Goal: Task Accomplishment & Management: Manage account settings

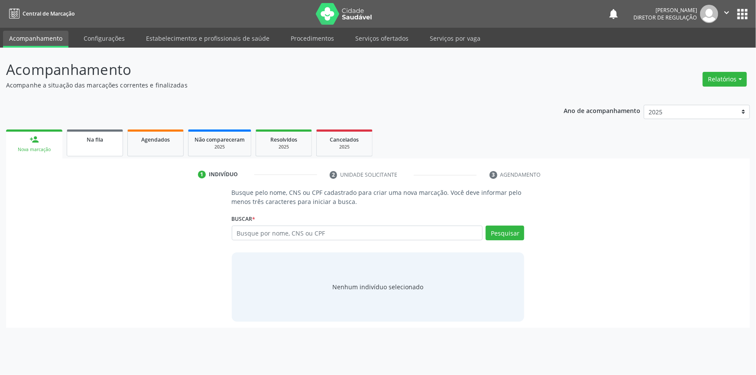
click at [104, 148] on link "Na fila" at bounding box center [95, 143] width 56 height 27
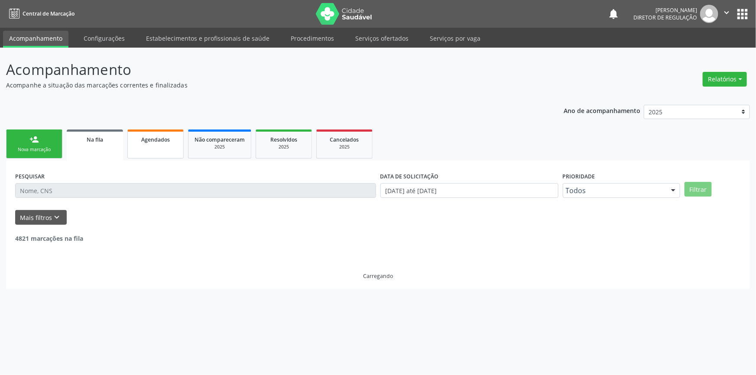
click at [140, 154] on link "Agendados" at bounding box center [155, 144] width 56 height 29
select select "9"
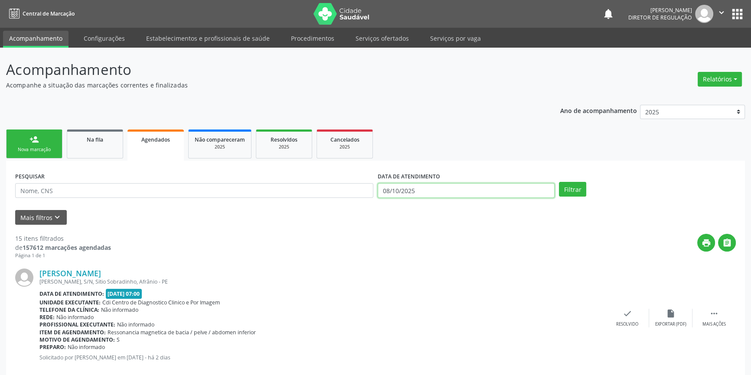
click at [429, 192] on input "08/10/2025" at bounding box center [466, 190] width 177 height 15
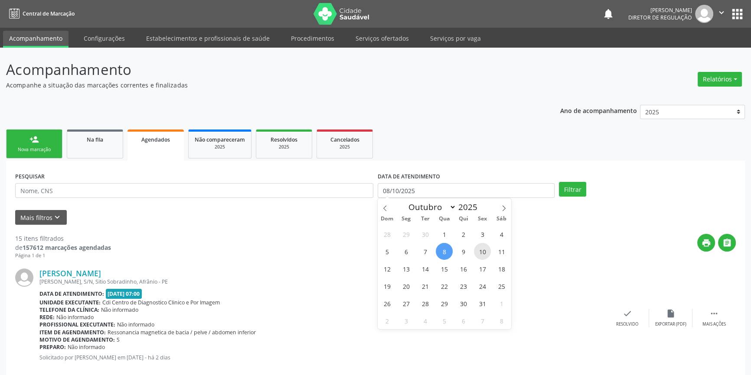
click at [485, 252] on span "10" at bounding box center [482, 251] width 17 height 17
type input "10/10/2025"
click at [499, 249] on span "11" at bounding box center [501, 251] width 17 height 17
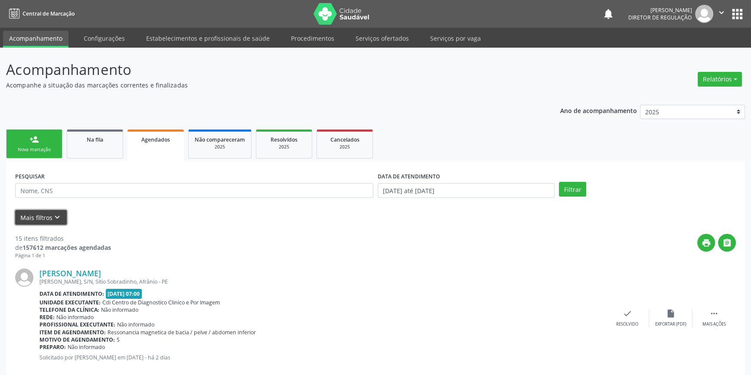
click at [44, 215] on button "Mais filtros keyboard_arrow_down" at bounding box center [41, 217] width 52 height 15
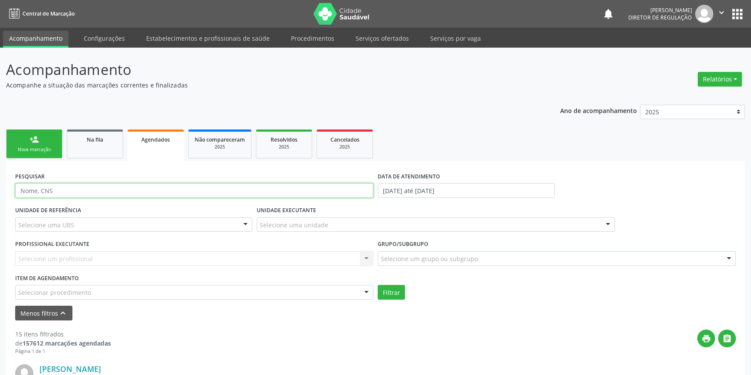
click at [85, 185] on input "text" at bounding box center [194, 190] width 358 height 15
drag, startPoint x: 86, startPoint y: 183, endPoint x: 0, endPoint y: 186, distance: 86.3
type input "12535176491"
click at [397, 287] on button "Filtrar" at bounding box center [391, 292] width 27 height 15
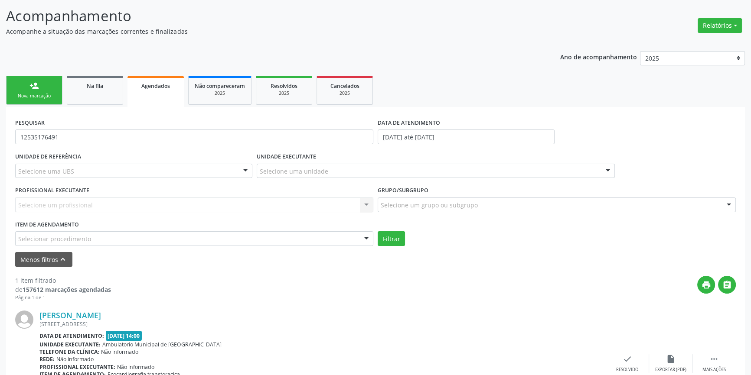
scroll to position [119, 0]
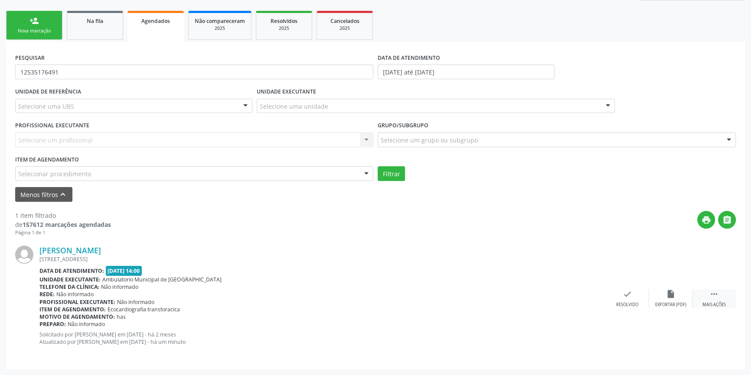
click at [710, 294] on icon "" at bounding box center [714, 295] width 10 height 10
click at [534, 296] on div "print Imprimir" at bounding box center [540, 299] width 43 height 19
click at [83, 25] on link "Na fila" at bounding box center [95, 25] width 56 height 29
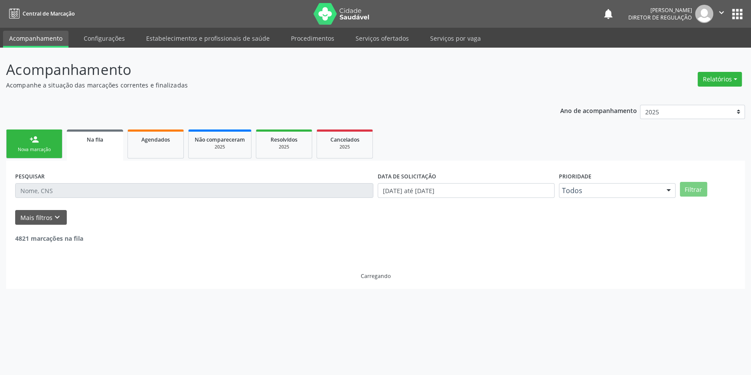
scroll to position [0, 0]
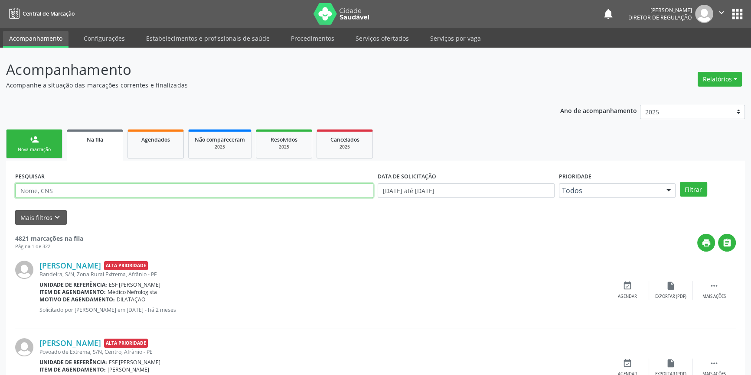
click at [68, 187] on input "text" at bounding box center [194, 190] width 358 height 15
type input "708705148117595"
click at [697, 193] on button "Filtrar" at bounding box center [693, 189] width 27 height 15
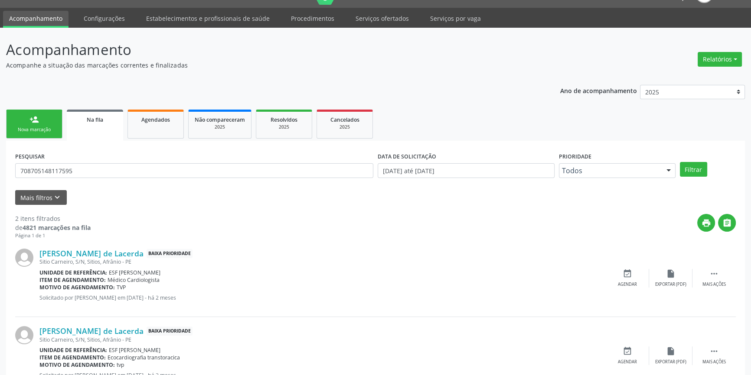
scroll to position [53, 0]
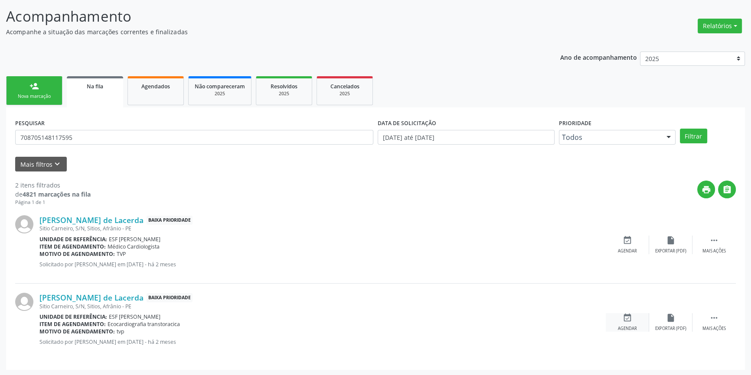
click at [631, 315] on icon "event_available" at bounding box center [627, 318] width 10 height 10
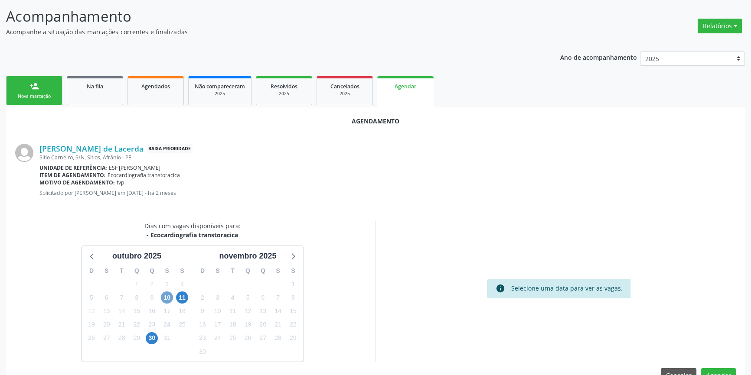
click at [171, 294] on span "10" at bounding box center [167, 298] width 12 height 12
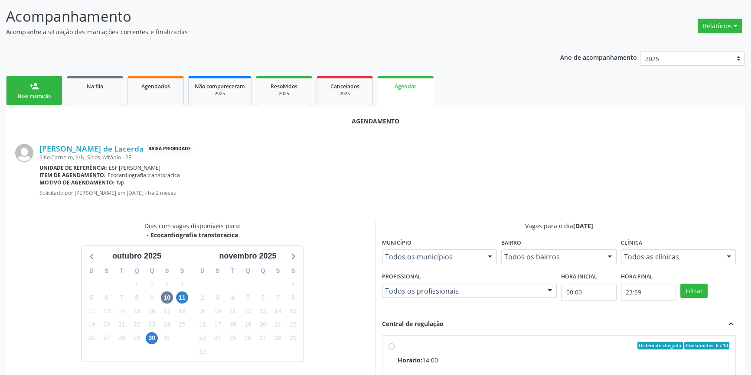
click at [394, 350] on input "Ordem de chegada Consumidos: 6 / 10 Horário: 14:00 Clínica: Ambulatorio Municip…" at bounding box center [391, 346] width 6 height 8
radio input "true"
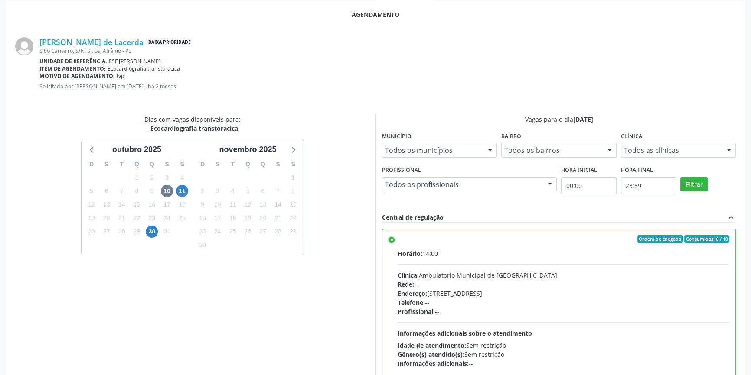
scroll to position [216, 0]
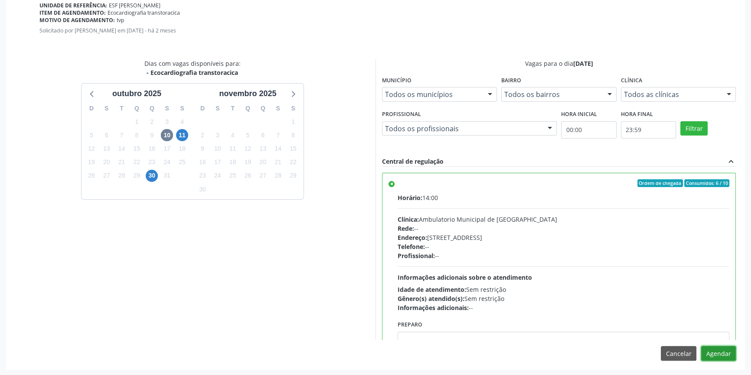
click at [715, 357] on button "Agendar" at bounding box center [718, 353] width 35 height 15
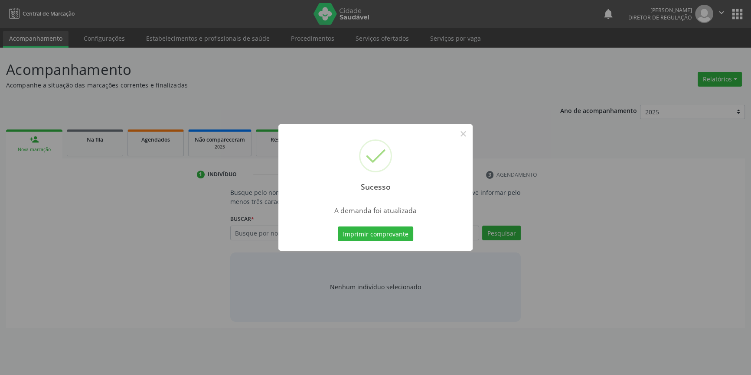
scroll to position [0, 0]
click at [391, 238] on button "Imprimir comprovante" at bounding box center [378, 234] width 75 height 15
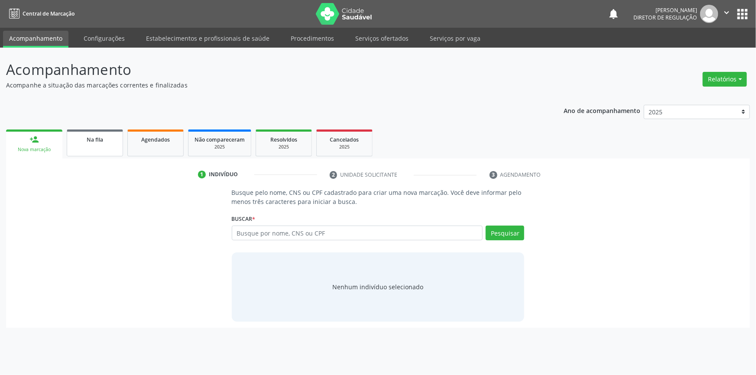
click at [104, 151] on link "Na fila" at bounding box center [95, 143] width 56 height 27
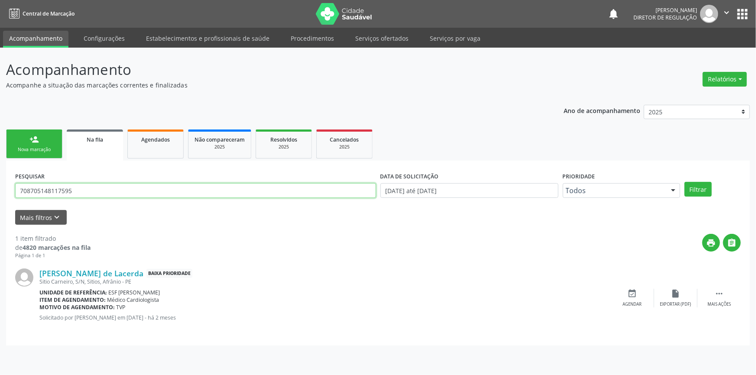
drag, startPoint x: 100, startPoint y: 186, endPoint x: 391, endPoint y: 161, distance: 291.9
click at [0, 189] on div "Acompanhamento Acompanhe a situação das marcações correntes e finalizadas Relat…" at bounding box center [378, 212] width 756 height 328
type input "707007850175931"
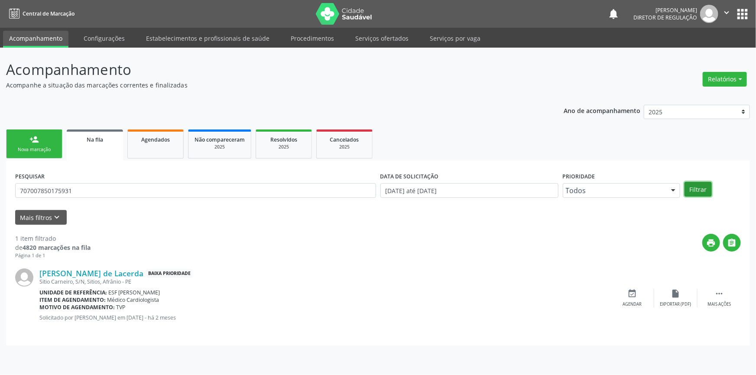
click at [700, 192] on button "Filtrar" at bounding box center [698, 189] width 27 height 15
click at [635, 293] on icon "event_available" at bounding box center [633, 294] width 10 height 10
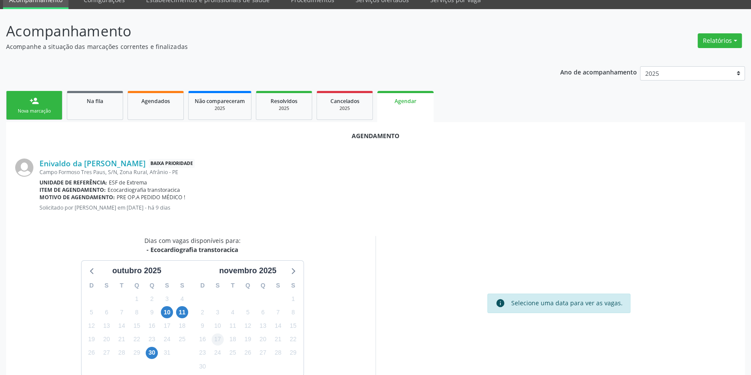
scroll to position [75, 0]
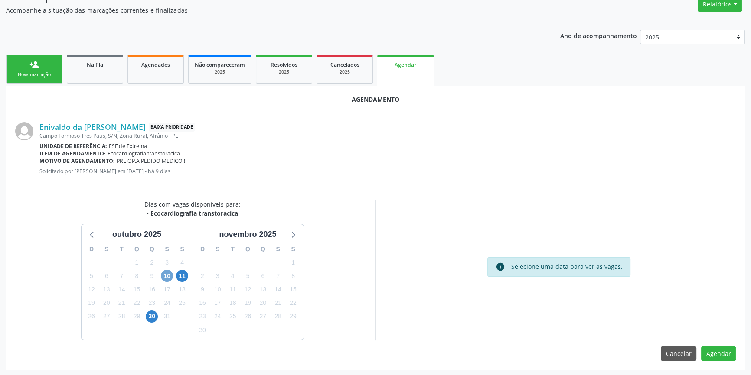
click at [171, 275] on span "10" at bounding box center [167, 276] width 12 height 12
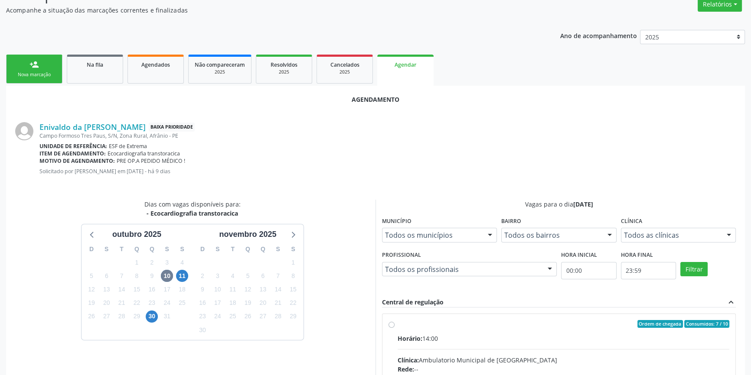
click at [394, 328] on input "Ordem de chegada Consumidos: 7 / 10 Horário: 14:00 Clínica: Ambulatorio Municip…" at bounding box center [391, 324] width 6 height 8
radio input "true"
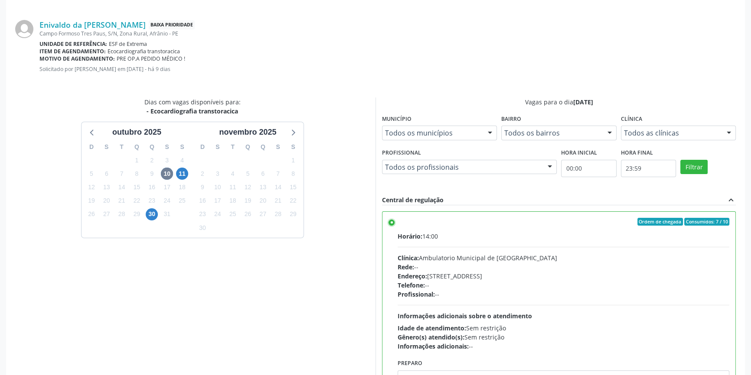
scroll to position [216, 0]
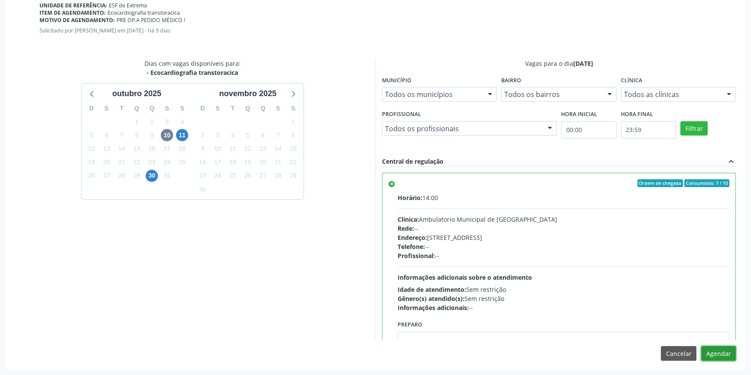
click at [721, 353] on button "Agendar" at bounding box center [718, 353] width 35 height 15
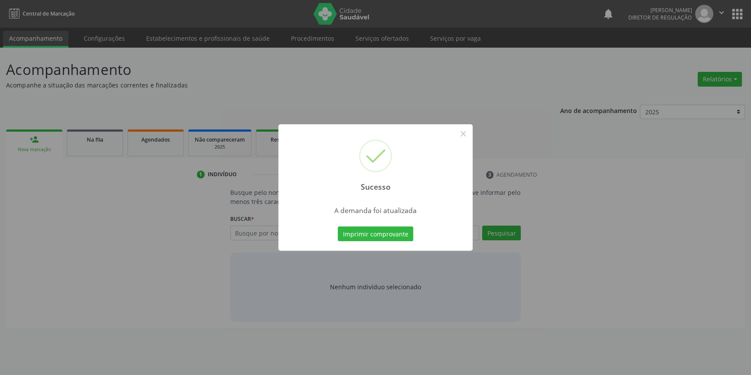
scroll to position [0, 0]
click at [368, 229] on button "Imprimir comprovante" at bounding box center [378, 234] width 75 height 15
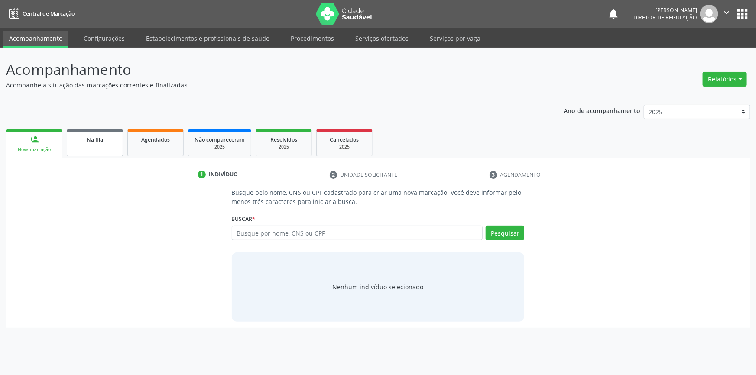
click at [90, 150] on link "Na fila" at bounding box center [95, 143] width 56 height 27
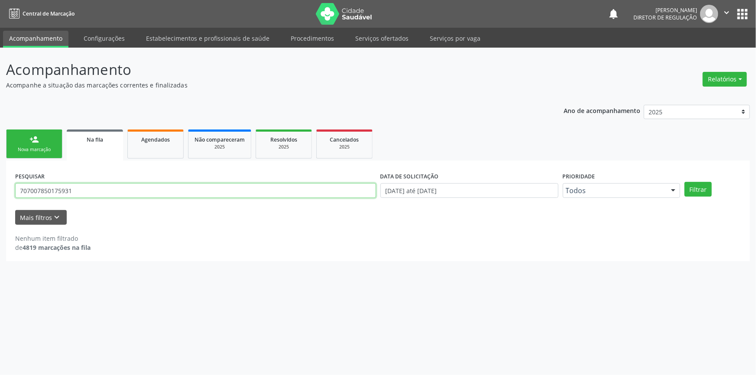
drag, startPoint x: 103, startPoint y: 193, endPoint x: 0, endPoint y: 185, distance: 103.1
click at [0, 188] on div "Acompanhamento Acompanhe a situação das marcações correntes e finalizadas Relat…" at bounding box center [378, 212] width 756 height 328
type input "703605051356730"
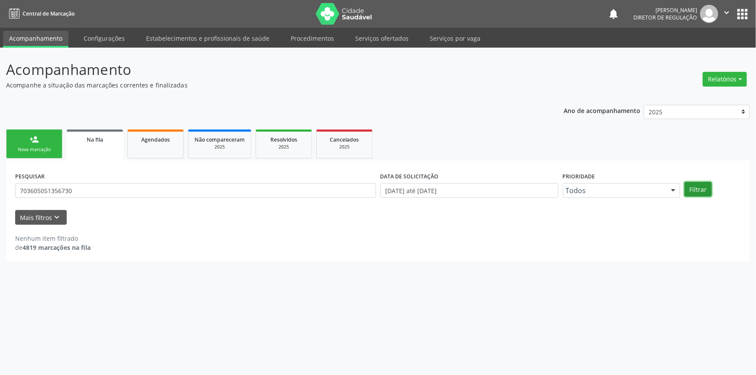
click at [702, 186] on button "Filtrar" at bounding box center [698, 189] width 27 height 15
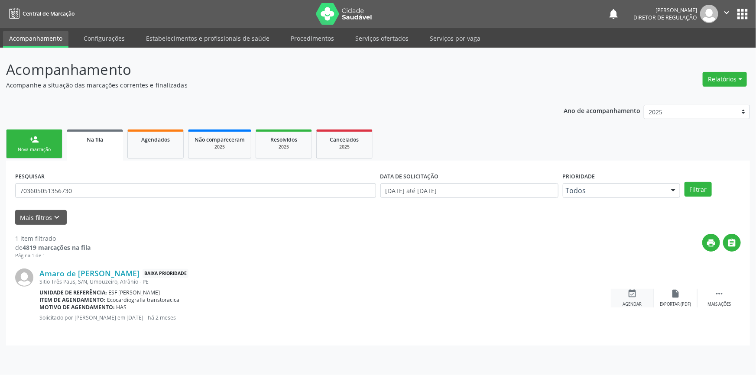
click at [637, 299] on div "event_available Agendar" at bounding box center [632, 298] width 43 height 19
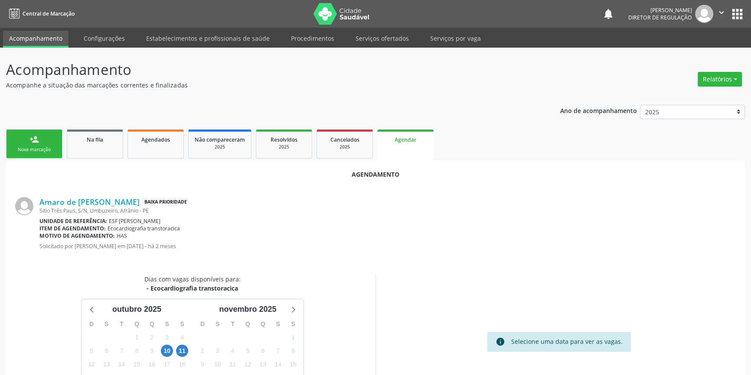
scroll to position [75, 0]
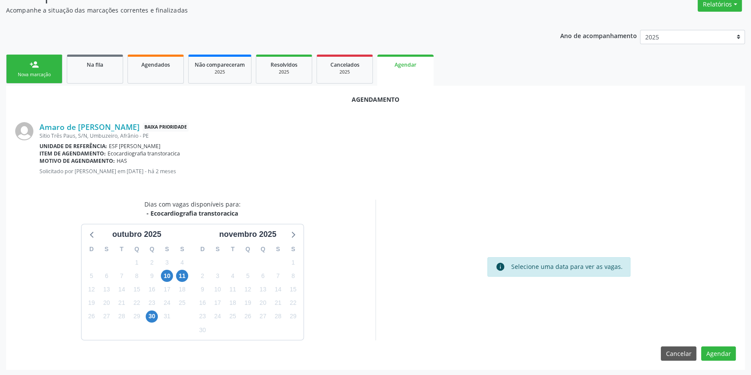
click at [160, 280] on div "10" at bounding box center [167, 276] width 15 height 13
drag, startPoint x: 160, startPoint y: 280, endPoint x: 166, endPoint y: 275, distance: 7.1
click at [160, 279] on div "10" at bounding box center [167, 276] width 15 height 13
click at [166, 275] on span "10" at bounding box center [167, 276] width 12 height 12
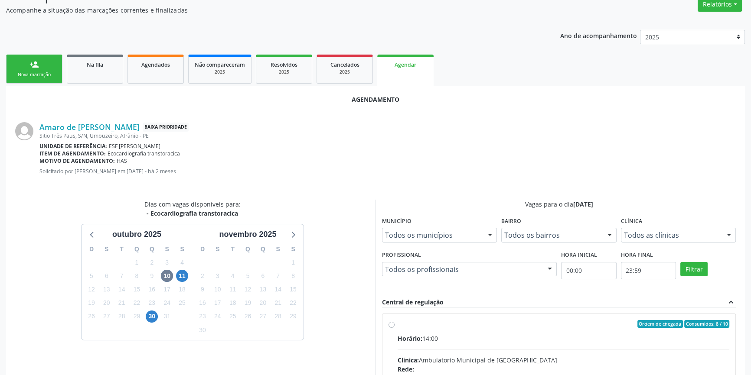
click at [436, 356] on div "Clínica: Ambulatorio Municipal de Saude" at bounding box center [563, 360] width 332 height 9
click at [394, 328] on input "Ordem de chegada Consumidos: 8 / 10 Horário: 14:00 Clínica: Ambulatorio Municip…" at bounding box center [391, 324] width 6 height 8
radio input "true"
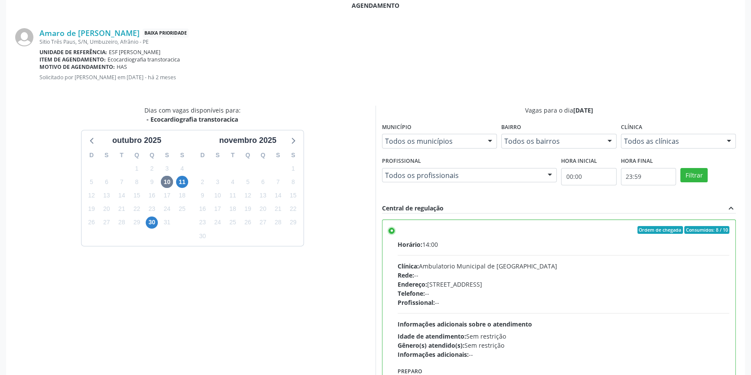
scroll to position [216, 0]
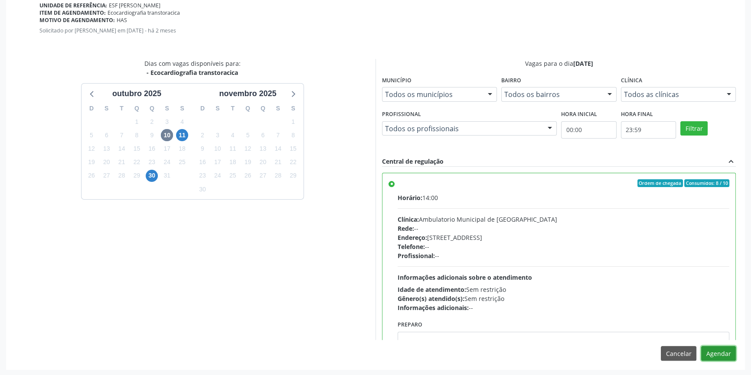
click at [719, 357] on button "Agendar" at bounding box center [718, 353] width 35 height 15
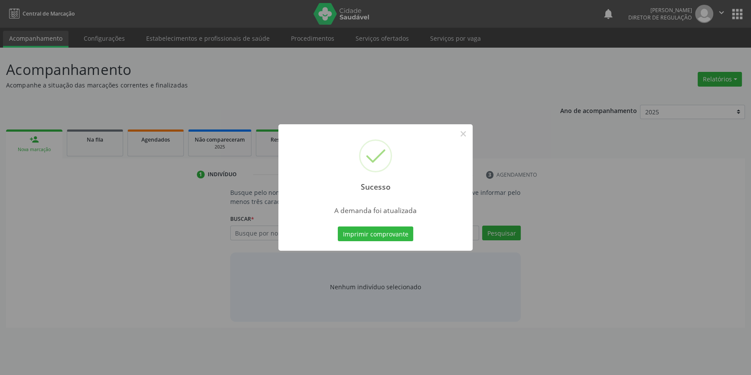
scroll to position [0, 0]
click at [392, 231] on button "Imprimir comprovante" at bounding box center [378, 234] width 75 height 15
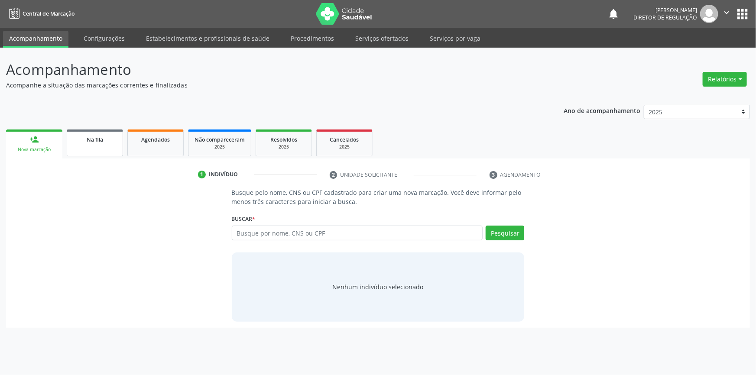
click at [98, 152] on link "Na fila" at bounding box center [95, 143] width 56 height 27
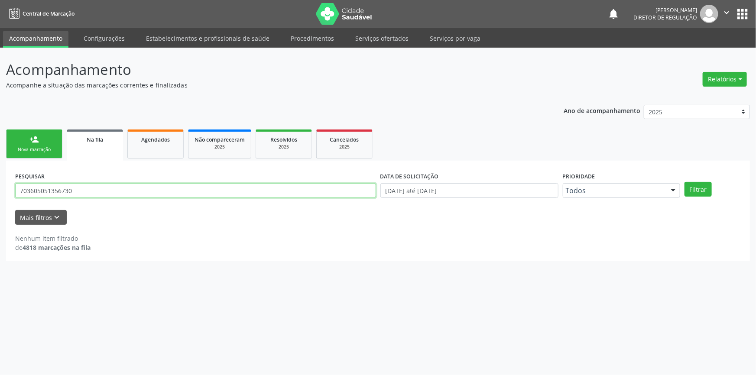
drag, startPoint x: 0, startPoint y: 181, endPoint x: 415, endPoint y: 94, distance: 424.4
click at [0, 181] on div "Acompanhamento Acompanhe a situação das marcações correntes e finalizadas Relat…" at bounding box center [378, 212] width 756 height 328
type input "706308707443472"
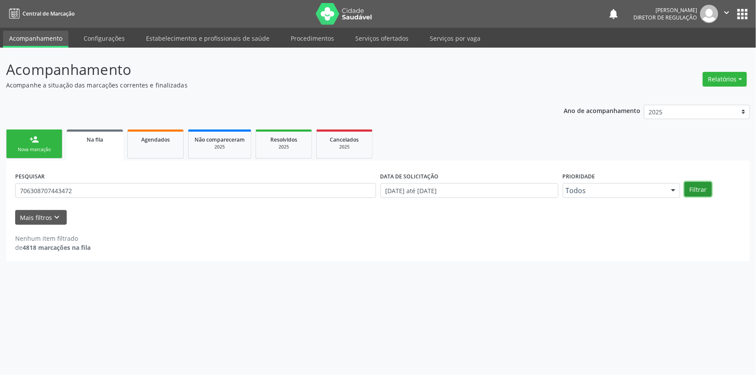
click at [692, 192] on button "Filtrar" at bounding box center [698, 189] width 27 height 15
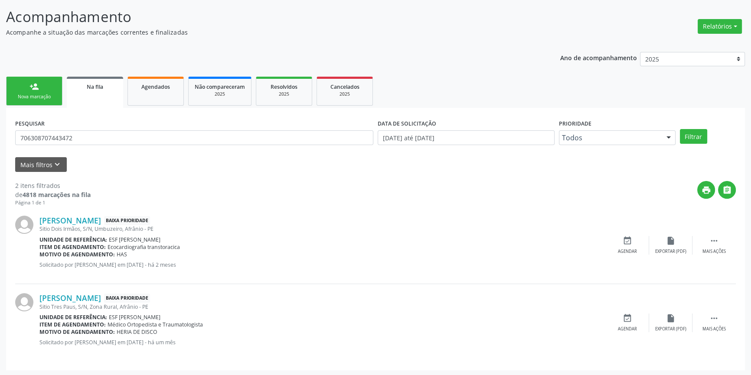
scroll to position [53, 0]
click at [631, 244] on icon "event_available" at bounding box center [627, 241] width 10 height 10
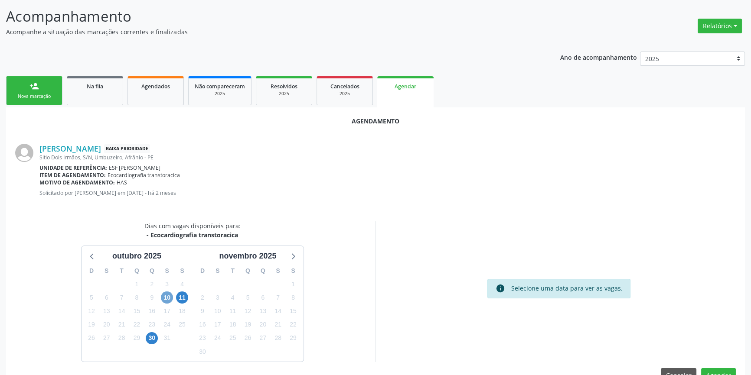
click at [166, 297] on span "10" at bounding box center [167, 298] width 12 height 12
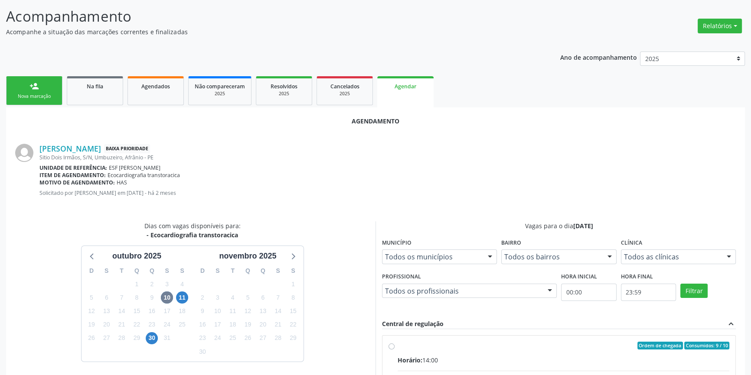
click at [465, 346] on div "Ordem de chegada Consumidos: 9 / 10" at bounding box center [563, 346] width 332 height 8
click at [394, 346] on input "Ordem de chegada Consumidos: 9 / 10 Horário: 14:00 Clínica: Ambulatorio Municip…" at bounding box center [391, 346] width 6 height 8
radio input "true"
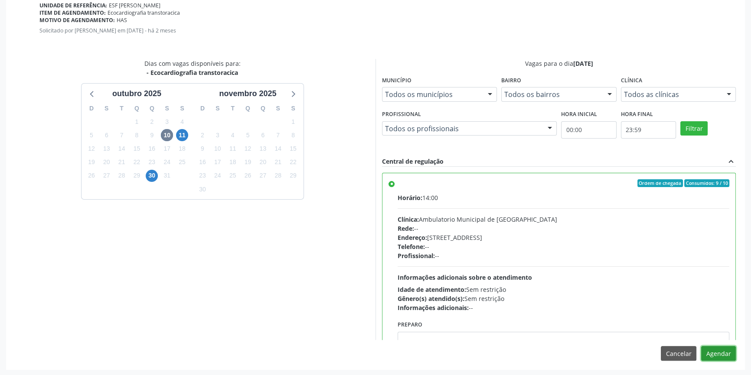
click at [717, 360] on button "Agendar" at bounding box center [718, 353] width 35 height 15
click at [717, 355] on span at bounding box center [717, 354] width 7 height 7
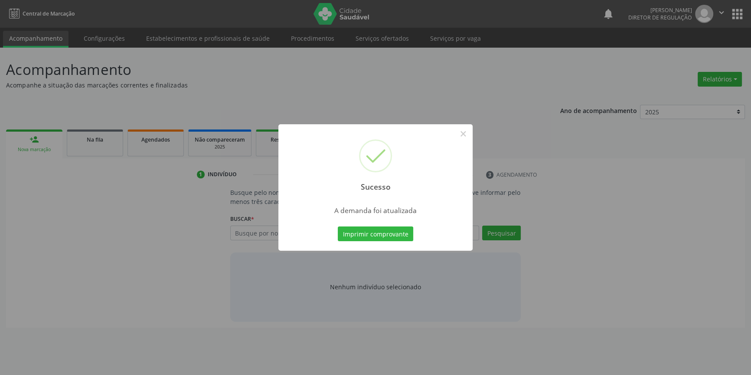
scroll to position [0, 0]
click at [391, 229] on button "Imprimir comprovante" at bounding box center [378, 234] width 75 height 15
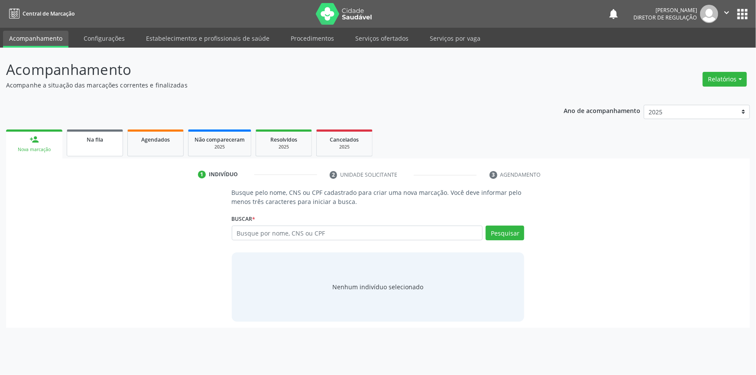
click at [111, 135] on div "Na fila" at bounding box center [94, 139] width 43 height 9
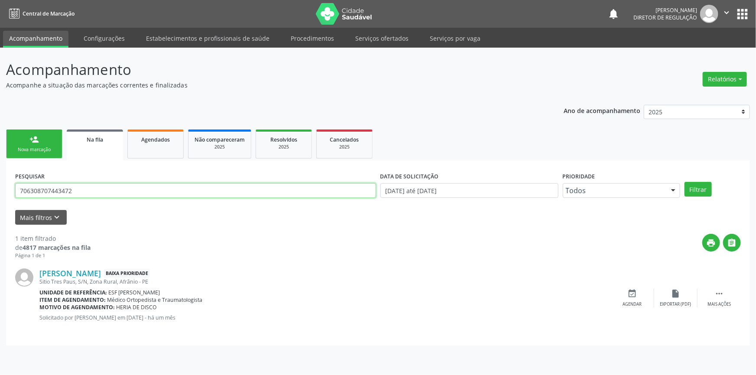
drag, startPoint x: 15, startPoint y: 197, endPoint x: 0, endPoint y: 183, distance: 20.5
click at [0, 183] on div "Acompanhamento Acompanhe a situação das marcações correntes e finalizadas Relat…" at bounding box center [378, 212] width 756 height 328
type input "700009227500302"
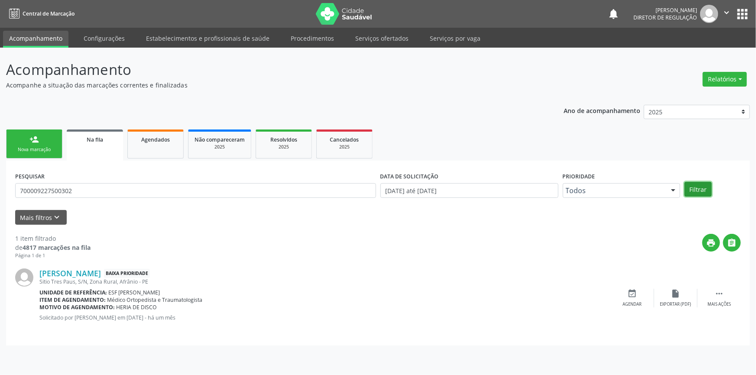
click at [694, 188] on button "Filtrar" at bounding box center [698, 189] width 27 height 15
click at [637, 293] on icon "event_available" at bounding box center [633, 294] width 10 height 10
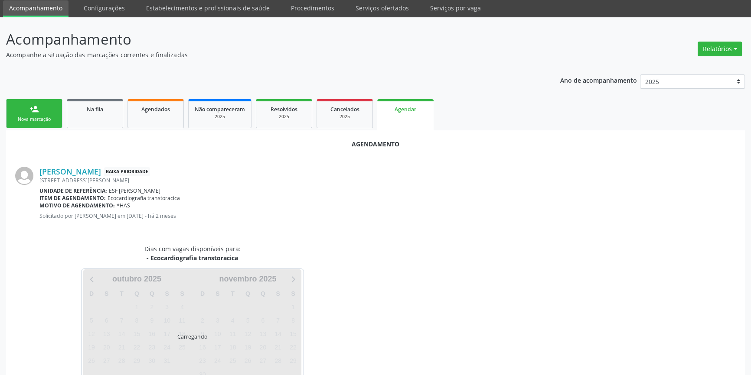
scroll to position [55, 0]
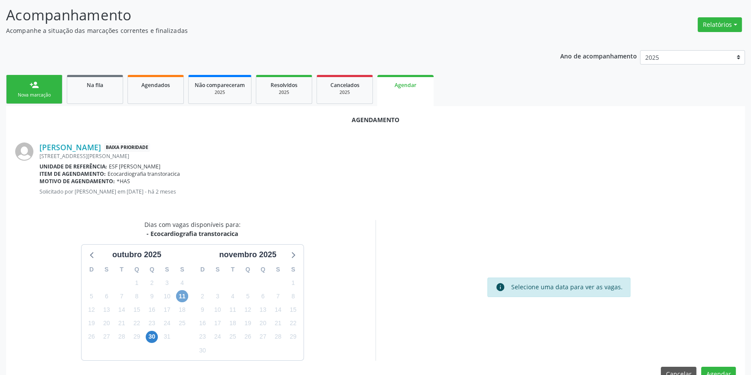
click at [178, 295] on span "11" at bounding box center [182, 296] width 12 height 12
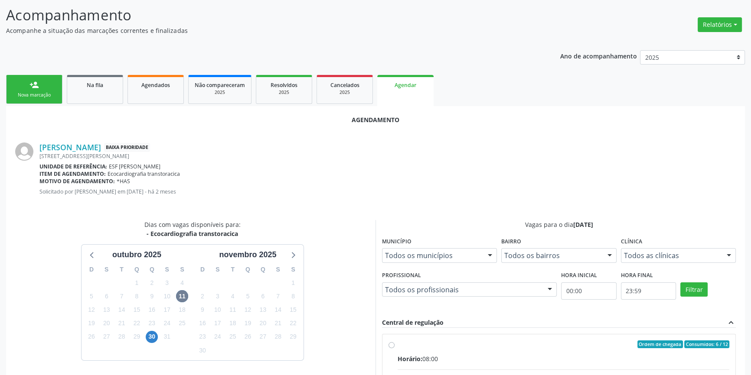
click at [394, 348] on input "Ordem de chegada Consumidos: 6 / 12 Horário: 08:00 Clínica: Ambulatorio Municip…" at bounding box center [391, 345] width 6 height 8
radio input "true"
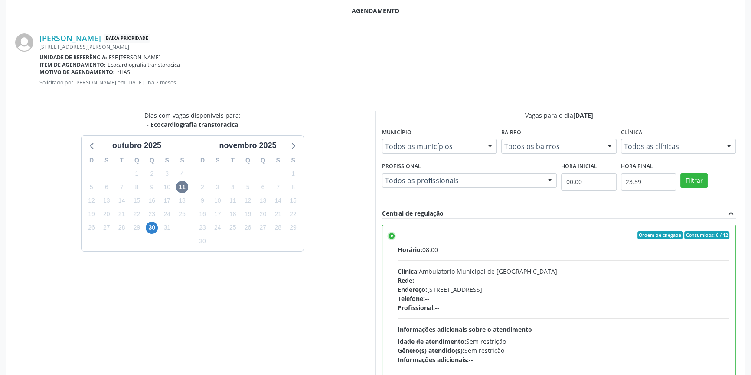
scroll to position [216, 0]
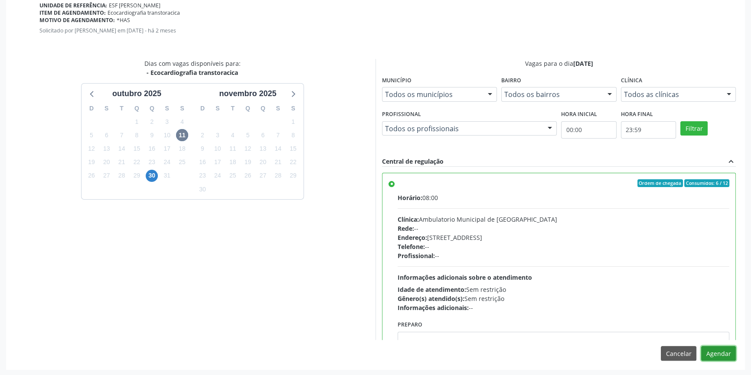
click at [716, 349] on button "Agendar" at bounding box center [718, 353] width 35 height 15
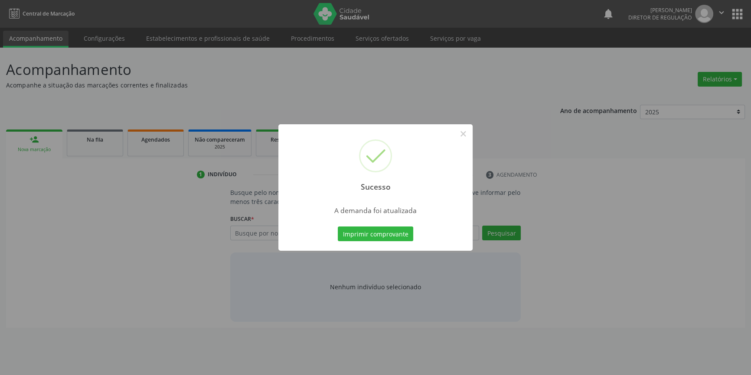
scroll to position [0, 0]
click at [391, 228] on button "Imprimir comprovante" at bounding box center [378, 234] width 75 height 15
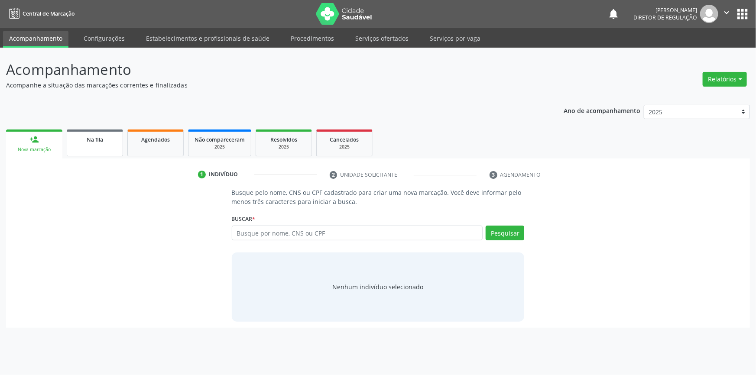
click at [100, 142] on span "Na fila" at bounding box center [95, 139] width 16 height 7
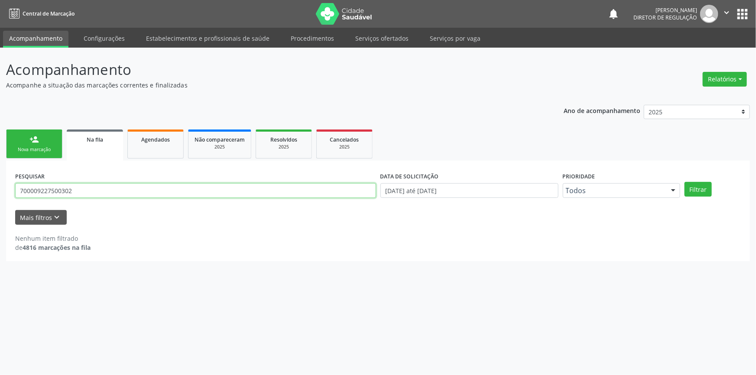
drag, startPoint x: 151, startPoint y: 192, endPoint x: 0, endPoint y: 194, distance: 151.3
click at [0, 195] on div "Acompanhamento Acompanhe a situação das marcações correntes e finalizadas Relat…" at bounding box center [378, 212] width 756 height 328
type input "700509408320360"
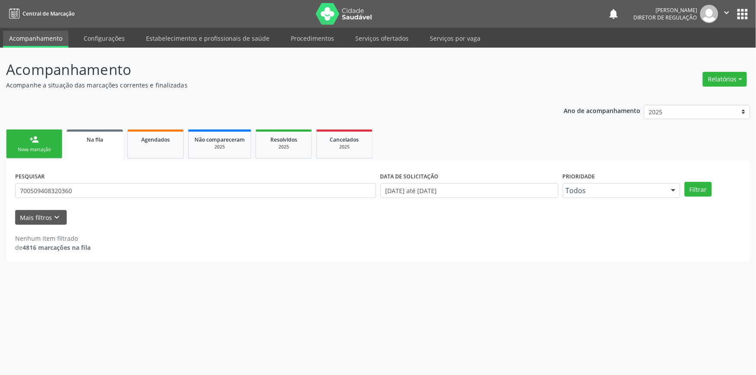
click at [706, 181] on div "PESQUISAR 700509408320360 DATA DE SOLICITAÇÃO 01/01/2018 até 08/10/2025 Priorid…" at bounding box center [378, 187] width 730 height 34
click at [703, 186] on button "Filtrar" at bounding box center [698, 189] width 27 height 15
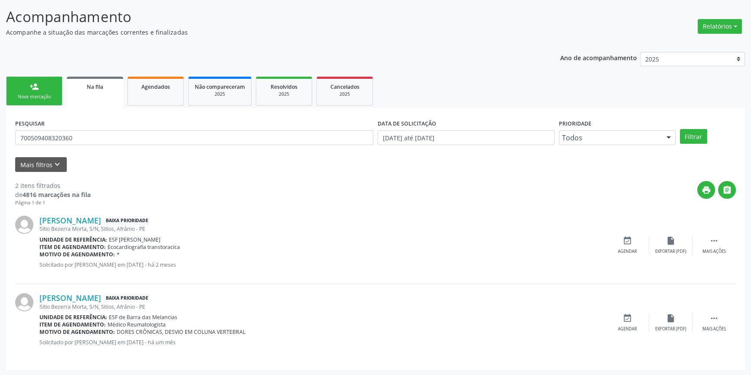
scroll to position [53, 0]
click at [629, 241] on icon "event_available" at bounding box center [627, 241] width 10 height 10
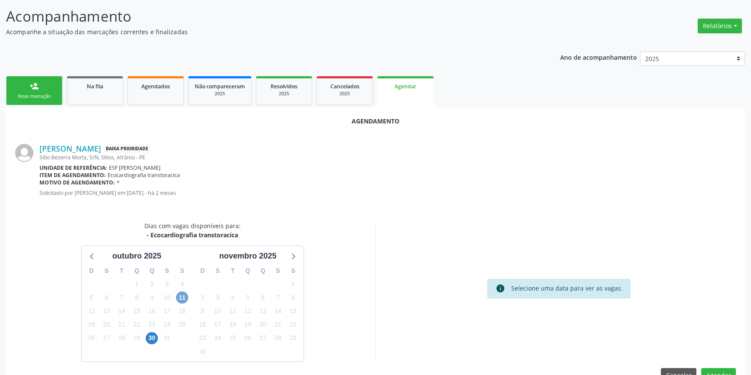
click at [179, 294] on span "11" at bounding box center [182, 298] width 12 height 12
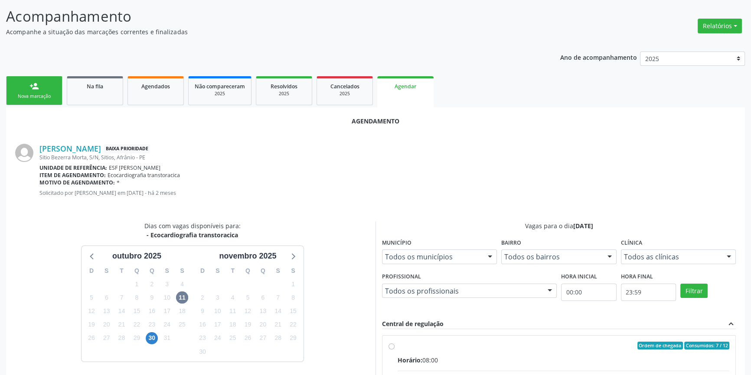
click at [438, 348] on div "Ordem de chegada Consumidos: 7 / 12" at bounding box center [563, 346] width 332 height 8
click at [394, 348] on input "Ordem de chegada Consumidos: 7 / 12 Horário: 08:00 Clínica: Ambulatorio Municip…" at bounding box center [391, 346] width 6 height 8
radio input "true"
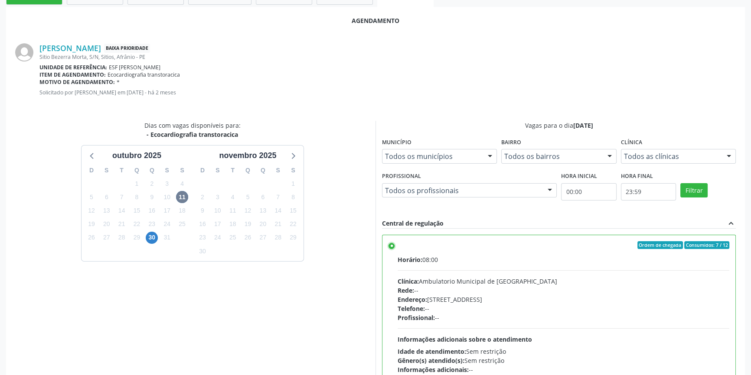
scroll to position [216, 0]
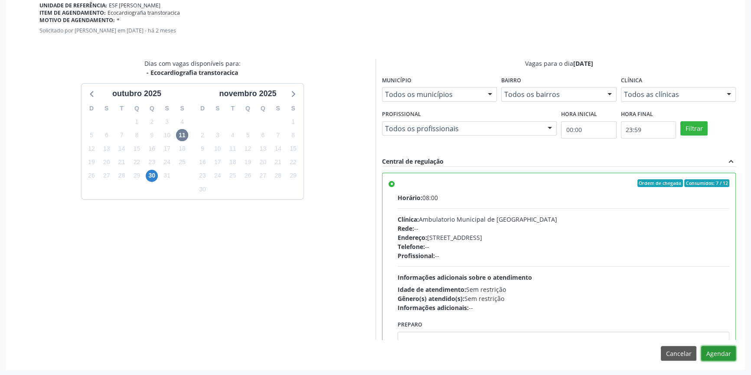
click at [716, 356] on button "Agendar" at bounding box center [718, 353] width 35 height 15
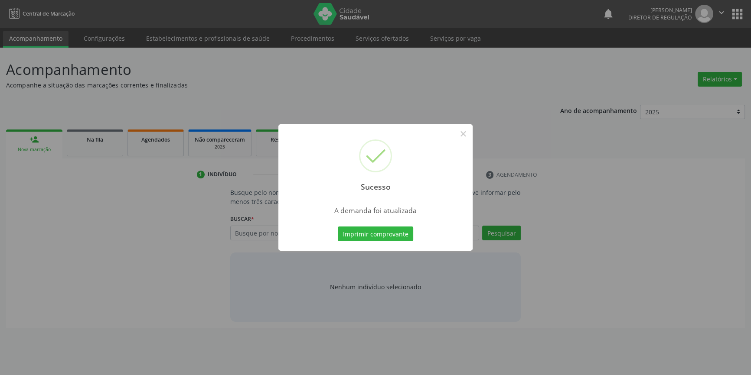
scroll to position [0, 0]
click at [366, 231] on button "Imprimir comprovante" at bounding box center [378, 234] width 75 height 15
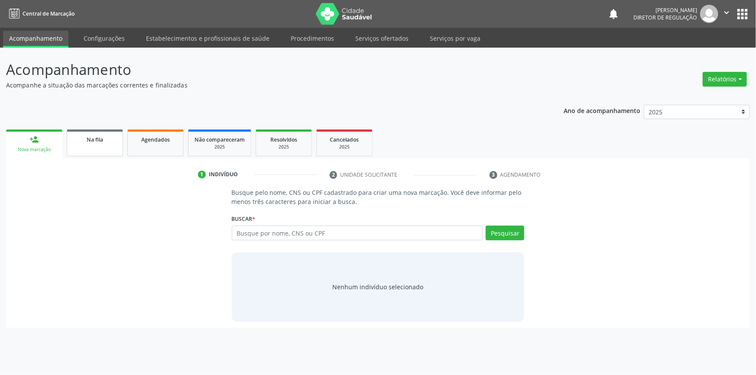
click at [98, 147] on link "Na fila" at bounding box center [95, 143] width 56 height 27
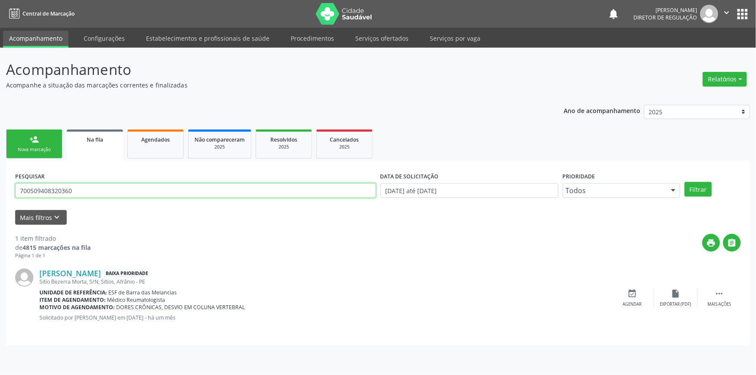
drag, startPoint x: 143, startPoint y: 192, endPoint x: 167, endPoint y: 173, distance: 30.9
click at [0, 191] on div "Acompanhamento Acompanhe a situação das marcações correntes e finalizadas Relat…" at bounding box center [378, 212] width 756 height 328
type input "702904527499877"
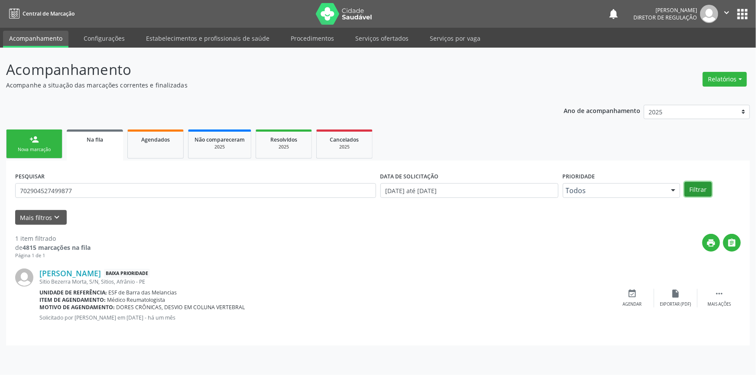
click at [703, 188] on button "Filtrar" at bounding box center [698, 189] width 27 height 15
click at [642, 303] on div "Agendar" at bounding box center [632, 305] width 19 height 6
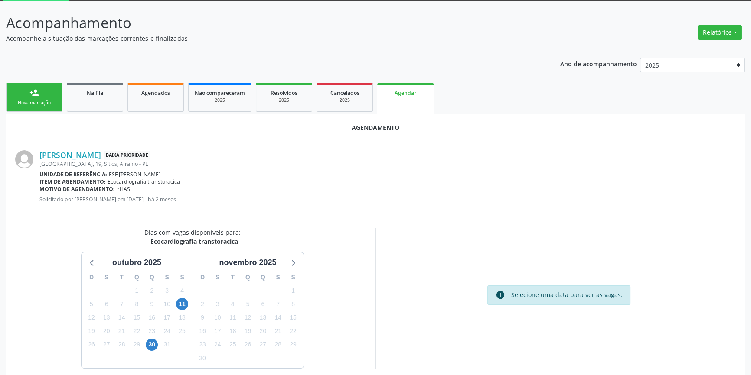
scroll to position [75, 0]
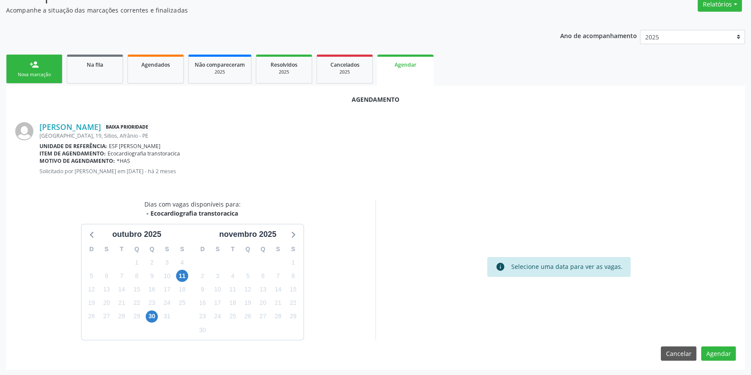
click at [189, 273] on div "11" at bounding box center [182, 276] width 15 height 13
click at [183, 273] on span "11" at bounding box center [182, 276] width 12 height 12
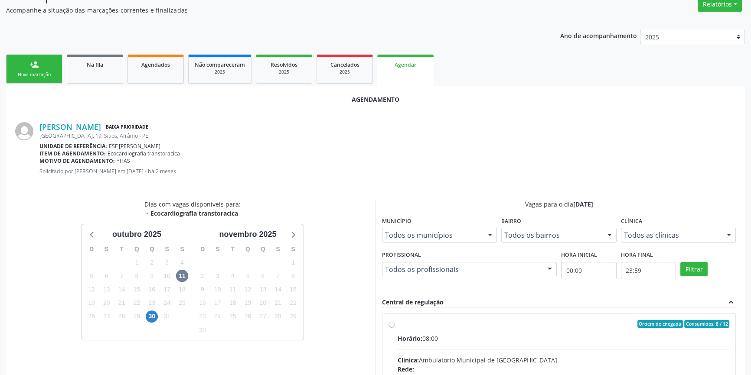
click at [394, 328] on input "Ordem de chegada Consumidos: 8 / 12 Horário: 08:00 Clínica: Ambulatorio Municip…" at bounding box center [391, 324] width 6 height 8
radio input "true"
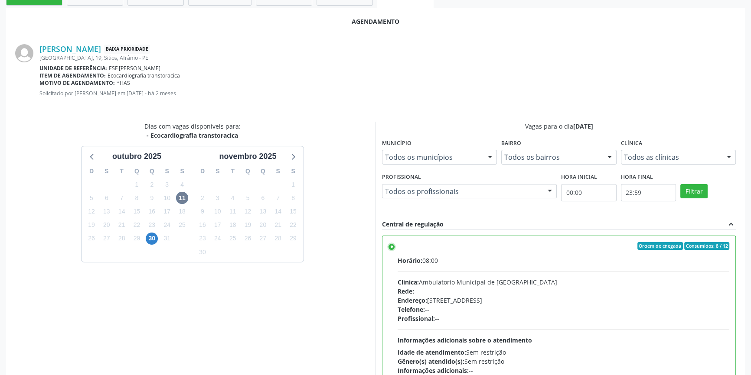
scroll to position [216, 0]
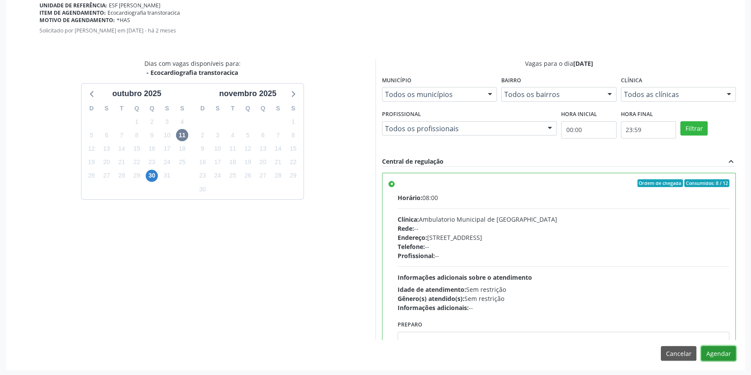
click at [724, 356] on button "Agendar" at bounding box center [718, 353] width 35 height 15
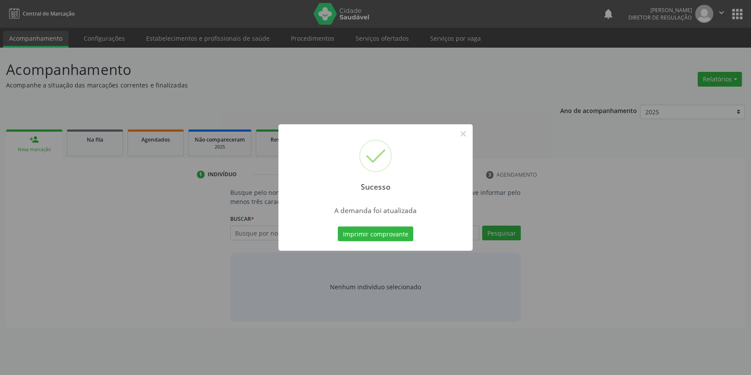
scroll to position [0, 0]
click at [392, 231] on button "Imprimir comprovante" at bounding box center [378, 234] width 75 height 15
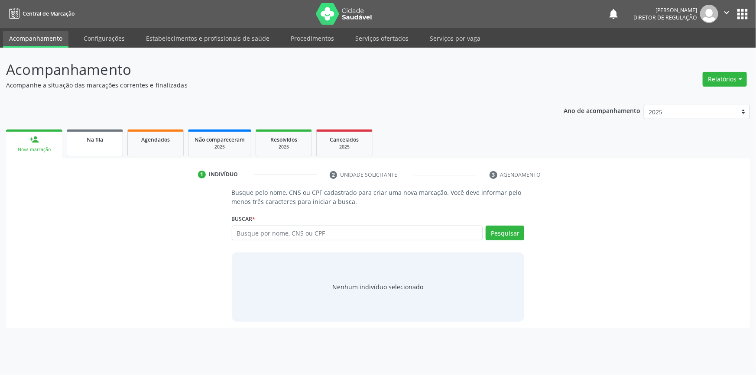
click at [83, 137] on div "Na fila" at bounding box center [94, 139] width 43 height 9
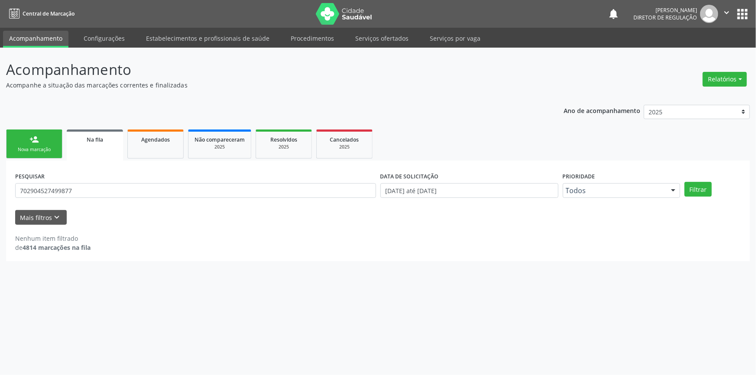
drag, startPoint x: 97, startPoint y: 181, endPoint x: 80, endPoint y: 188, distance: 18.3
click at [80, 188] on div "PESQUISAR 702904527499877" at bounding box center [195, 187] width 365 height 34
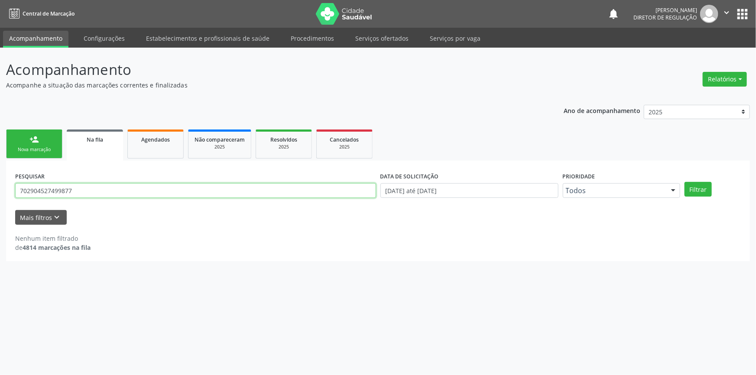
drag, startPoint x: 95, startPoint y: 191, endPoint x: 0, endPoint y: 177, distance: 96.0
click at [0, 177] on div "Acompanhamento Acompanhe a situação das marcações correntes e finalizadas Relat…" at bounding box center [378, 212] width 756 height 328
type input "707804602906413"
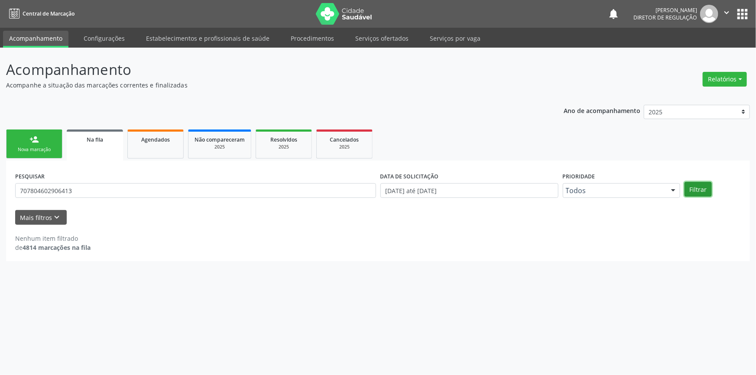
click at [699, 195] on button "Filtrar" at bounding box center [698, 189] width 27 height 15
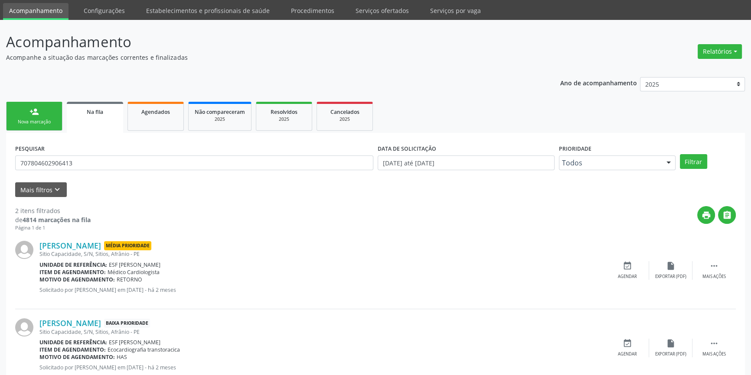
scroll to position [53, 0]
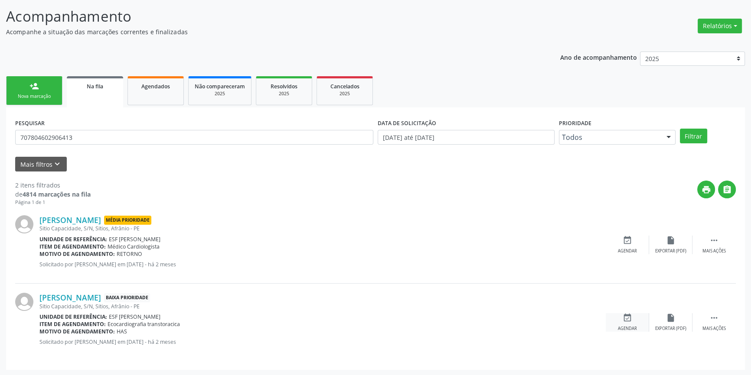
click at [624, 326] on div "Agendar" at bounding box center [627, 329] width 19 height 6
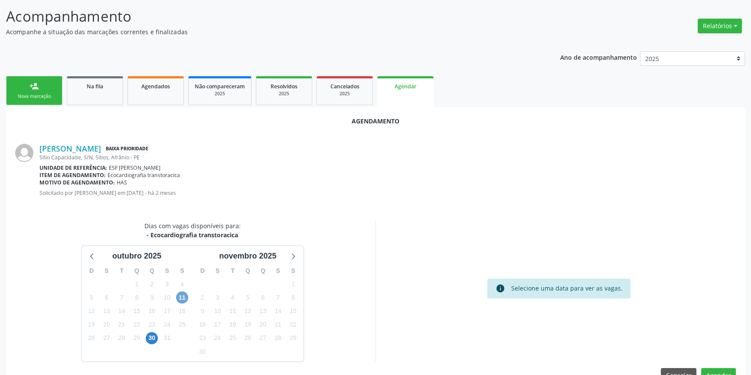
click at [180, 295] on span "11" at bounding box center [182, 298] width 12 height 12
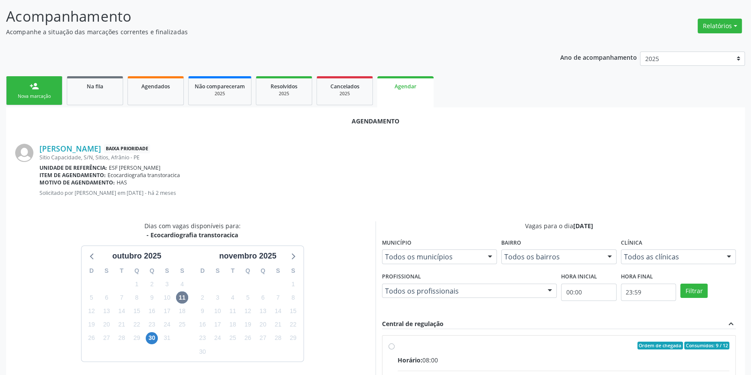
click at [394, 350] on input "Ordem de chegada Consumidos: 9 / 12 Horário: 08:00 Clínica: Ambulatorio Municip…" at bounding box center [391, 346] width 6 height 8
radio input "true"
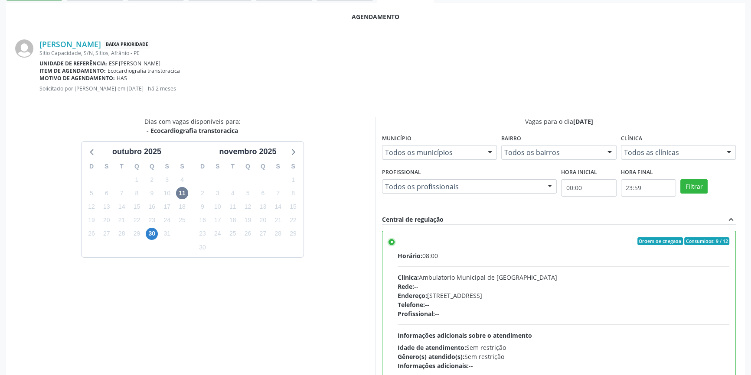
scroll to position [216, 0]
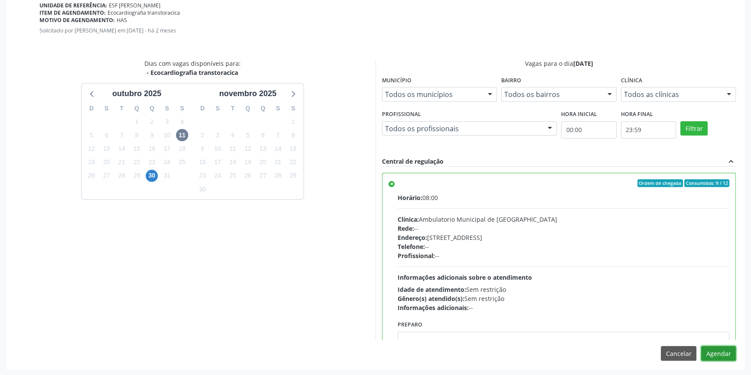
click at [720, 355] on button "Agendar" at bounding box center [718, 353] width 35 height 15
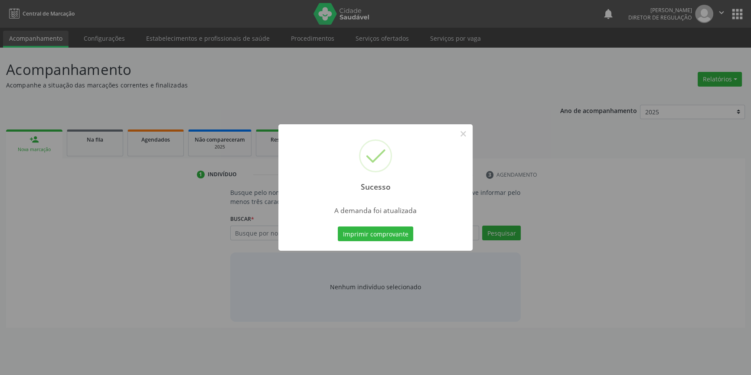
scroll to position [0, 0]
click at [388, 236] on button "Imprimir comprovante" at bounding box center [378, 234] width 75 height 15
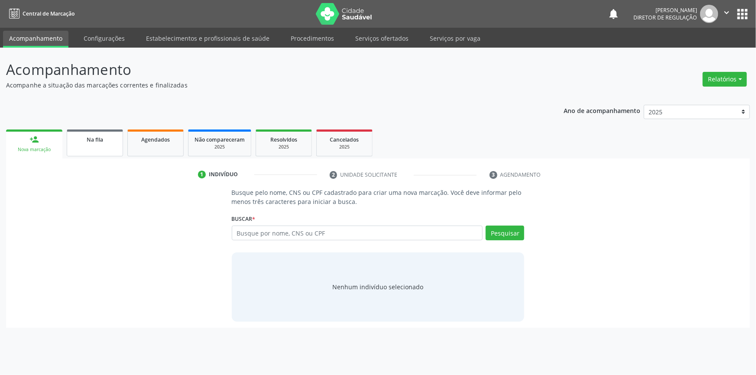
click at [96, 148] on link "Na fila" at bounding box center [95, 143] width 56 height 27
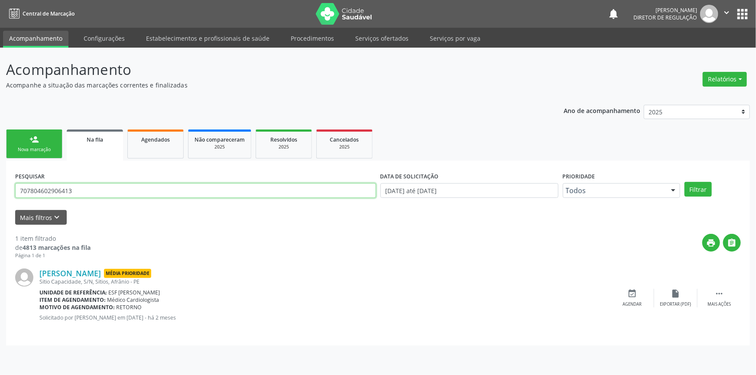
drag, startPoint x: 102, startPoint y: 189, endPoint x: 0, endPoint y: 176, distance: 103.1
click at [0, 179] on div "Acompanhamento Acompanhe a situação das marcações correntes e finalizadas Relat…" at bounding box center [378, 212] width 756 height 328
type input "701809231951578"
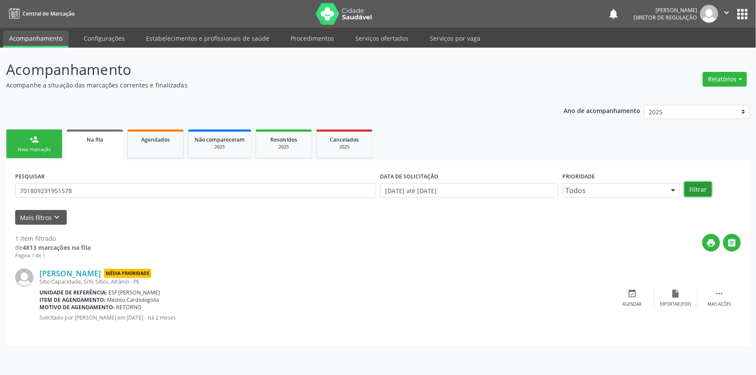
click at [698, 186] on button "Filtrar" at bounding box center [698, 189] width 27 height 15
click at [629, 289] on icon "event_available" at bounding box center [633, 294] width 10 height 10
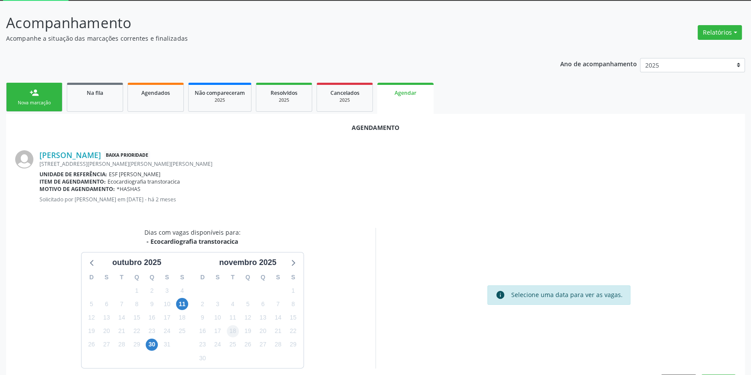
scroll to position [75, 0]
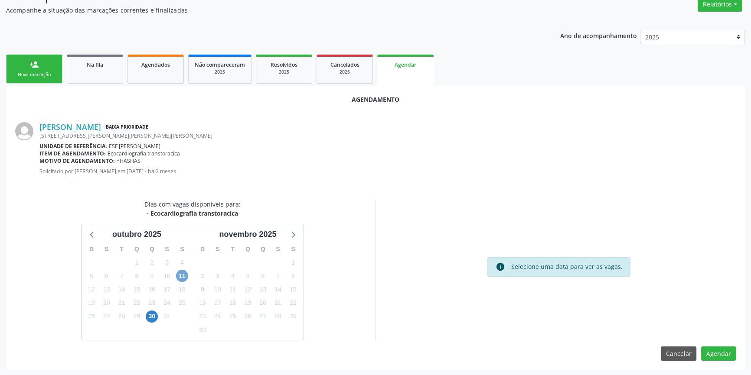
click at [184, 277] on span "11" at bounding box center [182, 276] width 12 height 12
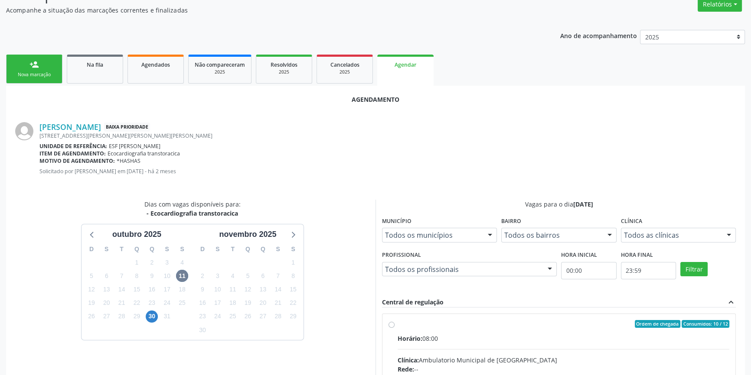
radio input "true"
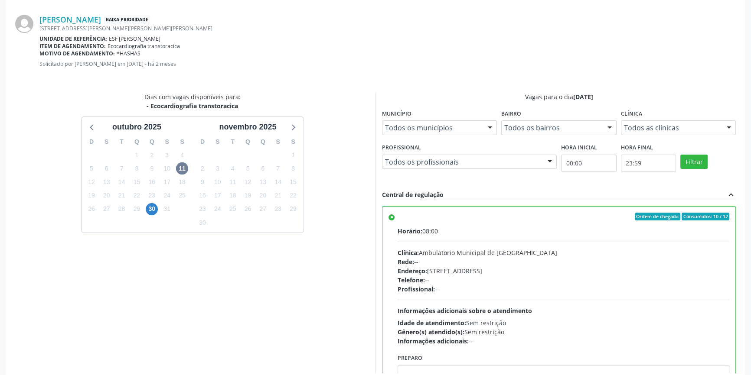
scroll to position [216, 0]
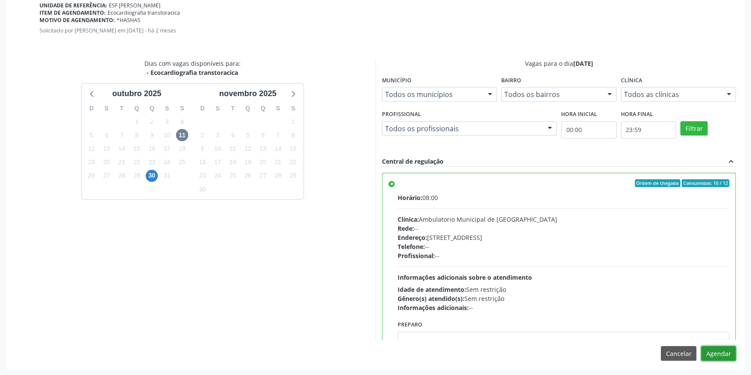
click at [722, 351] on button "Agendar" at bounding box center [718, 353] width 35 height 15
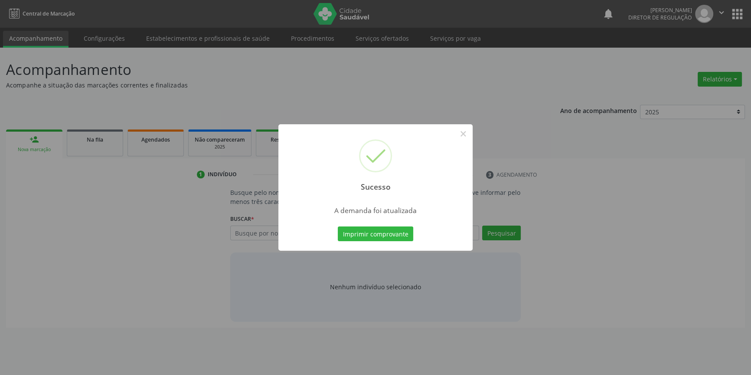
scroll to position [0, 0]
click at [390, 233] on button "Imprimir comprovante" at bounding box center [378, 234] width 75 height 15
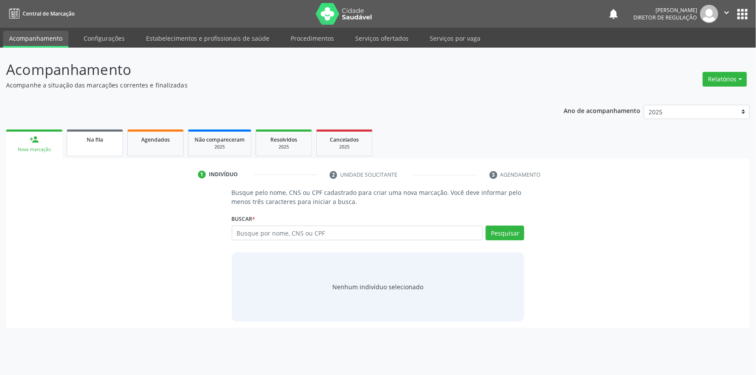
click at [101, 147] on link "Na fila" at bounding box center [95, 143] width 56 height 27
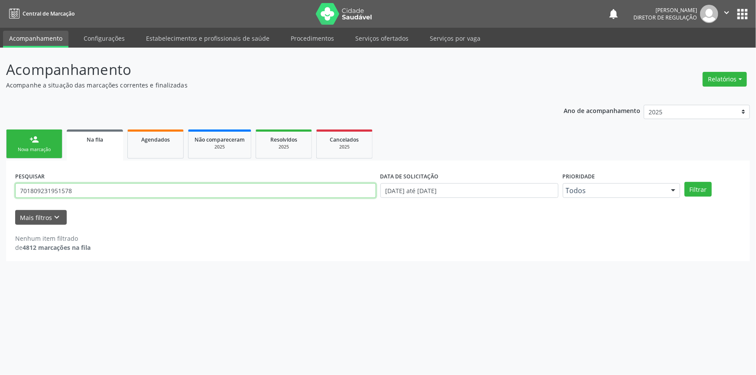
drag, startPoint x: 124, startPoint y: 193, endPoint x: 0, endPoint y: 189, distance: 123.6
click at [0, 189] on div "Acompanhamento Acompanhe a situação das marcações correntes e finalizadas Relat…" at bounding box center [378, 212] width 756 height 328
type input "704702714678832"
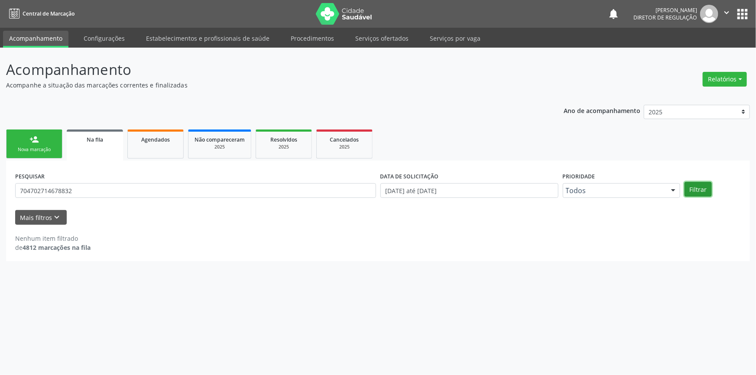
click at [707, 190] on button "Filtrar" at bounding box center [698, 189] width 27 height 15
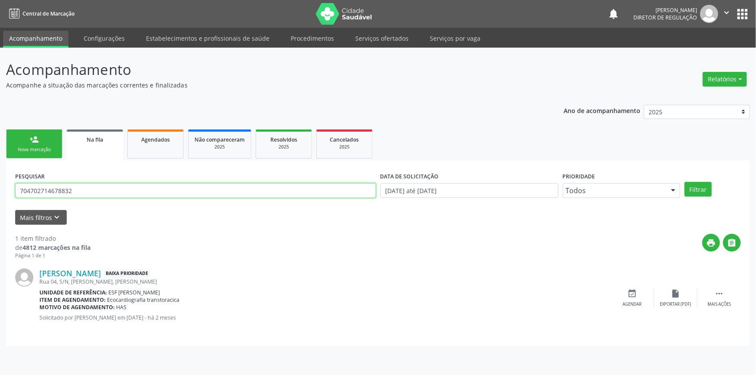
drag, startPoint x: 136, startPoint y: 184, endPoint x: 0, endPoint y: 177, distance: 135.9
click at [0, 177] on div "Acompanhamento Acompanhe a situação das marcações correntes e finalizadas Relat…" at bounding box center [378, 212] width 756 height 328
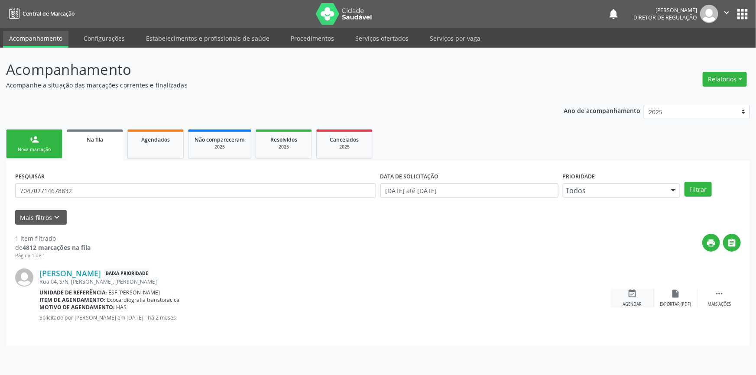
click at [633, 297] on icon "event_available" at bounding box center [633, 294] width 10 height 10
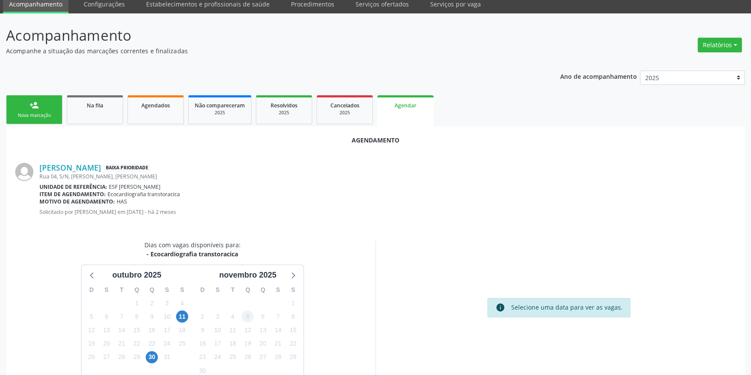
scroll to position [75, 0]
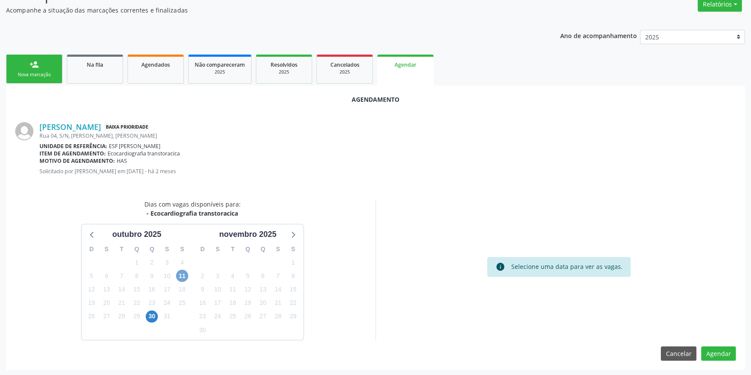
click at [179, 277] on span "11" at bounding box center [182, 276] width 12 height 12
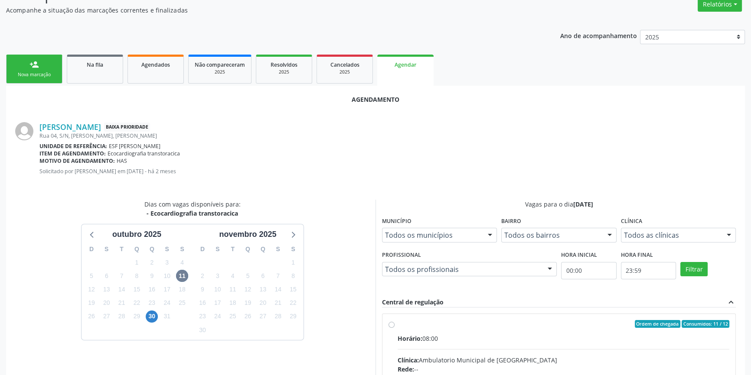
click at [394, 328] on input "Ordem de chegada Consumidos: 11 / 12 Horário: 08:00 Clínica: Ambulatorio Munici…" at bounding box center [391, 324] width 6 height 8
radio input "true"
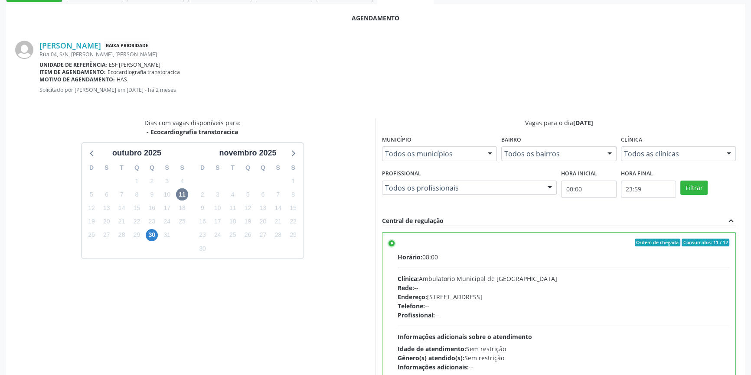
scroll to position [216, 0]
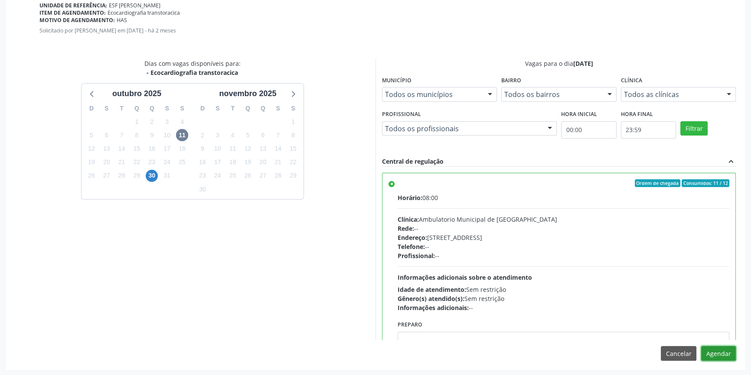
click at [718, 356] on button "Agendar" at bounding box center [718, 353] width 35 height 15
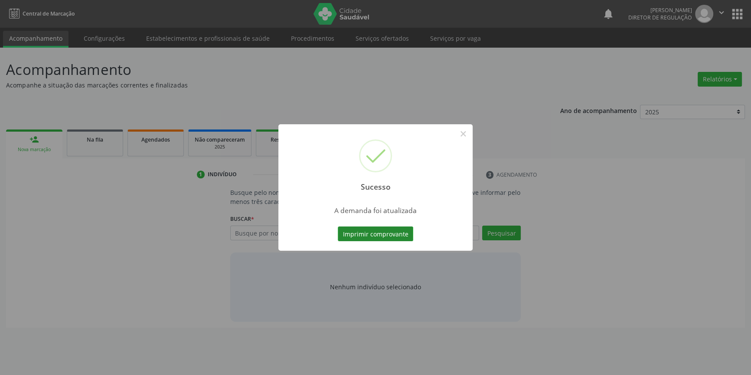
scroll to position [0, 0]
click at [388, 234] on button "Imprimir comprovante" at bounding box center [378, 234] width 75 height 15
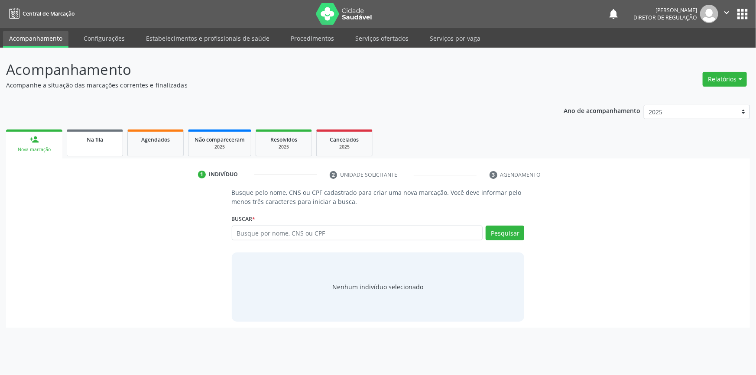
click at [101, 140] on span "Na fila" at bounding box center [95, 139] width 16 height 7
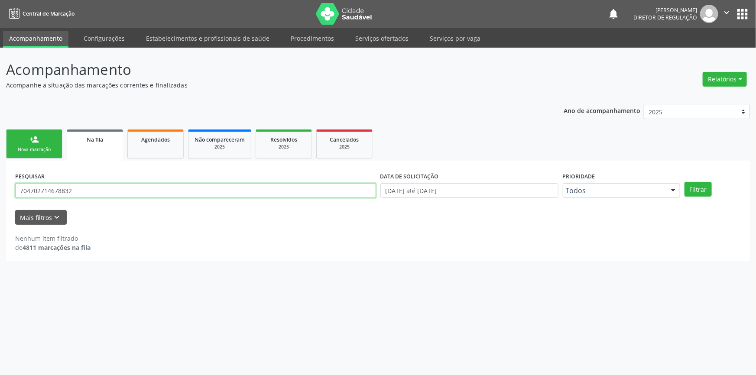
drag, startPoint x: 95, startPoint y: 188, endPoint x: 0, endPoint y: 181, distance: 95.2
click at [0, 181] on div "Acompanhamento Acompanhe a situação das marcações correntes e finalizadas Relat…" at bounding box center [378, 212] width 756 height 328
type input "702804627938768"
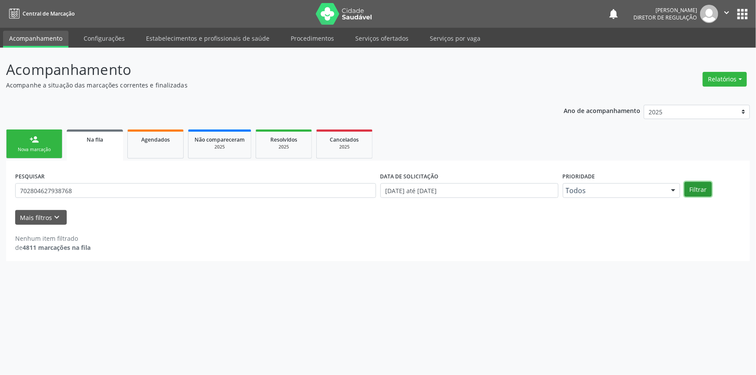
click at [704, 190] on button "Filtrar" at bounding box center [698, 189] width 27 height 15
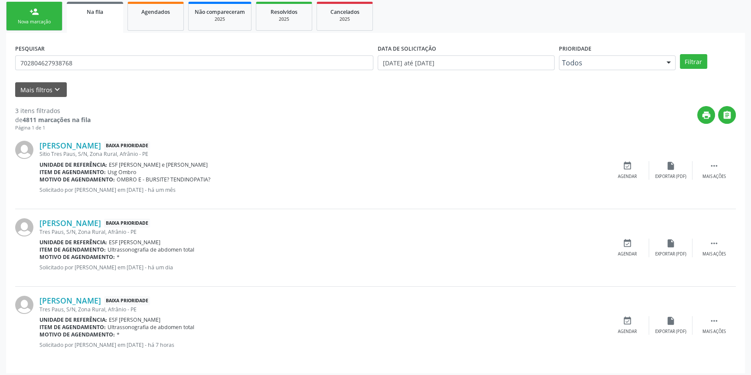
scroll to position [131, 0]
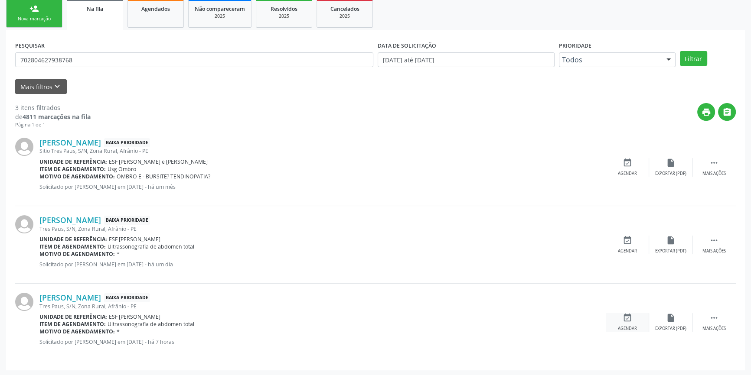
click at [641, 321] on div "event_available Agendar" at bounding box center [627, 322] width 43 height 19
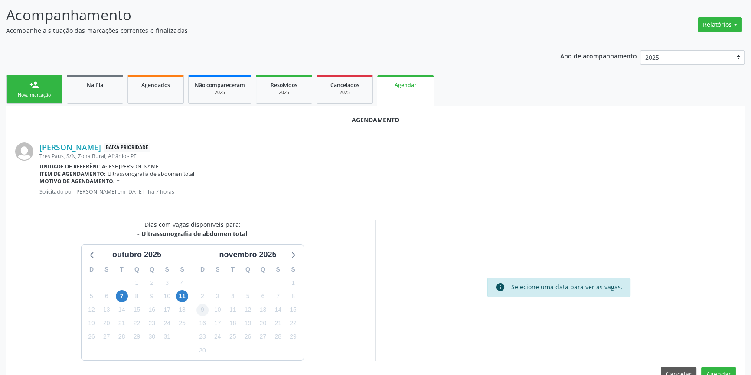
scroll to position [75, 0]
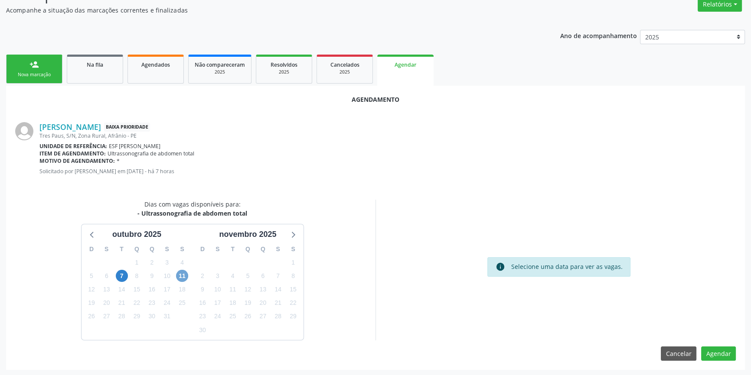
click at [182, 281] on span "11" at bounding box center [182, 276] width 12 height 12
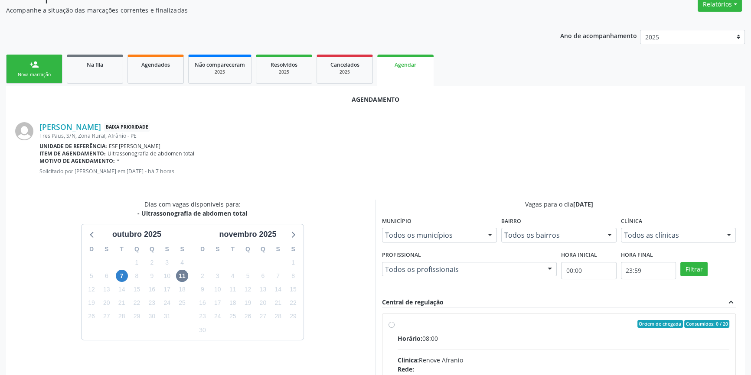
radio input "true"
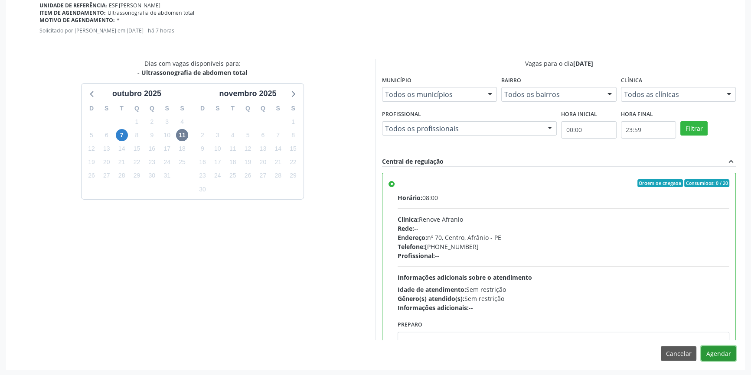
click at [728, 355] on button "Agendar" at bounding box center [718, 353] width 35 height 15
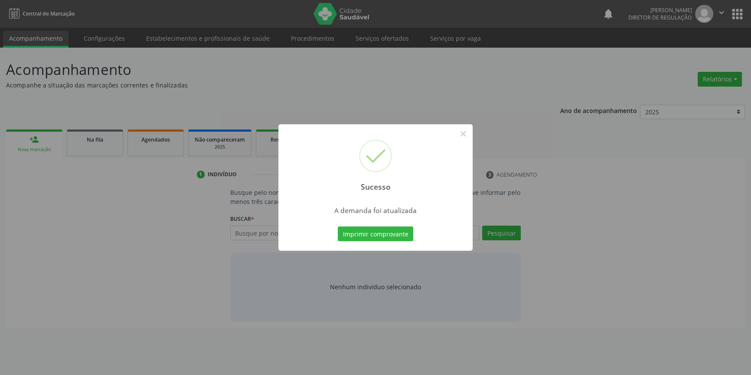
scroll to position [0, 0]
click at [354, 225] on div "Imprimir comprovante Cancel" at bounding box center [378, 234] width 79 height 18
click at [357, 231] on button "Imprimir comprovante" at bounding box center [378, 234] width 75 height 15
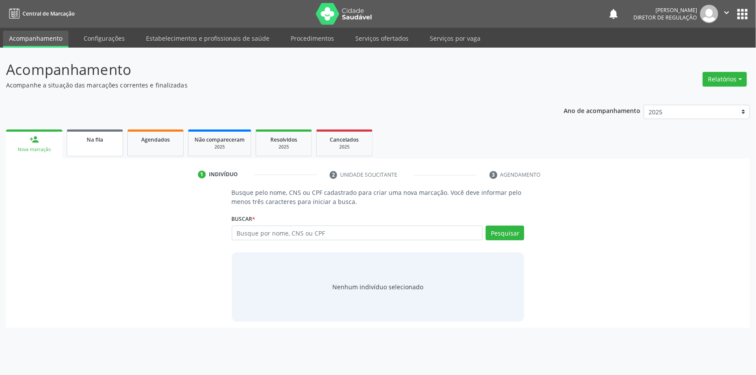
click at [104, 139] on div "Na fila" at bounding box center [94, 139] width 43 height 9
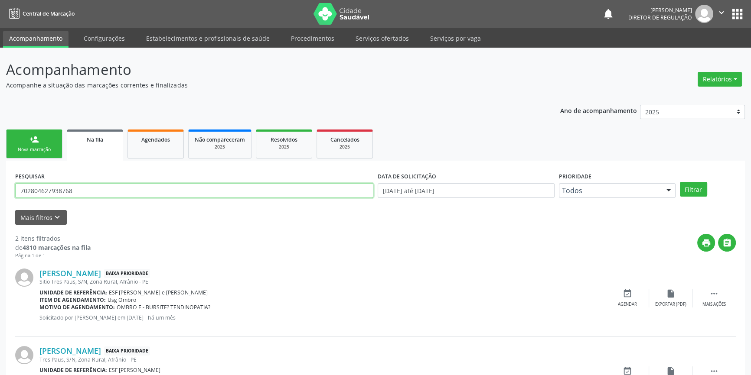
drag, startPoint x: 96, startPoint y: 197, endPoint x: 0, endPoint y: 193, distance: 95.9
click at [0, 193] on div "Acompanhamento Acompanhe a situação das marcações correntes e finalizadas Relat…" at bounding box center [375, 239] width 751 height 382
type input "705808471151837"
click at [690, 185] on button "Filtrar" at bounding box center [693, 189] width 27 height 15
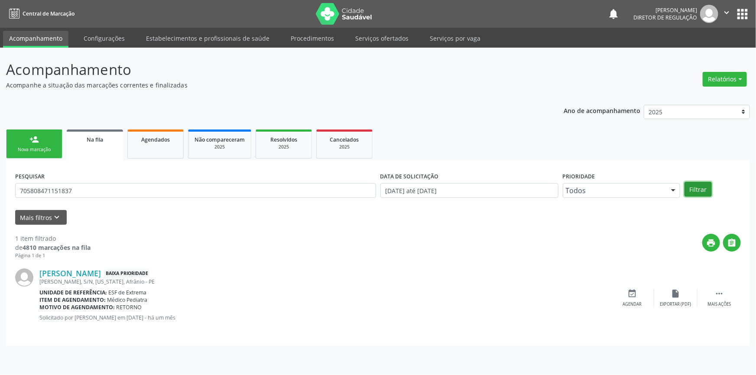
click at [695, 186] on button "Filtrar" at bounding box center [698, 189] width 27 height 15
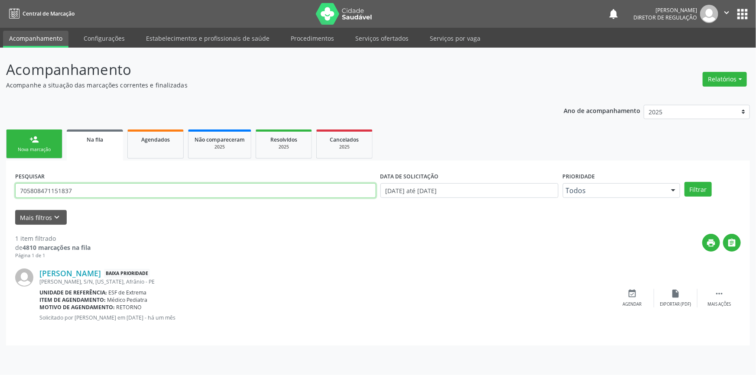
drag, startPoint x: 126, startPoint y: 186, endPoint x: 0, endPoint y: 178, distance: 125.9
click at [0, 178] on div "Acompanhamento Acompanhe a situação das marcações correntes e finalizadas Relat…" at bounding box center [378, 212] width 756 height 328
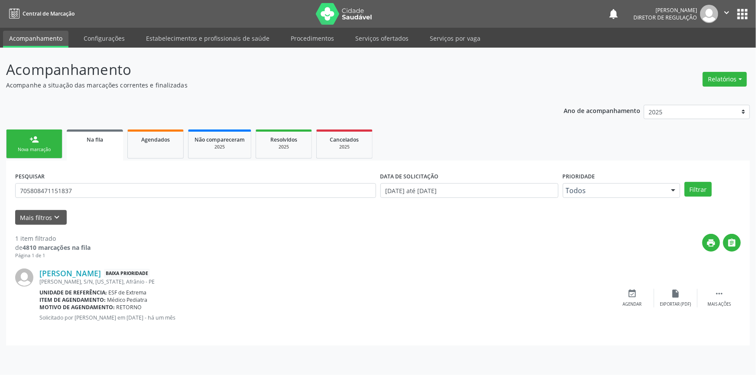
click at [23, 141] on link "person_add Nova marcação" at bounding box center [34, 144] width 56 height 29
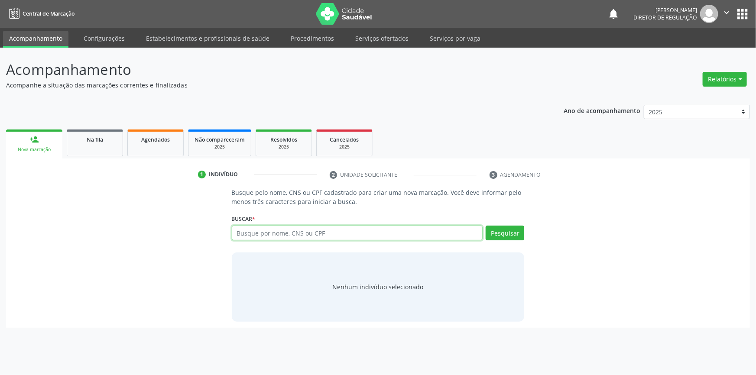
click at [304, 238] on input "text" at bounding box center [357, 233] width 251 height 15
paste input "705808471151837"
type input "705808471151837"
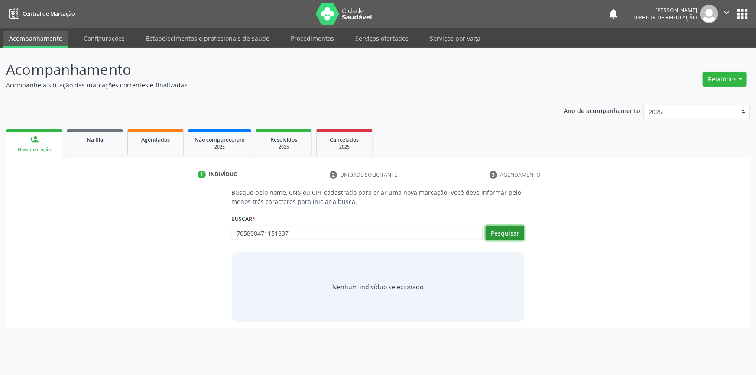
click at [501, 231] on button "Pesquisar" at bounding box center [505, 233] width 39 height 15
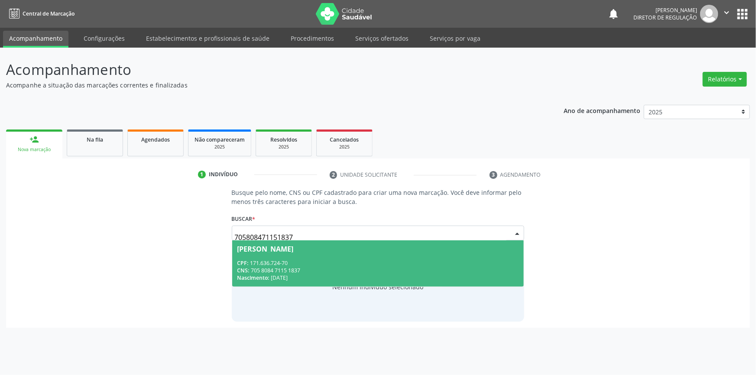
click at [320, 269] on div "CNS: 705 8084 7115 1837" at bounding box center [379, 270] width 282 height 7
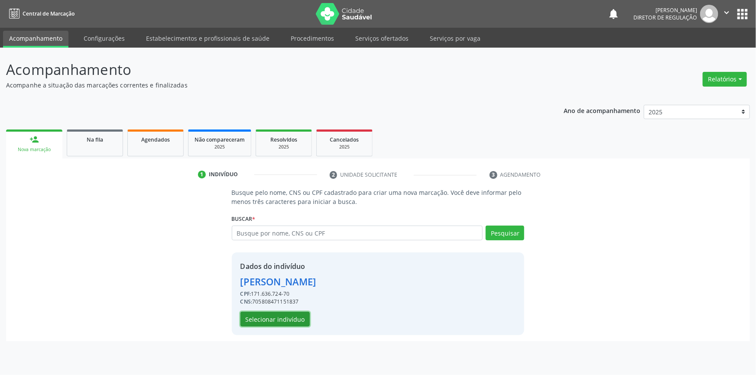
click at [294, 313] on button "Selecionar indivíduo" at bounding box center [275, 319] width 69 height 15
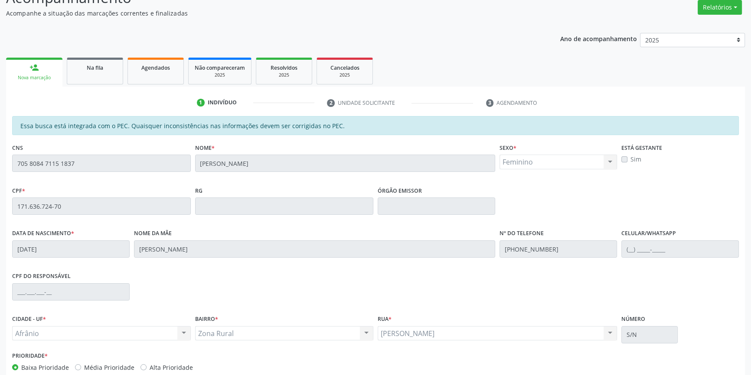
scroll to position [119, 0]
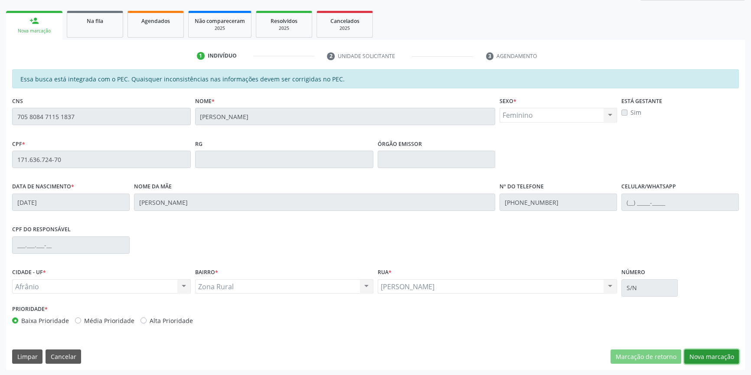
click at [718, 361] on button "Nova marcação" at bounding box center [711, 357] width 55 height 15
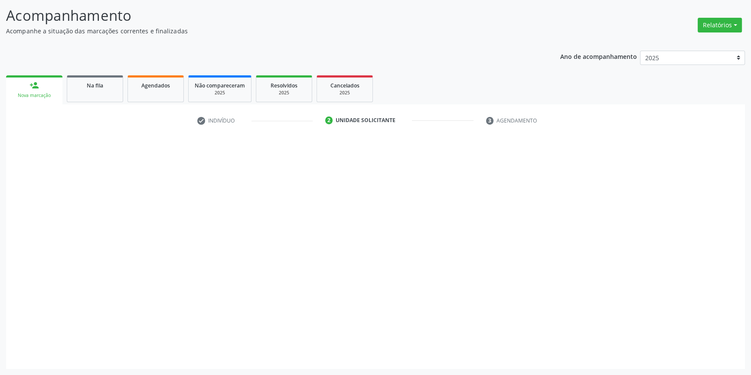
scroll to position [53, 0]
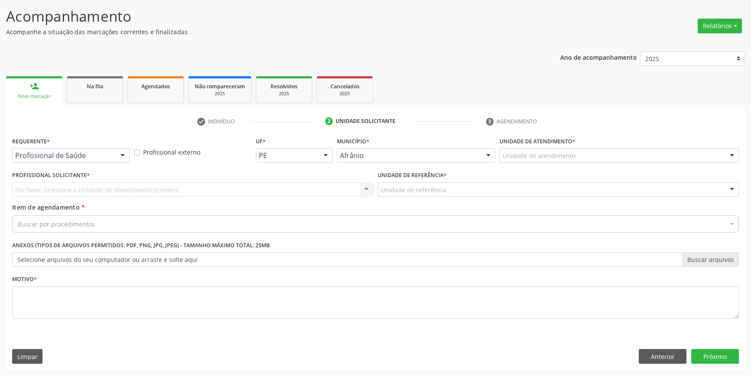
click at [575, 163] on div "Unidade de atendimento * Unidade de atendimento Academia da Saude de Afranio Ac…" at bounding box center [619, 152] width 244 height 34
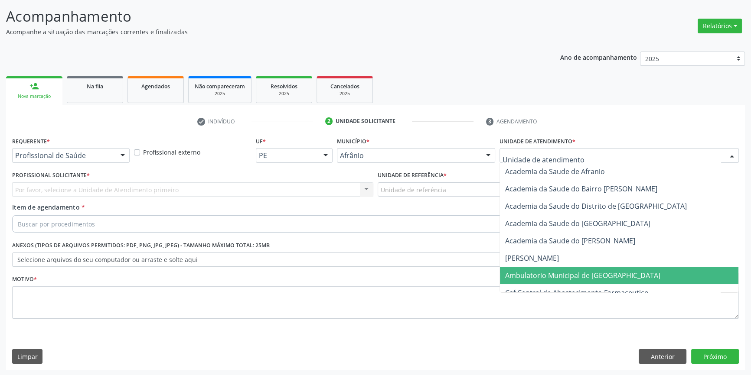
click at [540, 277] on span "Ambulatorio Municipal de [GEOGRAPHIC_DATA]" at bounding box center [582, 276] width 155 height 10
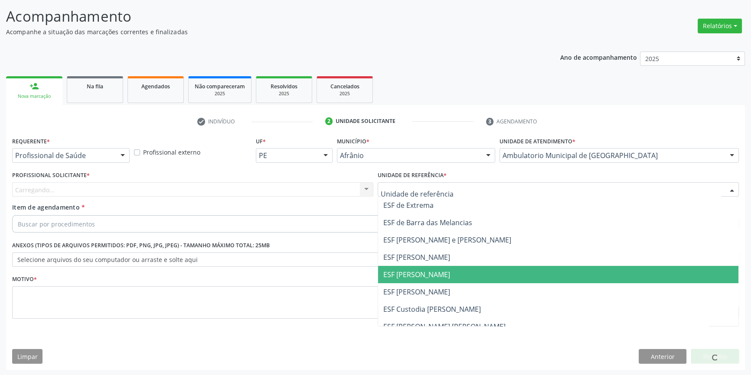
drag, startPoint x: 413, startPoint y: 270, endPoint x: 381, endPoint y: 247, distance: 38.8
click at [412, 270] on span "ESF [PERSON_NAME]" at bounding box center [416, 275] width 67 height 10
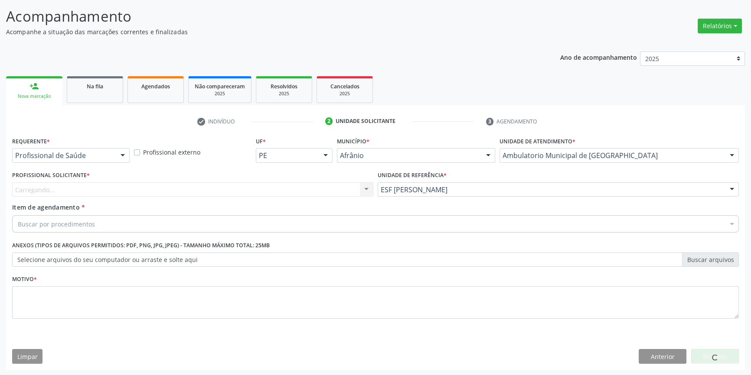
click at [282, 195] on div "Carregando... Nenhum resultado encontrado para: " " Não há nenhuma opção para s…" at bounding box center [192, 189] width 361 height 15
drag, startPoint x: 277, startPoint y: 195, endPoint x: 264, endPoint y: 199, distance: 14.5
click at [265, 197] on div "Profissional Solicitante * Carregando... Nenhum resultado encontrado para: " " …" at bounding box center [192, 186] width 365 height 34
click at [243, 200] on div "Profissional Solicitante * Profissional solicitante Médico Anestesiologista - J…" at bounding box center [192, 186] width 365 height 34
click at [231, 190] on div "Profissional solicitante" at bounding box center [192, 189] width 361 height 15
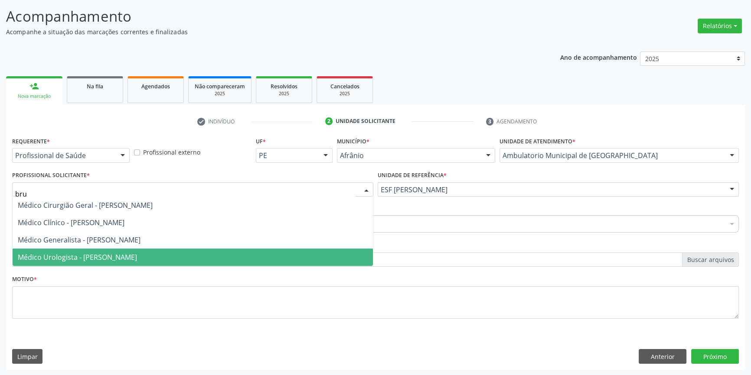
type input "brun"
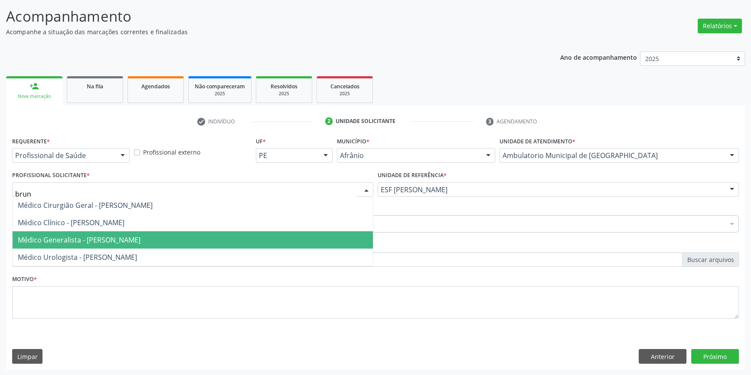
click at [131, 247] on span "Médico Generalista - Bruno Saraiva Bezerra Medrado" at bounding box center [193, 239] width 360 height 17
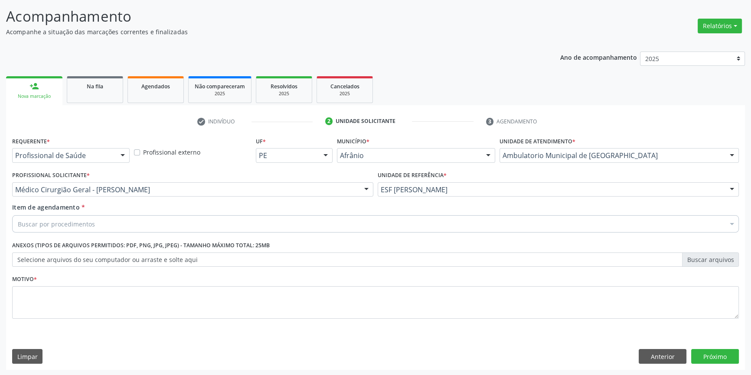
click at [121, 225] on div "Buscar por procedimentos" at bounding box center [375, 223] width 726 height 17
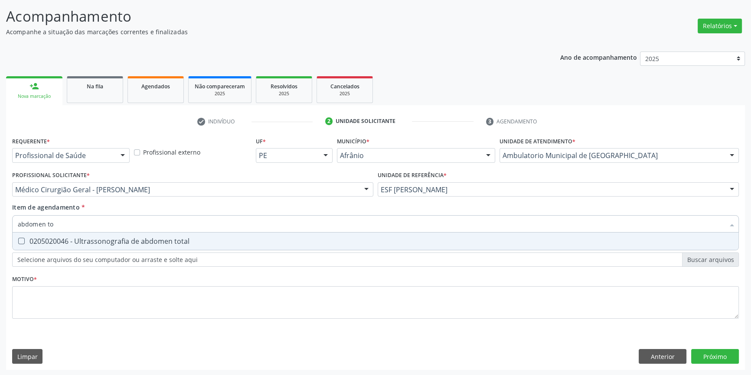
type input "abdomen tot"
click at [123, 238] on div "0205020046 - Ultrassonografia de abdomen total" at bounding box center [375, 241] width 715 height 7
checkbox total "true"
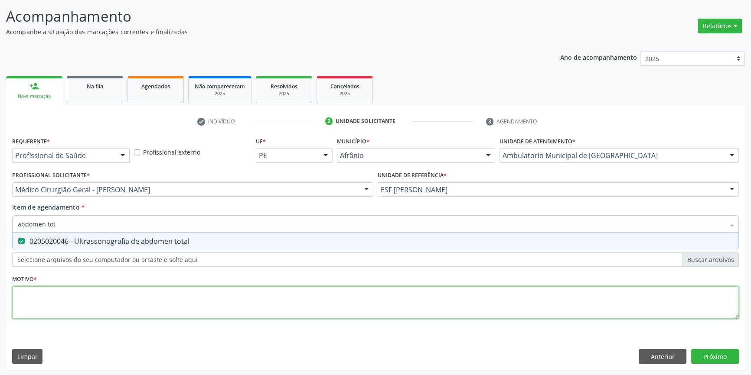
click at [89, 296] on div "Requerente * Profissional de Saúde Profissional de Saúde Paciente Nenhum result…" at bounding box center [375, 233] width 726 height 196
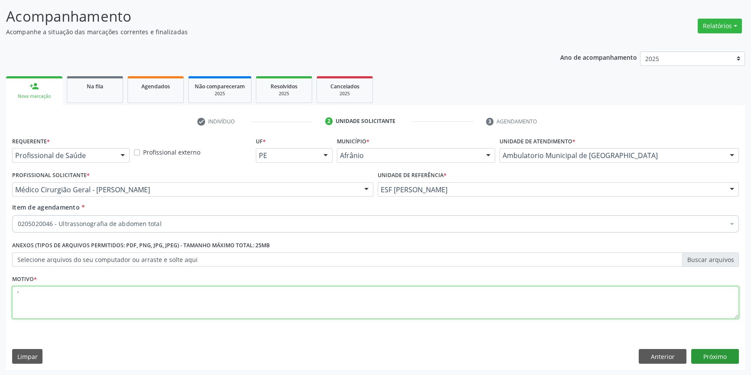
type textarea "'"
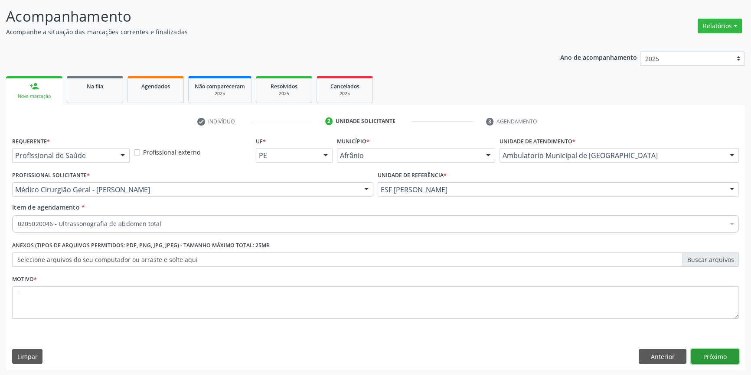
click at [715, 356] on button "Próximo" at bounding box center [715, 356] width 48 height 15
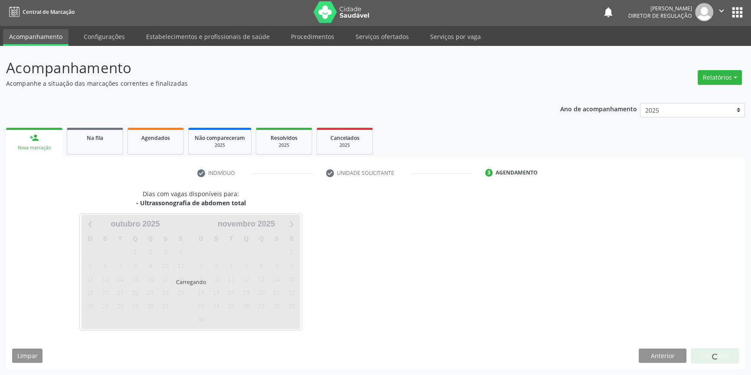
scroll to position [1, 0]
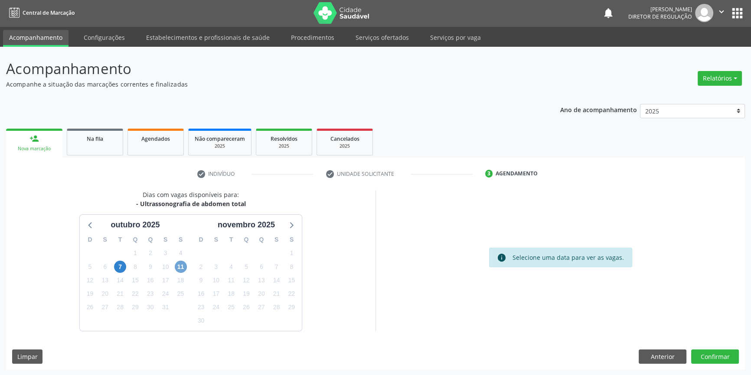
click at [178, 267] on span "11" at bounding box center [181, 267] width 12 height 12
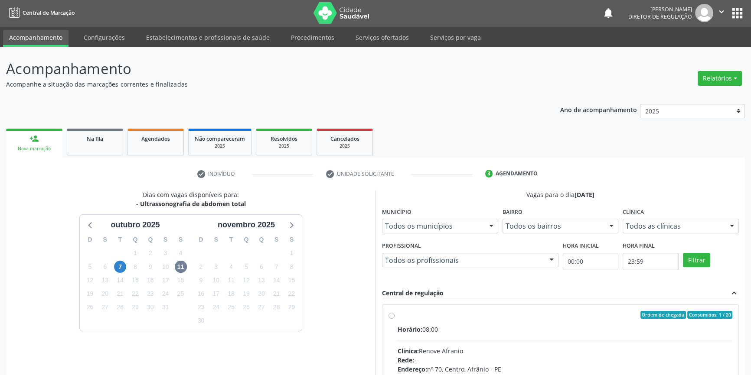
click at [469, 332] on div "Horário: 08:00" at bounding box center [564, 329] width 335 height 9
click at [394, 319] on input "Ordem de chegada Consumidos: 1 / 20 Horário: 08:00 Clínica: Renove Afranio Rede…" at bounding box center [391, 315] width 6 height 8
radio input "true"
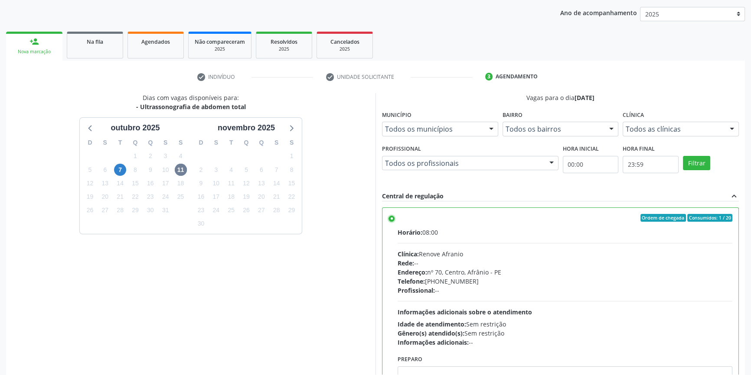
scroll to position [142, 0]
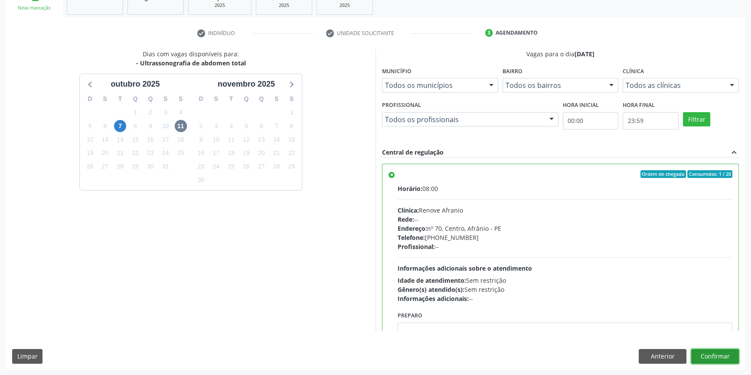
click at [713, 359] on button "Confirmar" at bounding box center [715, 356] width 48 height 15
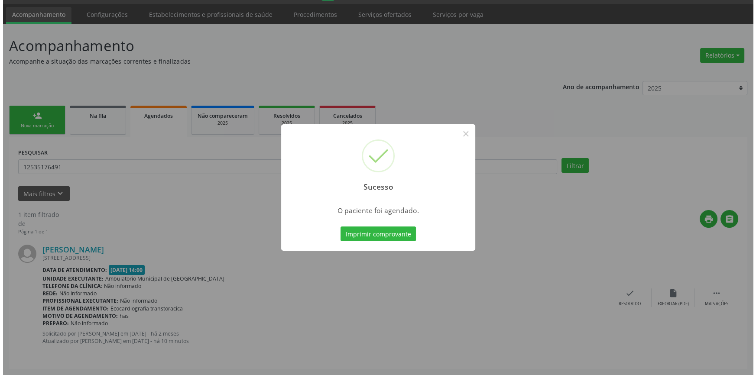
scroll to position [0, 0]
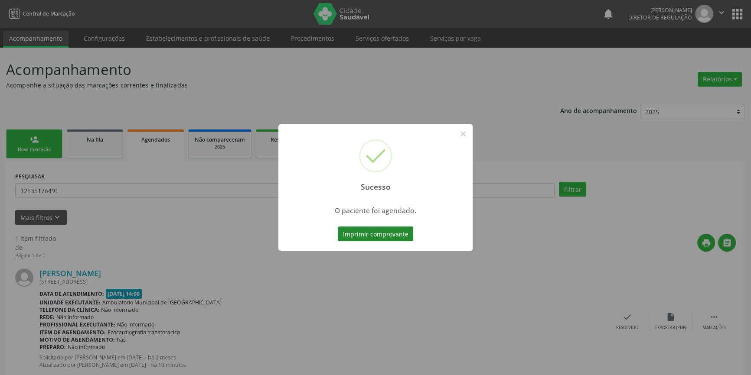
click at [377, 238] on button "Imprimir comprovante" at bounding box center [375, 234] width 75 height 15
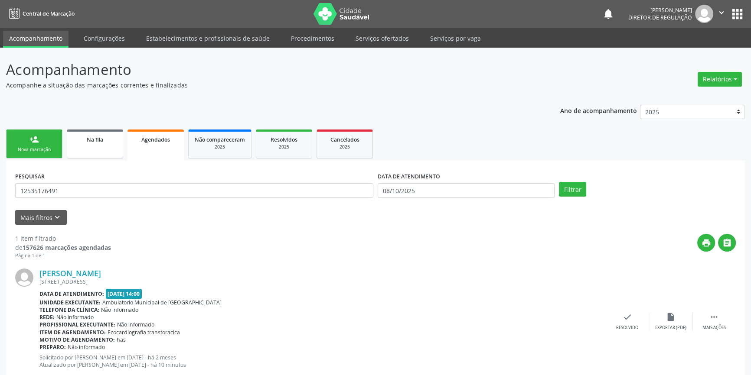
click at [98, 152] on link "Na fila" at bounding box center [95, 144] width 56 height 29
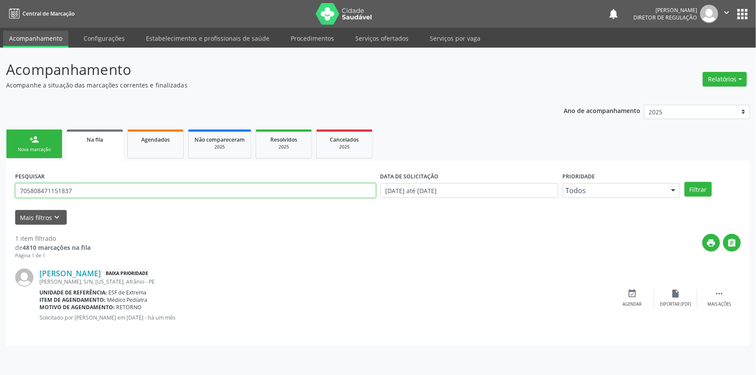
drag, startPoint x: 87, startPoint y: 197, endPoint x: 0, endPoint y: 162, distance: 93.4
click at [0, 162] on div "Acompanhamento Acompanhe a situação das marcações correntes e finalizadas Relat…" at bounding box center [378, 212] width 756 height 328
type input "705606419641012"
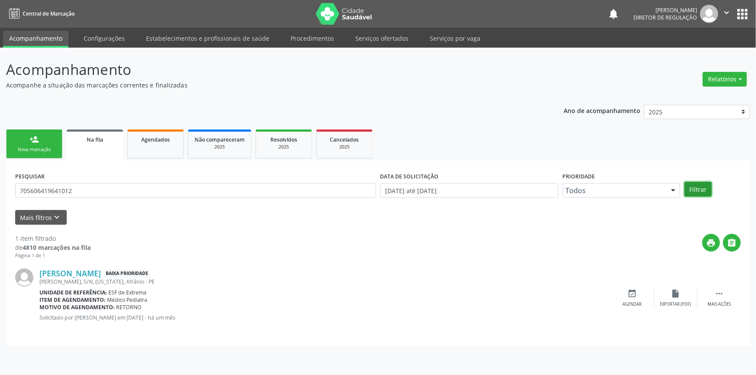
click at [707, 187] on button "Filtrar" at bounding box center [698, 189] width 27 height 15
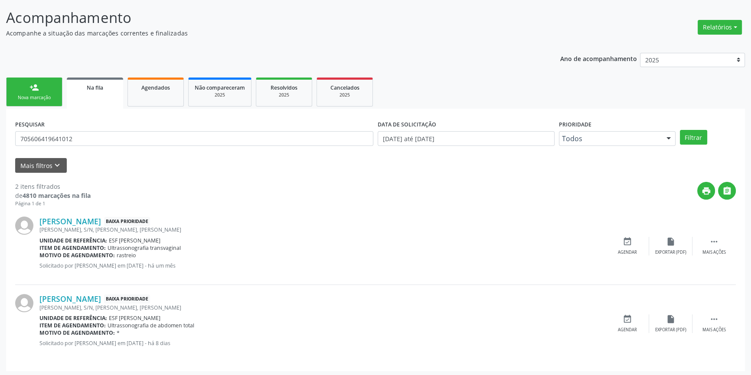
scroll to position [53, 0]
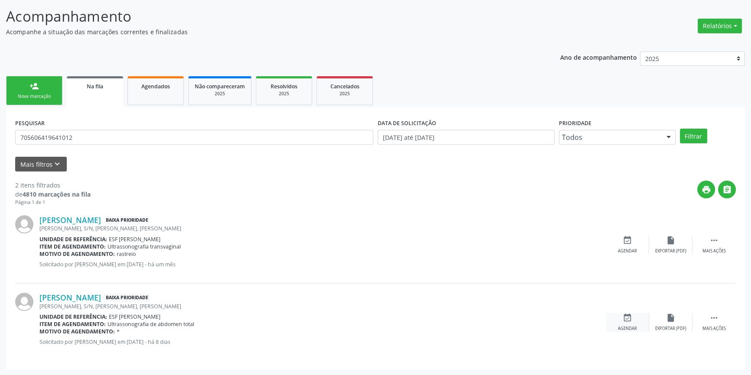
click at [636, 323] on div "event_available Agendar" at bounding box center [627, 322] width 43 height 19
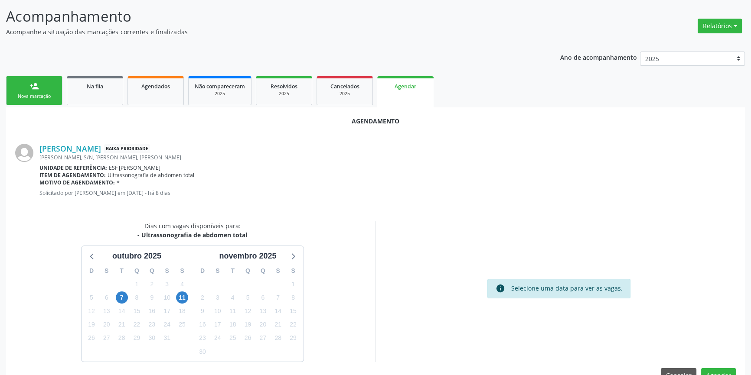
click at [194, 299] on div "D S T Q Q S S 26 27 28 29 30 31 1 2 3 4 5 6 7 8 9 10 11 12 13 14 15 16 17 18 19…" at bounding box center [247, 312] width 111 height 100
click at [182, 296] on span "11" at bounding box center [182, 298] width 12 height 12
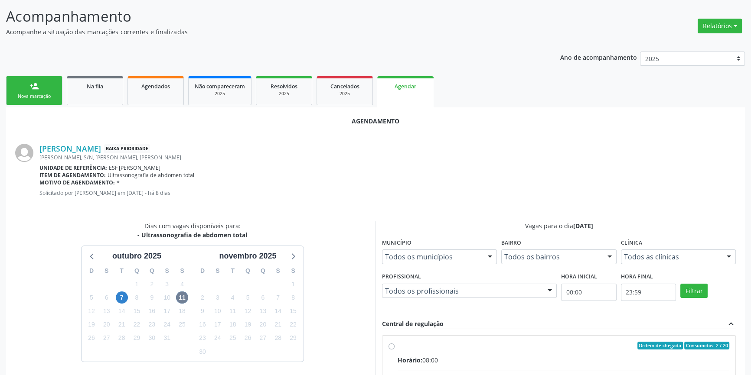
click at [394, 349] on input "Ordem de chegada Consumidos: 2 / 20 Horário: 08:00 Clínica: Renove Afranio Rede…" at bounding box center [391, 346] width 6 height 8
radio input "true"
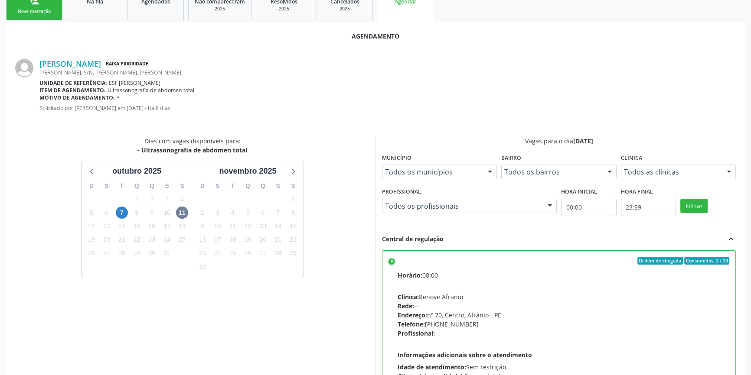
scroll to position [216, 0]
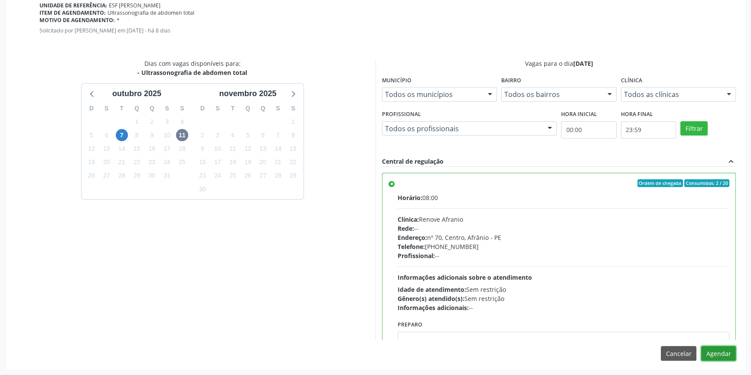
click at [727, 348] on button "Agendar" at bounding box center [718, 353] width 35 height 15
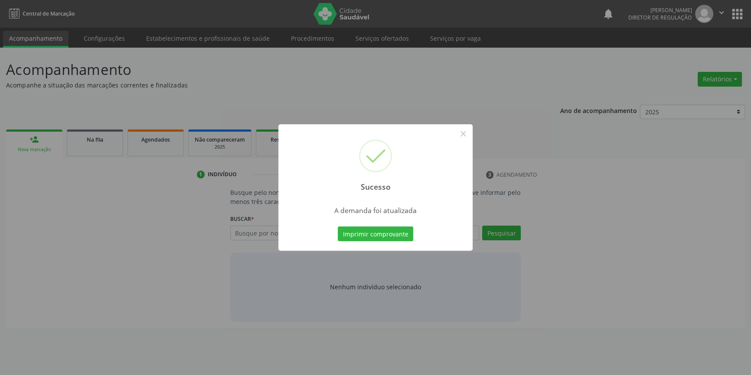
scroll to position [0, 0]
click at [367, 230] on button "Imprimir comprovante" at bounding box center [378, 234] width 75 height 15
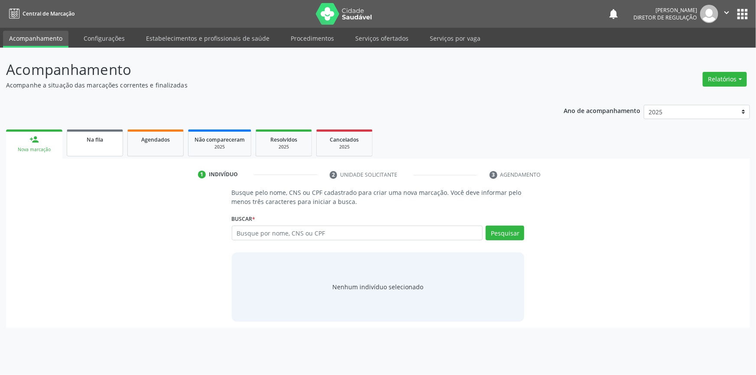
click at [97, 147] on link "Na fila" at bounding box center [95, 143] width 56 height 27
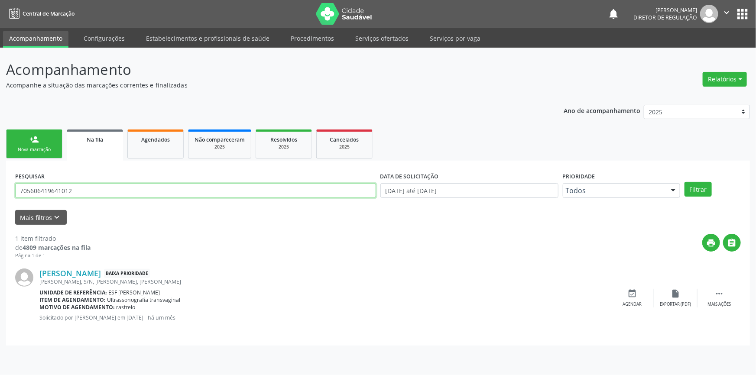
drag, startPoint x: 94, startPoint y: 192, endPoint x: 21, endPoint y: 160, distance: 80.4
click at [0, 178] on div "Acompanhamento Acompanhe a situação das marcações correntes e finalizadas Relat…" at bounding box center [378, 212] width 756 height 328
type input "7"
type input "16783267474"
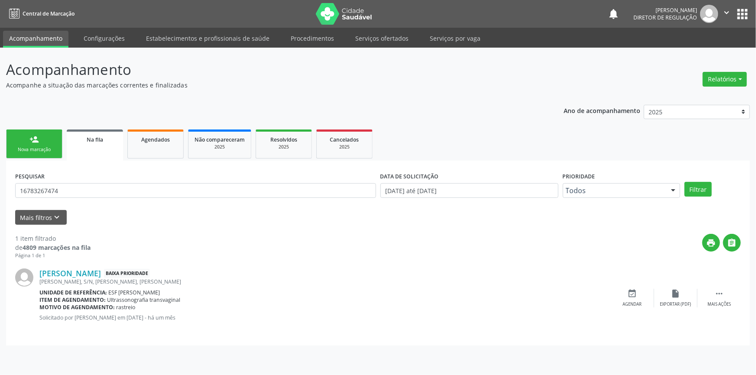
click at [712, 188] on div "Filtrar" at bounding box center [713, 189] width 61 height 15
click at [701, 186] on button "Filtrar" at bounding box center [698, 189] width 27 height 15
click at [635, 296] on icon "event_available" at bounding box center [633, 294] width 10 height 10
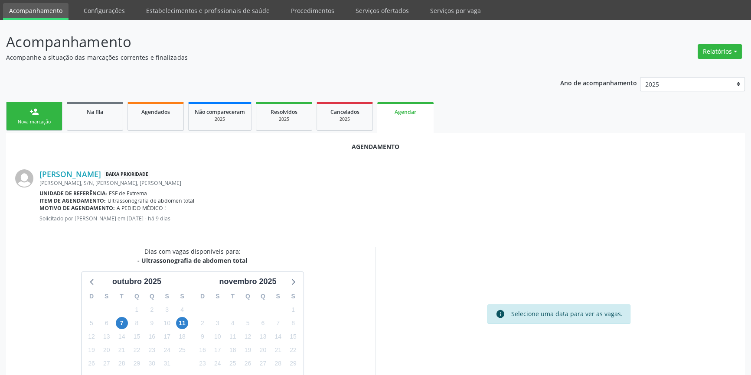
scroll to position [75, 0]
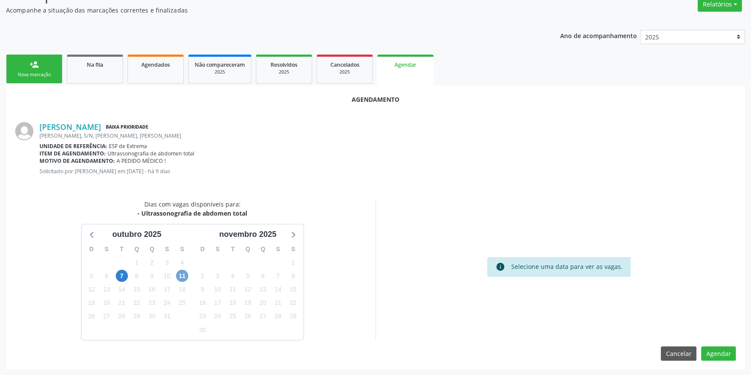
click at [183, 271] on span "11" at bounding box center [182, 276] width 12 height 12
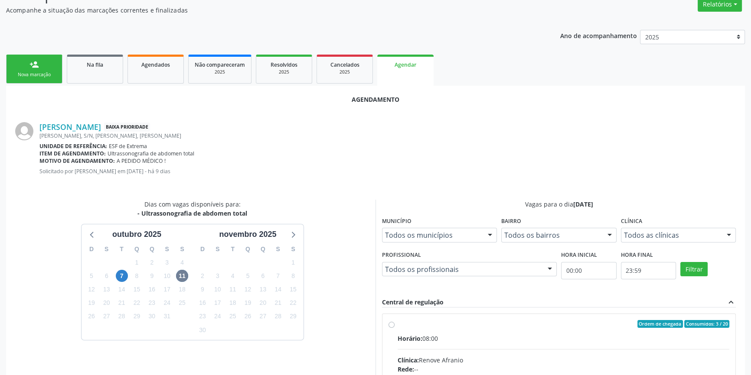
click at [403, 335] on span "Horário:" at bounding box center [409, 339] width 25 height 8
click at [394, 328] on input "Ordem de chegada Consumidos: 3 / 20 Horário: 08:00 Clínica: Renove Afranio Rede…" at bounding box center [391, 324] width 6 height 8
radio input "true"
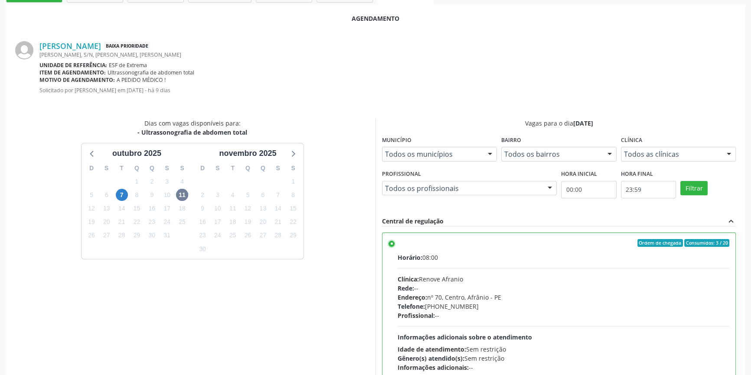
scroll to position [216, 0]
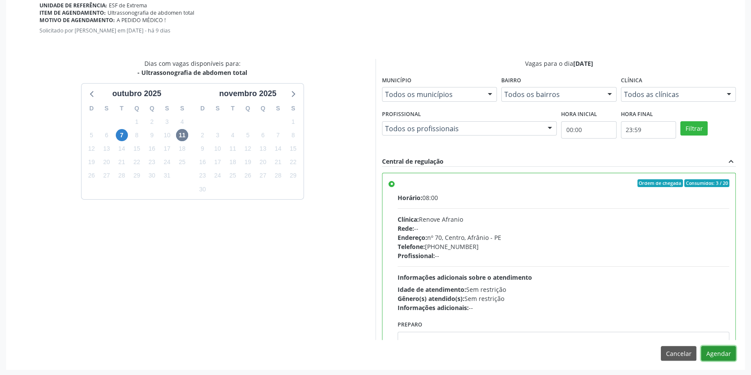
click at [726, 348] on button "Agendar" at bounding box center [718, 353] width 35 height 15
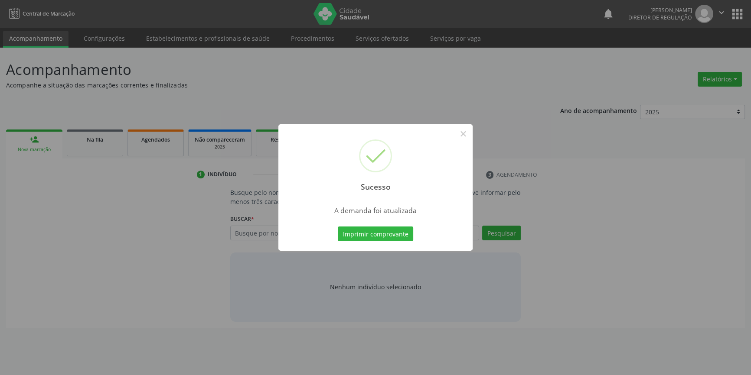
scroll to position [0, 0]
click at [394, 233] on button "Imprimir comprovante" at bounding box center [378, 234] width 75 height 15
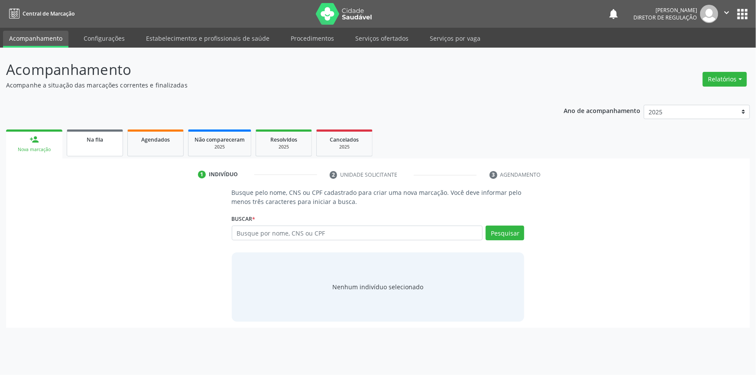
click at [105, 135] on div "Na fila" at bounding box center [94, 139] width 43 height 9
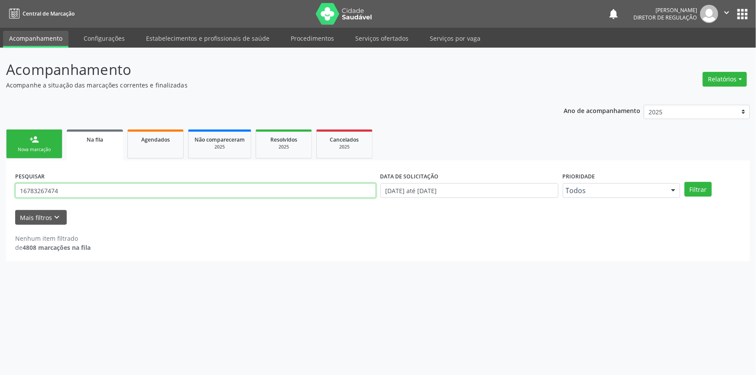
drag, startPoint x: 77, startPoint y: 190, endPoint x: 0, endPoint y: 168, distance: 80.3
click at [0, 168] on div "Acompanhamento Acompanhe a situação das marcações correntes e finalizadas Relat…" at bounding box center [378, 212] width 756 height 328
type input "7"
type input "37108498880"
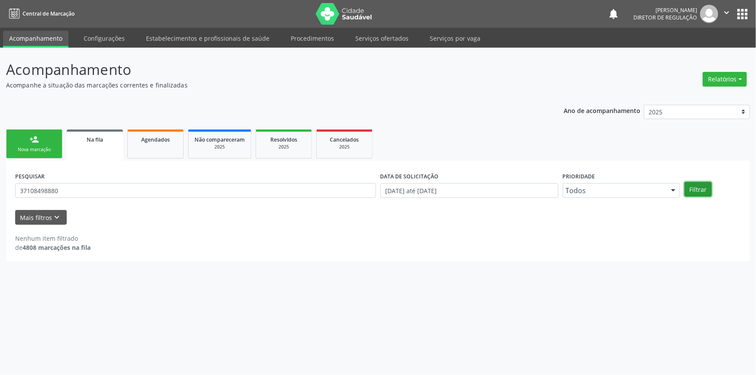
click at [693, 189] on button "Filtrar" at bounding box center [698, 189] width 27 height 15
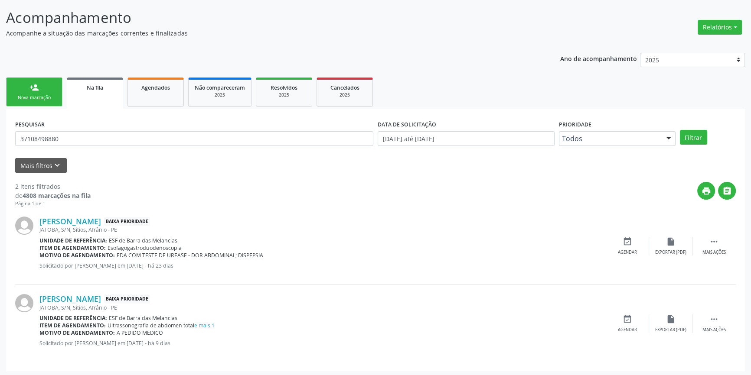
scroll to position [53, 0]
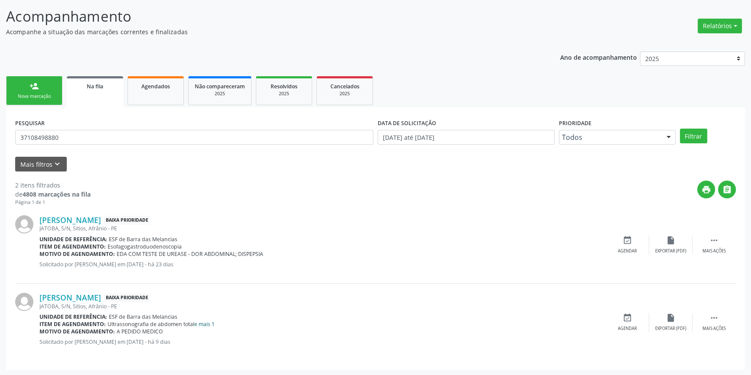
click at [202, 325] on link "e mais 1" at bounding box center [204, 324] width 20 height 7
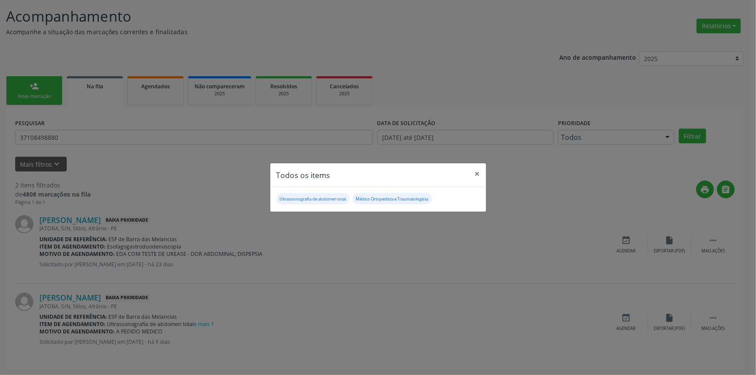
click at [489, 281] on div "Todos os items × Ultrassonografia de abdomen total Médico Ortopedista e Traumat…" at bounding box center [378, 187] width 756 height 375
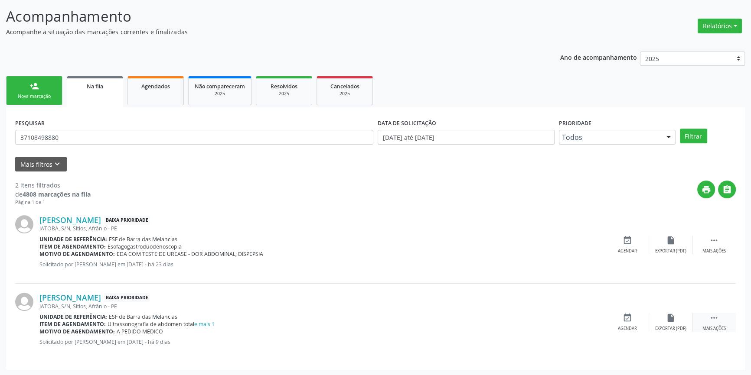
click at [718, 315] on icon "" at bounding box center [714, 318] width 10 height 10
click at [653, 319] on div "edit Editar" at bounding box center [670, 322] width 43 height 19
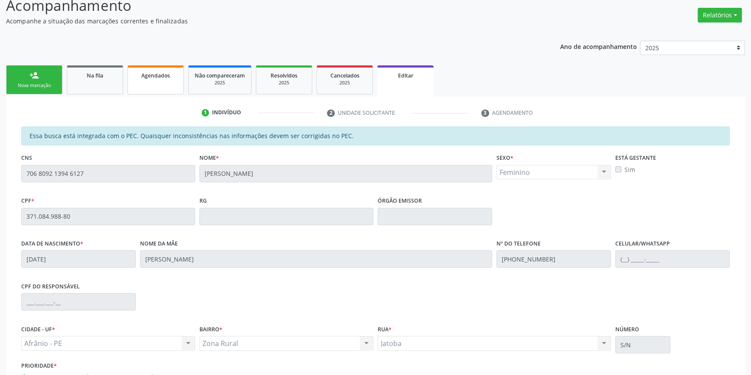
scroll to position [0, 0]
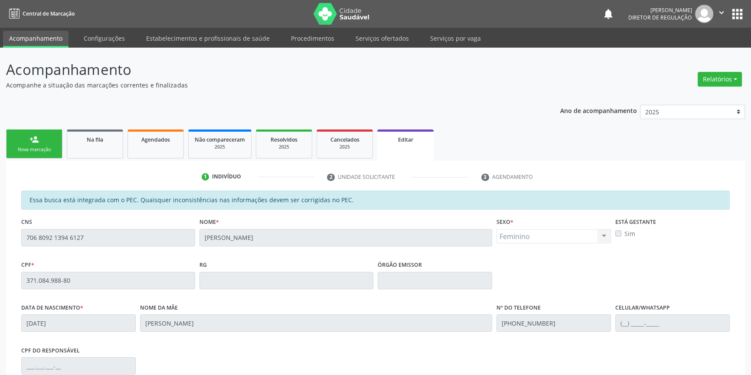
click at [0, 210] on div "Acompanhamento Acompanhe a situação das marcações correntes e finalizadas Relat…" at bounding box center [375, 277] width 751 height 459
click at [111, 136] on div "Na fila" at bounding box center [94, 139] width 43 height 9
click at [38, 135] on div "person_add" at bounding box center [34, 140] width 10 height 10
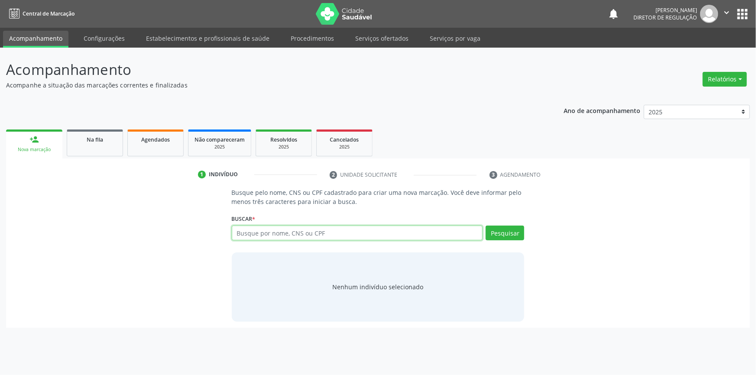
click at [282, 235] on input "text" at bounding box center [357, 233] width 251 height 15
paste input "706 8092 1394 6127"
type input "706 8092 1394 6127"
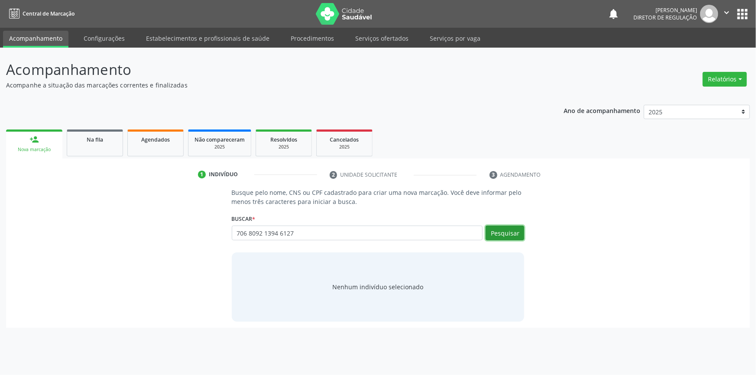
click at [496, 234] on button "Pesquisar" at bounding box center [505, 233] width 39 height 15
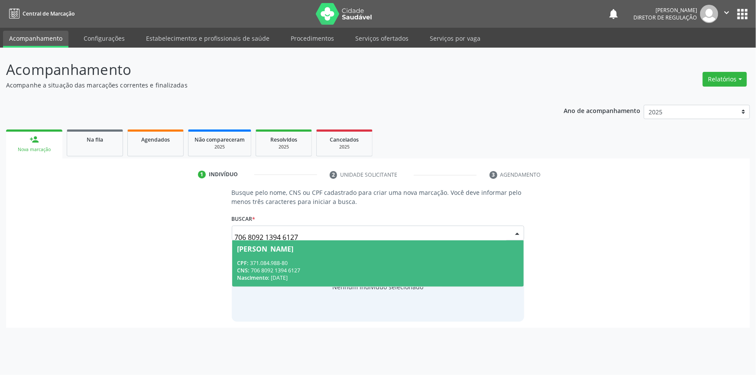
click at [391, 264] on div "CPF: 371.084.988-80" at bounding box center [379, 263] width 282 height 7
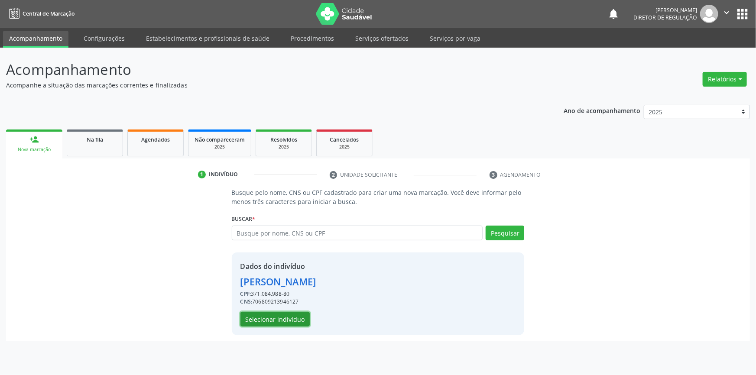
click at [278, 313] on button "Selecionar indivíduo" at bounding box center [275, 319] width 69 height 15
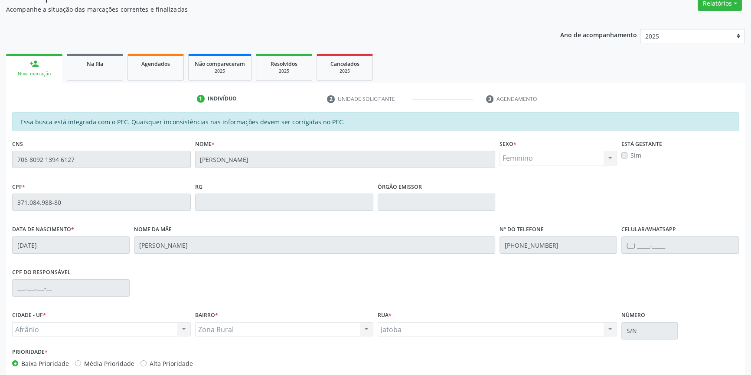
scroll to position [119, 0]
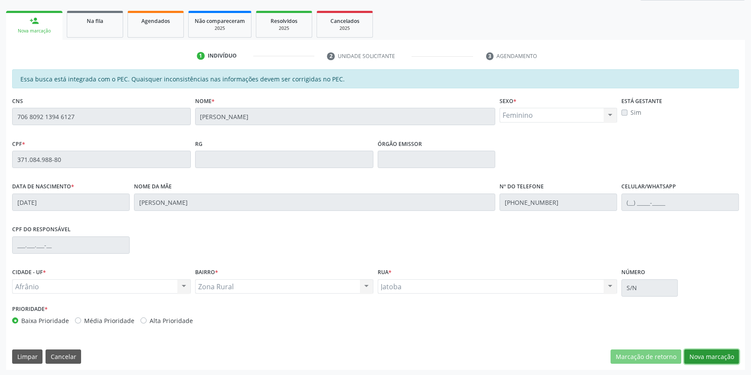
click at [718, 355] on button "Nova marcação" at bounding box center [711, 357] width 55 height 15
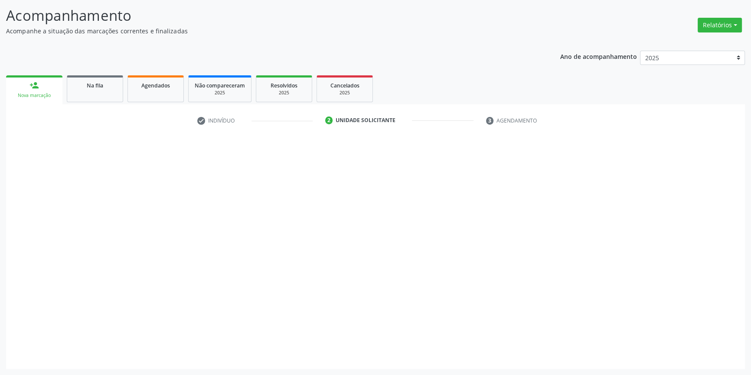
scroll to position [53, 0]
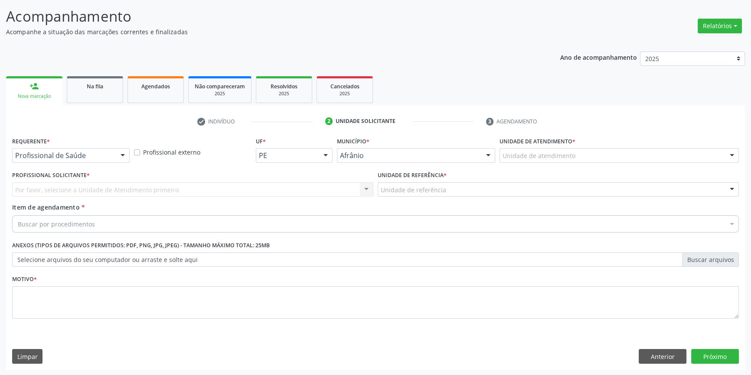
click at [560, 149] on div "Unidade de atendimento" at bounding box center [618, 155] width 239 height 15
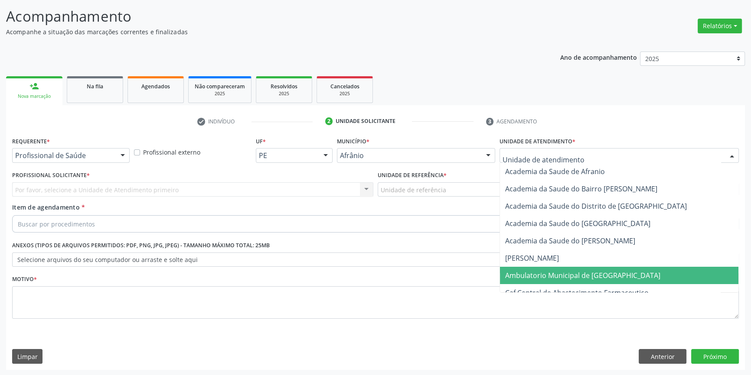
click at [538, 274] on span "Ambulatorio Municipal de [GEOGRAPHIC_DATA]" at bounding box center [582, 276] width 155 height 10
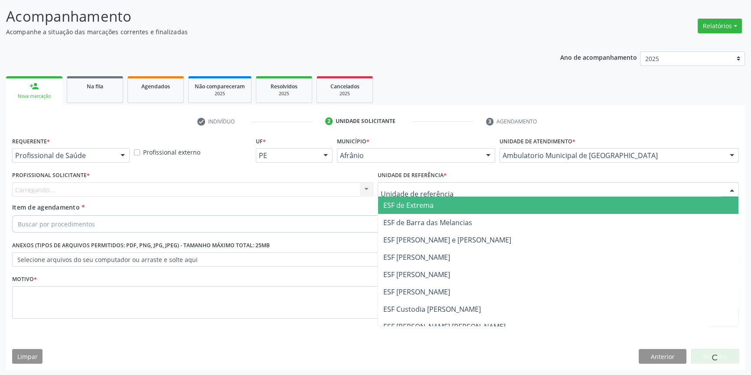
drag, startPoint x: 441, startPoint y: 193, endPoint x: 437, endPoint y: 189, distance: 5.5
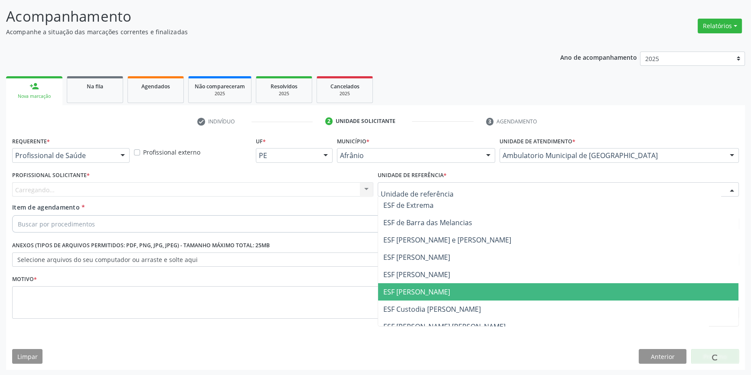
click at [416, 285] on span "ESF [PERSON_NAME]" at bounding box center [558, 291] width 360 height 17
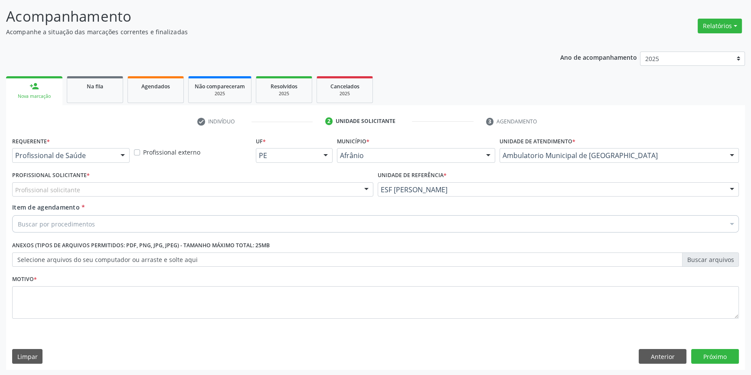
click at [273, 183] on div "Profissional solicitante" at bounding box center [192, 189] width 361 height 15
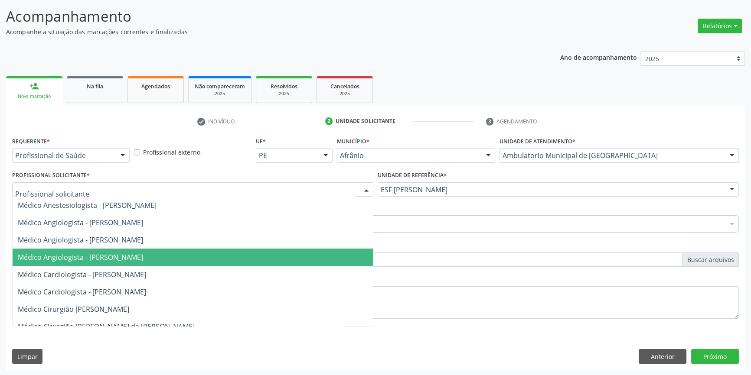
click at [172, 264] on span "Médico Angiologista - Suyenne Gomes de Araujo Freire" at bounding box center [193, 257] width 360 height 17
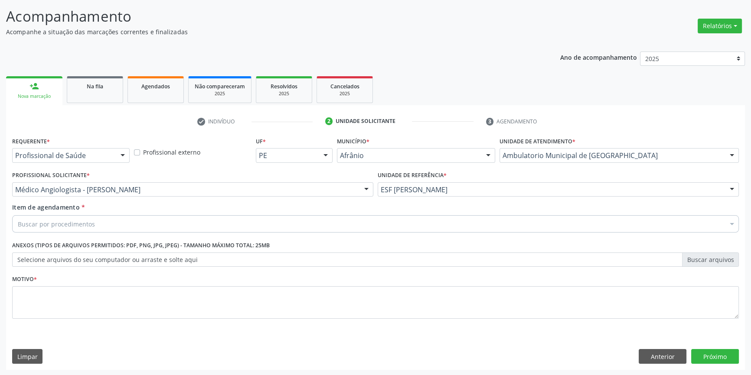
click at [116, 218] on div "Buscar por procedimentos" at bounding box center [375, 223] width 726 height 17
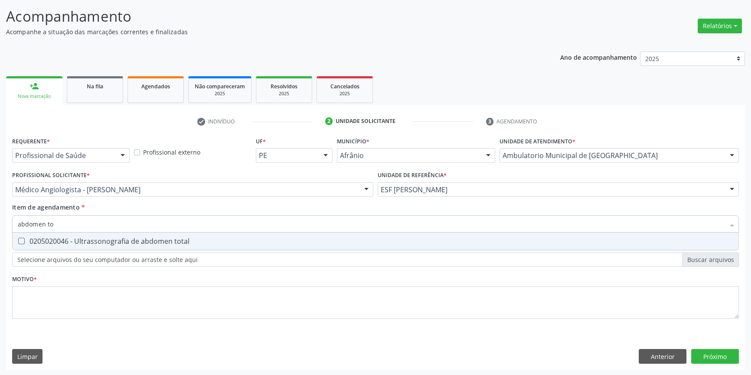
type input "abdomen tot"
click at [117, 243] on div "0205020046 - Ultrassonografia de abdomen total" at bounding box center [375, 241] width 715 height 7
checkbox total "true"
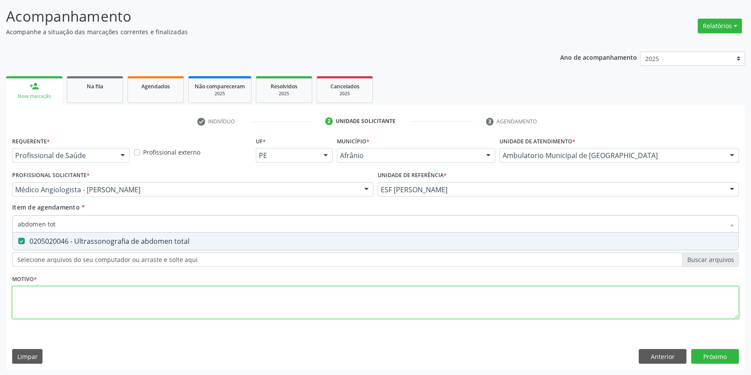
click at [99, 287] on div "Requerente * Profissional de Saúde Profissional de Saúde Paciente Nenhum result…" at bounding box center [375, 233] width 726 height 196
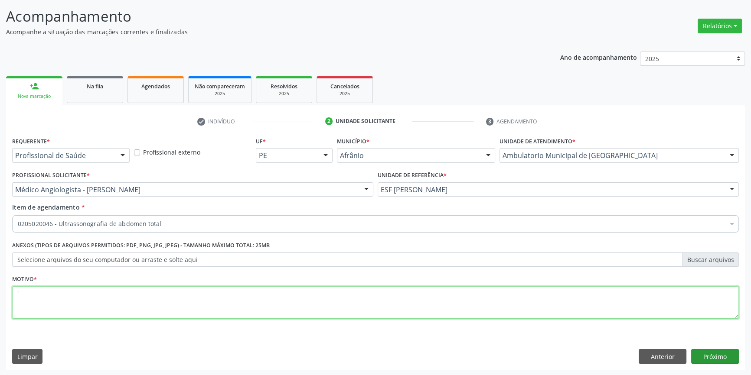
type textarea "'"
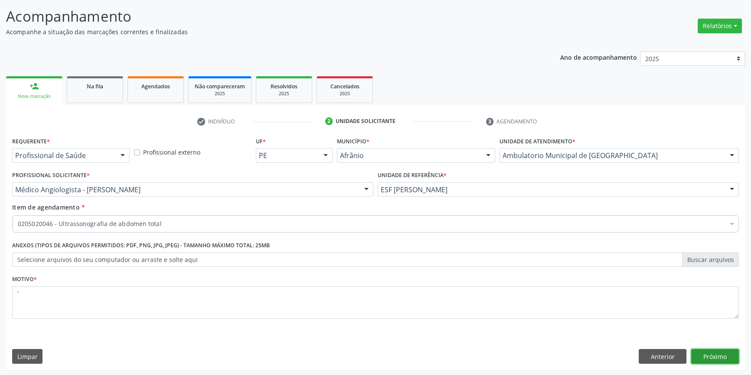
click at [706, 362] on button "Próximo" at bounding box center [715, 356] width 48 height 15
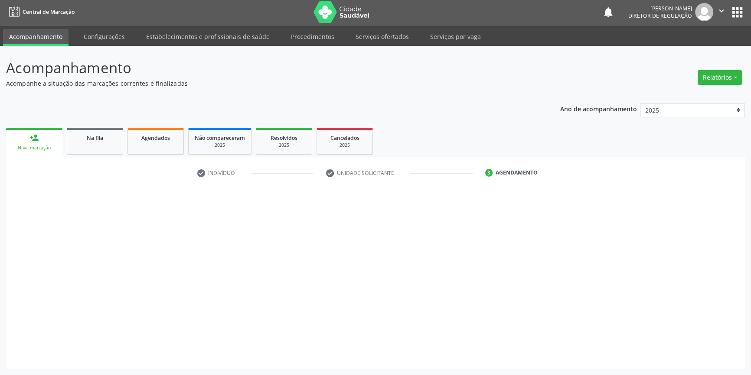
scroll to position [1, 0]
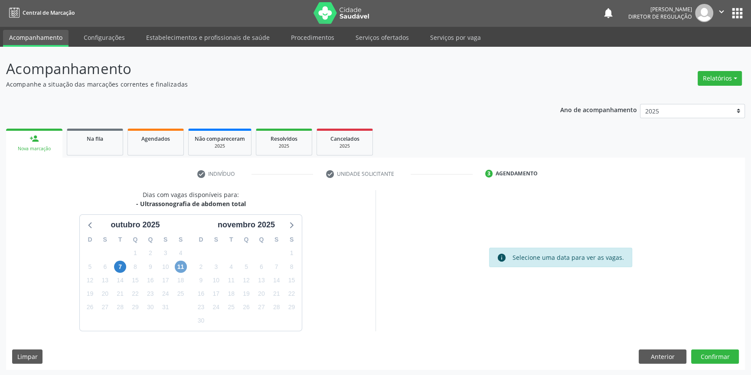
click at [178, 268] on span "11" at bounding box center [181, 267] width 12 height 12
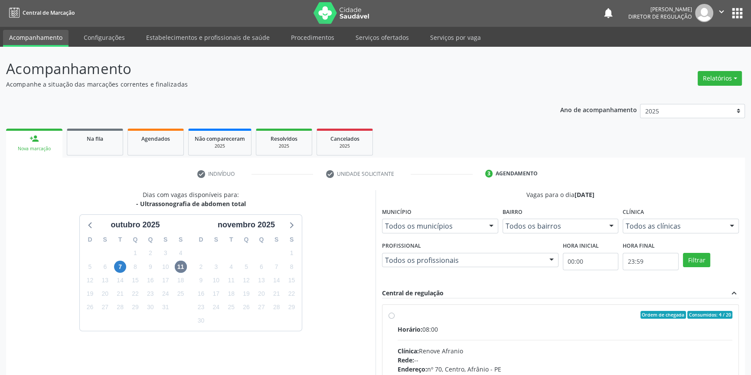
click at [410, 332] on span "Horário:" at bounding box center [409, 330] width 25 height 8
click at [394, 319] on input "Ordem de chegada Consumidos: 4 / 20 Horário: 08:00 Clínica: Renove Afranio Rede…" at bounding box center [391, 315] width 6 height 8
radio input "true"
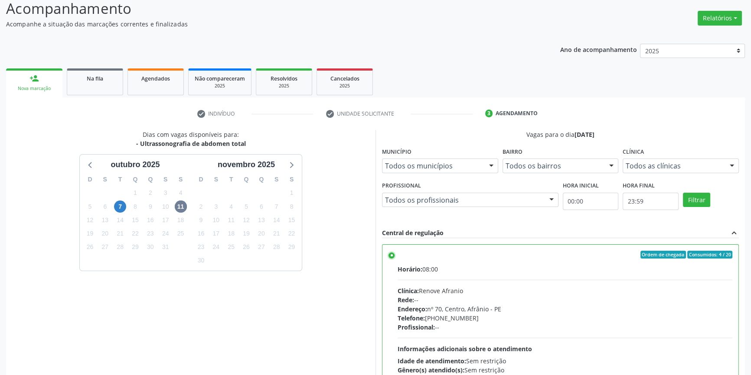
scroll to position [142, 0]
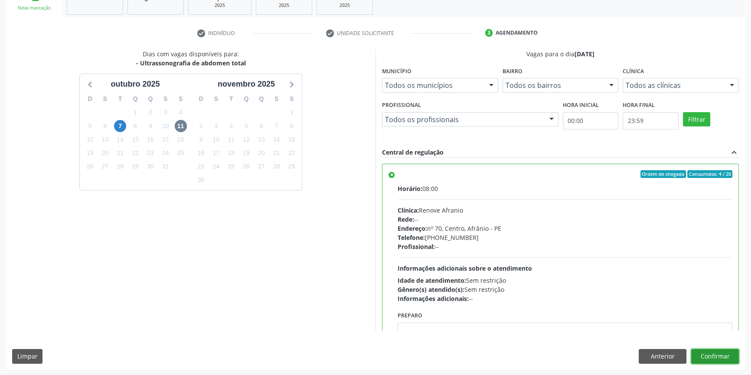
click at [702, 355] on button "Confirmar" at bounding box center [715, 356] width 48 height 15
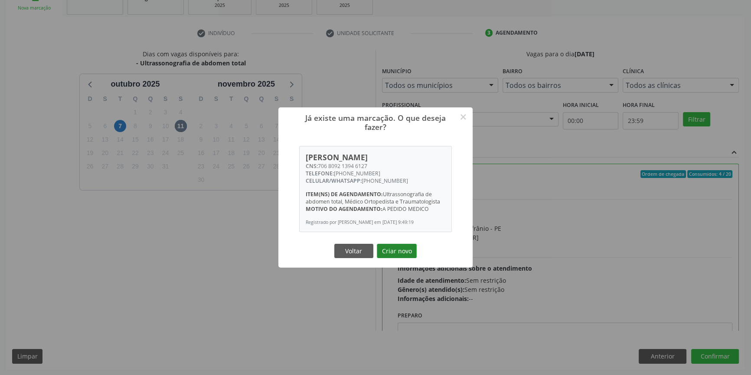
click at [389, 249] on button "Criar novo" at bounding box center [397, 251] width 40 height 15
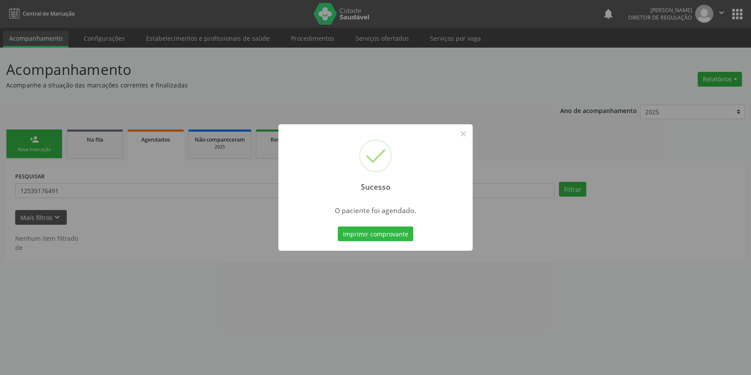
scroll to position [0, 0]
click at [406, 234] on button "Imprimir comprovante" at bounding box center [378, 234] width 75 height 15
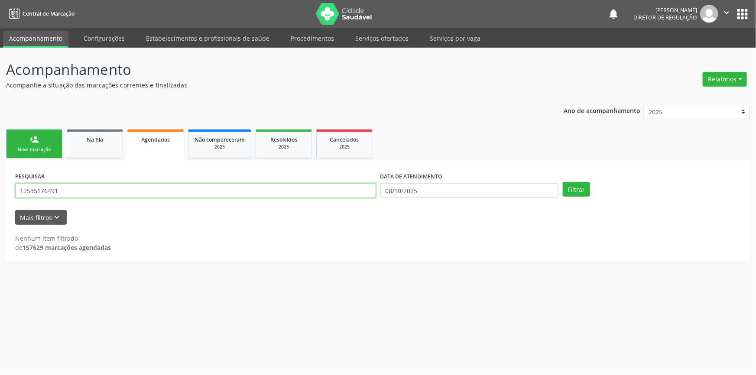
drag, startPoint x: 75, startPoint y: 196, endPoint x: 0, endPoint y: 189, distance: 74.9
click at [0, 189] on div "Acompanhamento Acompanhe a situação das marcações correntes e finalizadas Relat…" at bounding box center [378, 212] width 756 height 328
drag, startPoint x: 115, startPoint y: 186, endPoint x: 0, endPoint y: 187, distance: 115.3
click at [0, 187] on div "Acompanhamento Acompanhe a situação das marcações correntes e finalizadas Relat…" at bounding box center [378, 212] width 756 height 328
type input "708106566816533"
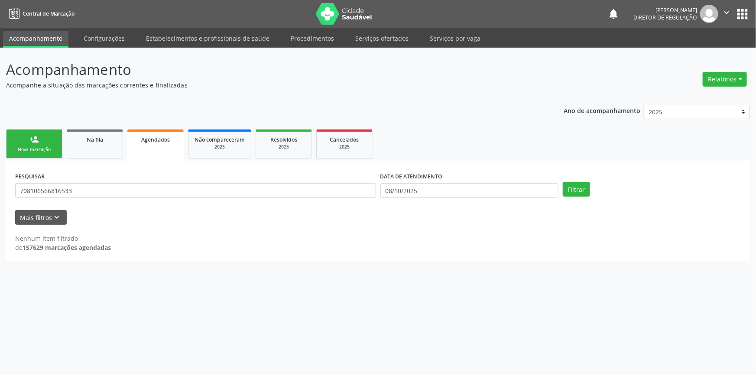
click at [124, 138] on ul "person_add Nova marcação Na fila Agendados Não compareceram 2025 Resolvidos 202…" at bounding box center [378, 143] width 744 height 33
click at [87, 140] on span "Na fila" at bounding box center [95, 139] width 16 height 7
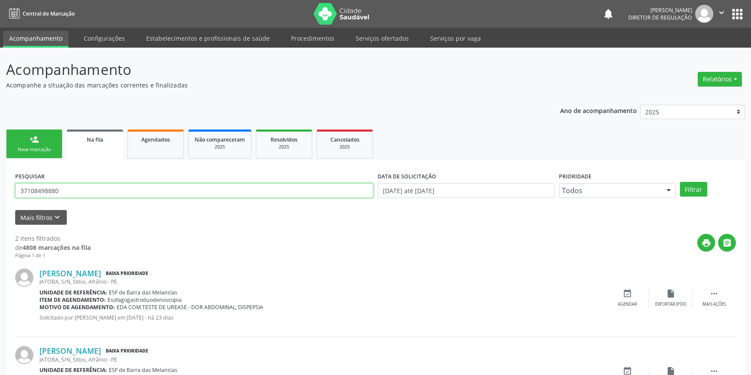
drag, startPoint x: 79, startPoint y: 189, endPoint x: 0, endPoint y: 185, distance: 79.0
click at [0, 188] on div "Acompanhamento Acompanhe a situação das marcações correntes e finalizadas Relat…" at bounding box center [375, 239] width 751 height 382
paste input "708106566816533"
type input "708106566816533"
click at [685, 190] on button "Filtrar" at bounding box center [693, 189] width 27 height 15
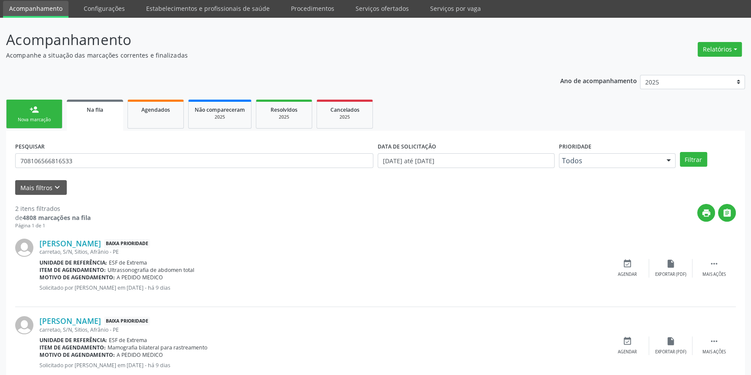
scroll to position [53, 0]
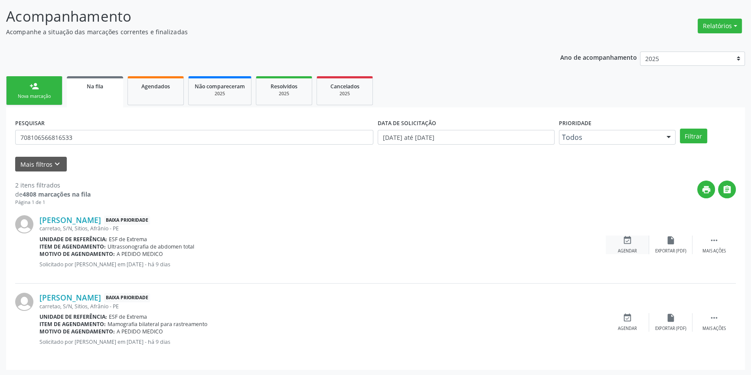
click at [633, 240] on div "event_available Agendar" at bounding box center [627, 245] width 43 height 19
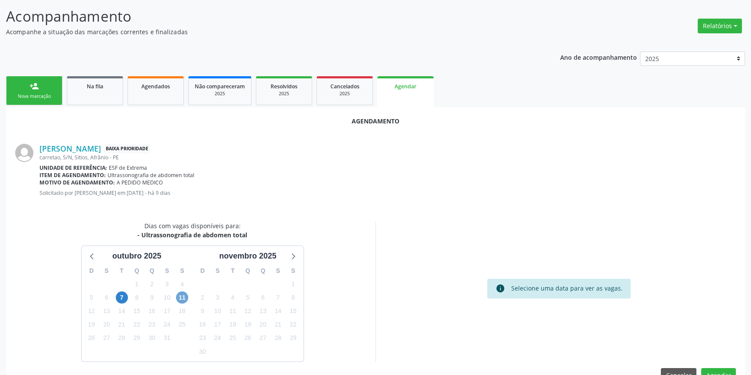
click at [187, 298] on span "11" at bounding box center [182, 298] width 12 height 12
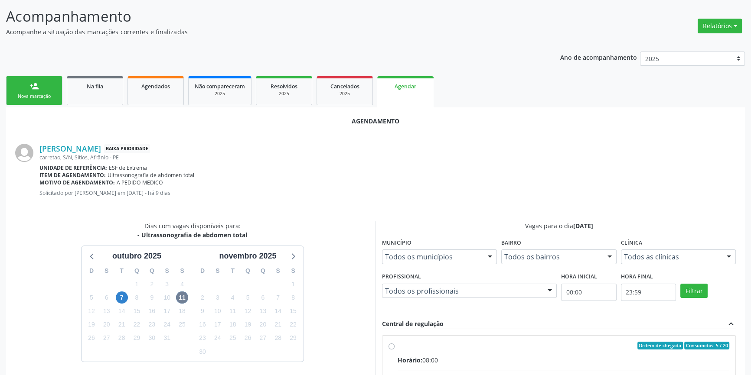
click at [414, 343] on div "Ordem de chegada Consumidos: 5 / 20" at bounding box center [563, 346] width 332 height 8
click at [394, 343] on input "Ordem de chegada Consumidos: 5 / 20 Horário: 08:00 Clínica: Renove Afranio Rede…" at bounding box center [391, 346] width 6 height 8
radio input "true"
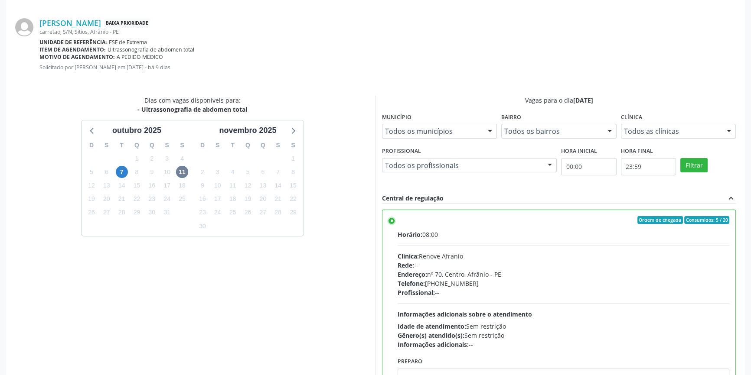
scroll to position [211, 0]
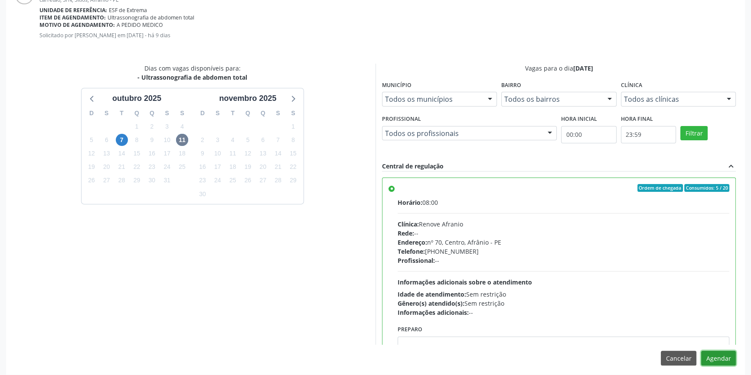
click at [723, 355] on button "Agendar" at bounding box center [718, 358] width 35 height 15
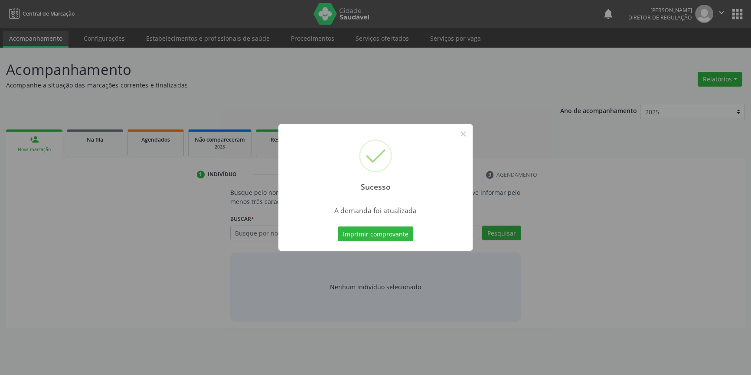
scroll to position [0, 0]
click at [389, 234] on button "Imprimir comprovante" at bounding box center [378, 234] width 75 height 15
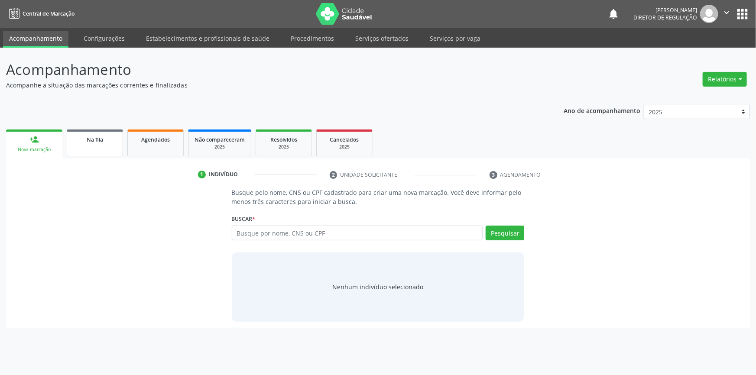
click at [98, 140] on span "Na fila" at bounding box center [95, 139] width 16 height 7
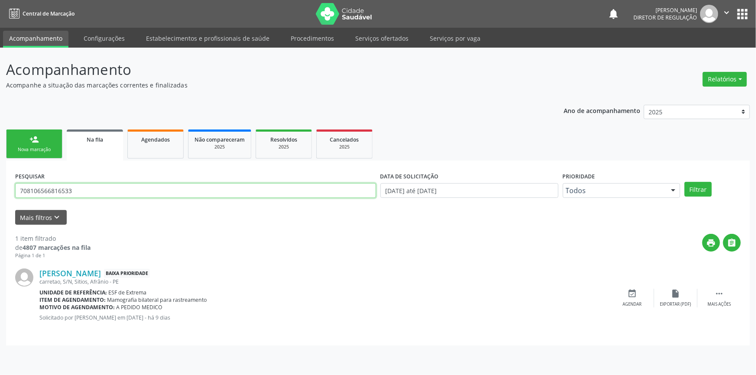
drag, startPoint x: 40, startPoint y: 193, endPoint x: 408, endPoint y: 151, distance: 370.0
click at [0, 187] on div "Acompanhamento Acompanhe a situação das marcações correntes e finalizadas Relat…" at bounding box center [378, 212] width 756 height 328
type input "09321832478"
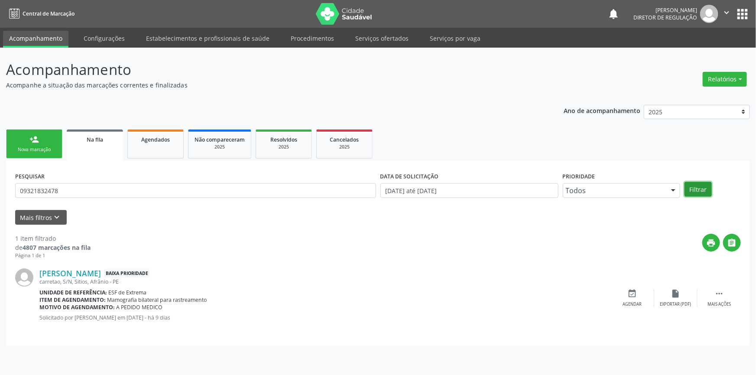
click at [700, 190] on button "Filtrar" at bounding box center [698, 189] width 27 height 15
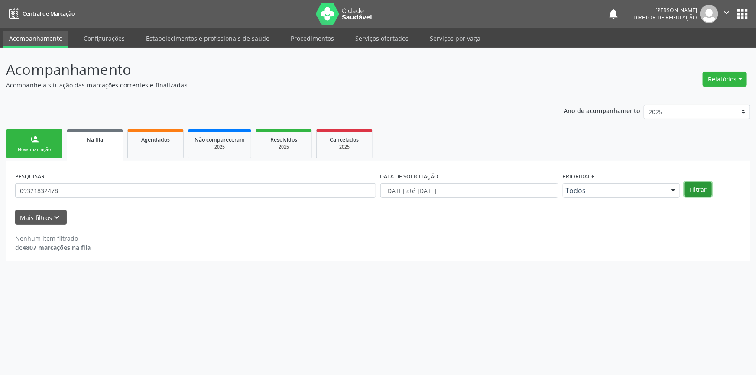
click at [685, 191] on button "Filtrar" at bounding box center [698, 189] width 27 height 15
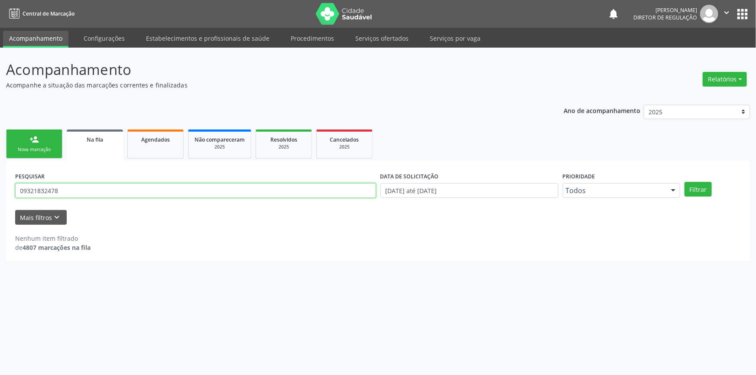
drag, startPoint x: 175, startPoint y: 195, endPoint x: 0, endPoint y: 188, distance: 175.2
click at [0, 188] on div "Acompanhamento Acompanhe a situação das marcações correntes e finalizadas Relat…" at bounding box center [378, 212] width 756 height 328
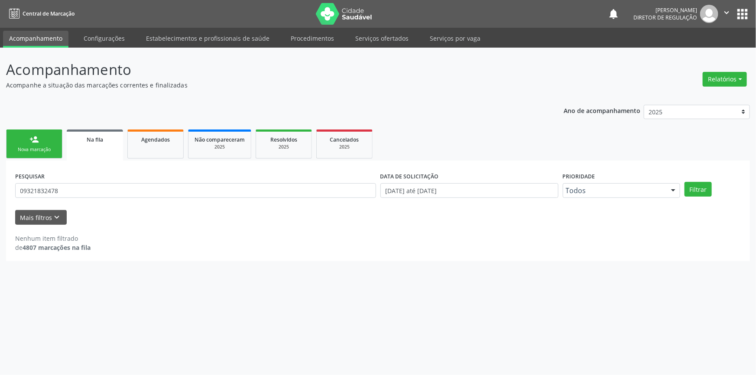
click at [35, 150] on div "Nova marcação" at bounding box center [34, 150] width 43 height 7
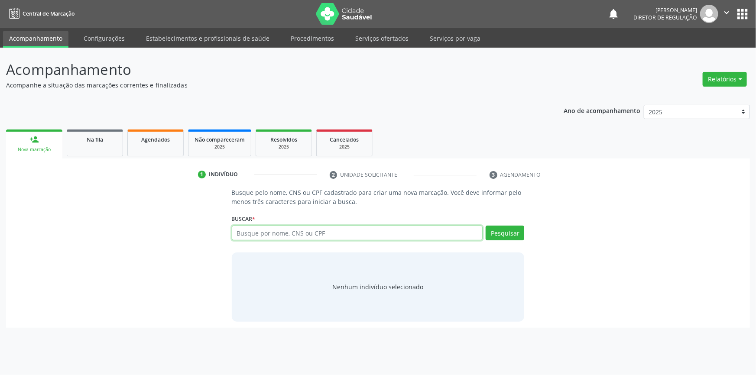
click at [282, 240] on input "text" at bounding box center [357, 233] width 251 height 15
paste input "09321832478"
type input "09321832478"
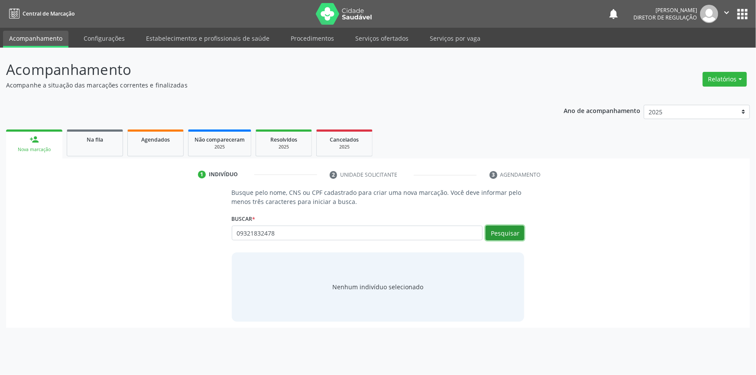
click at [520, 229] on button "Pesquisar" at bounding box center [505, 233] width 39 height 15
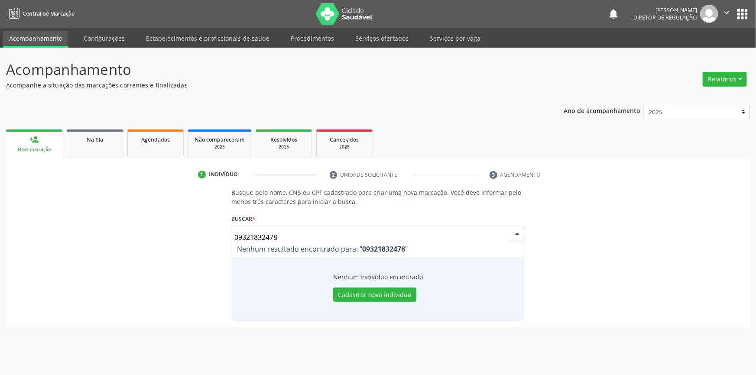
drag, startPoint x: 298, startPoint y: 232, endPoint x: 216, endPoint y: 231, distance: 82.4
click at [216, 231] on div "Busque pelo nome, CNS ou CPF cadastrado para criar uma nova marcação. Você deve…" at bounding box center [378, 255] width 732 height 134
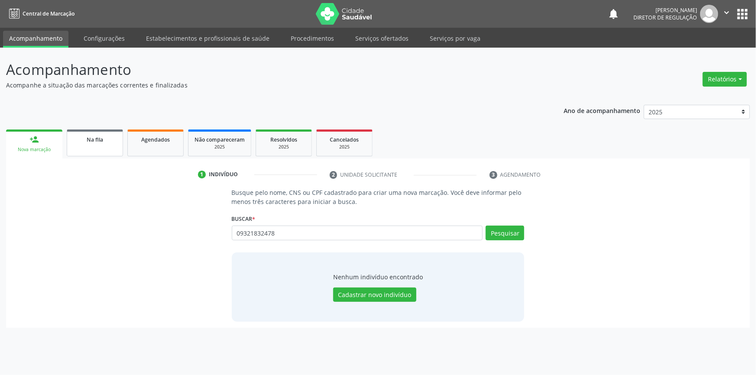
click at [121, 140] on link "Na fila" at bounding box center [95, 143] width 56 height 27
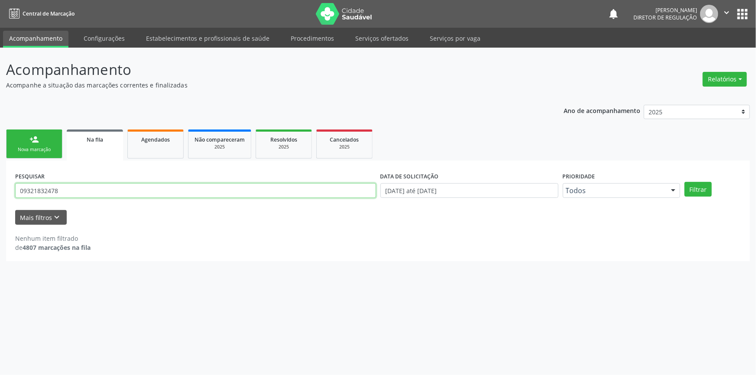
click at [0, 190] on div "Acompanhamento Acompanhe a situação das marcações correntes e finalizadas Relat…" at bounding box center [378, 212] width 756 height 328
paste input ".218.324-75"
type input "093.218.324-75"
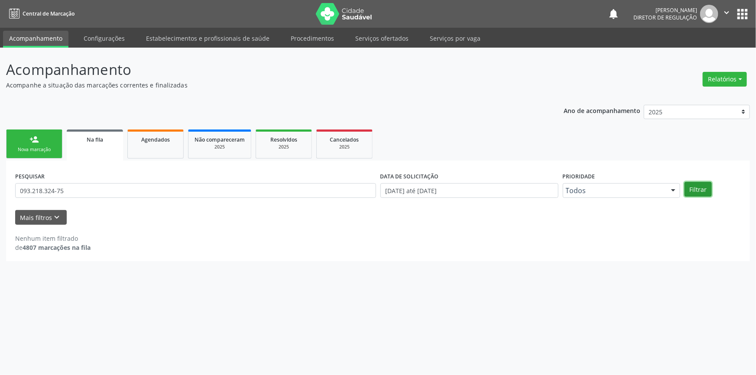
click at [696, 189] on button "Filtrar" at bounding box center [698, 189] width 27 height 15
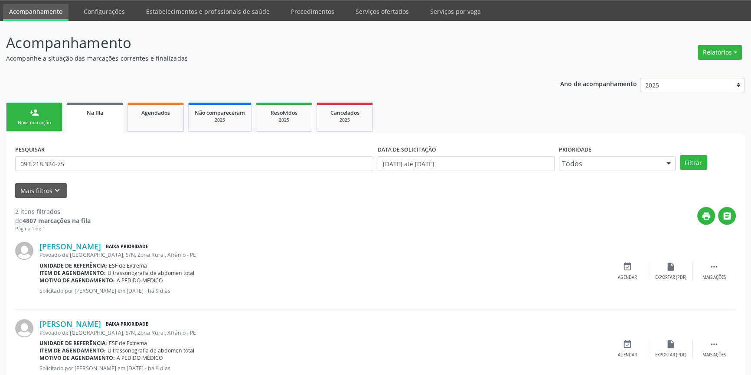
scroll to position [39, 0]
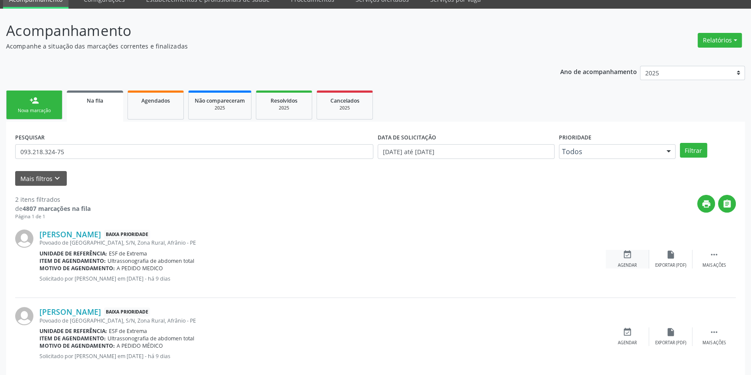
click at [623, 258] on icon "event_available" at bounding box center [627, 255] width 10 height 10
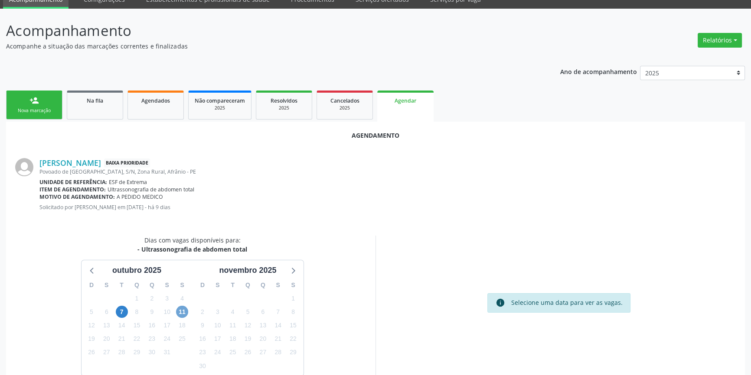
click at [182, 311] on span "11" at bounding box center [182, 312] width 12 height 12
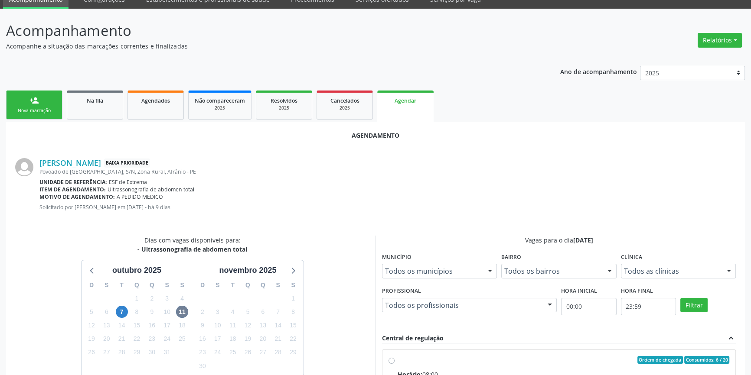
click at [489, 361] on div "Ordem de chegada Consumidos: 6 / 20" at bounding box center [563, 360] width 332 height 8
click at [394, 361] on input "Ordem de chegada Consumidos: 6 / 20 Horário: 08:00 Clínica: Renove Afranio Rede…" at bounding box center [391, 360] width 6 height 8
radio input "true"
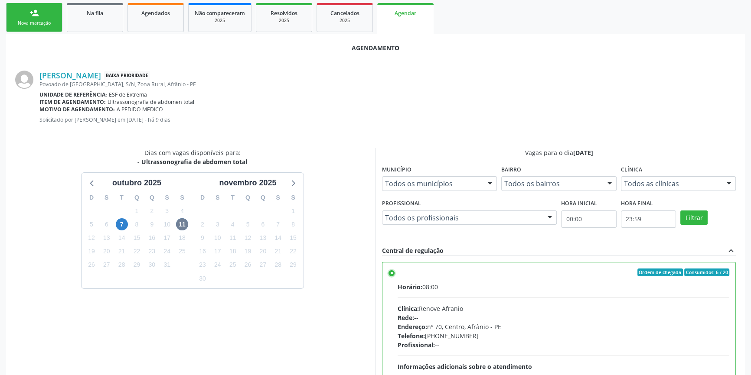
scroll to position [216, 0]
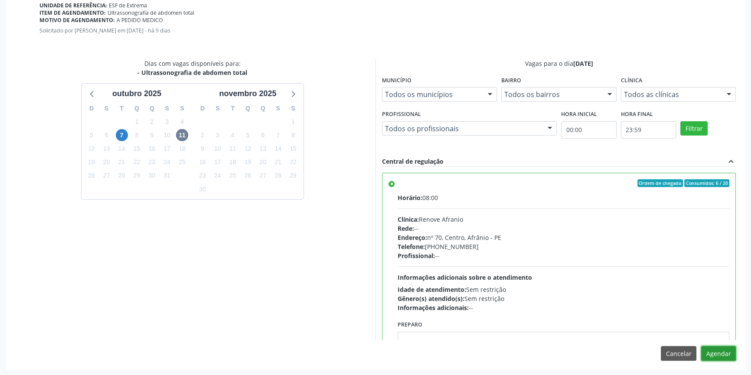
click at [719, 355] on button "Agendar" at bounding box center [718, 353] width 35 height 15
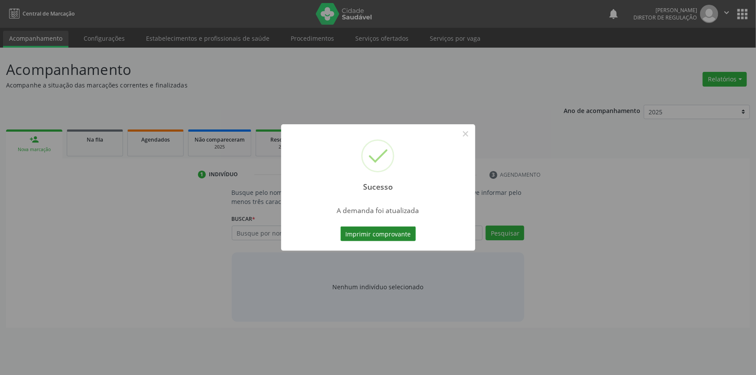
click at [415, 228] on div "Imprimir comprovante Cancel" at bounding box center [378, 234] width 79 height 18
click at [405, 229] on button "Imprimir comprovante" at bounding box center [378, 234] width 75 height 15
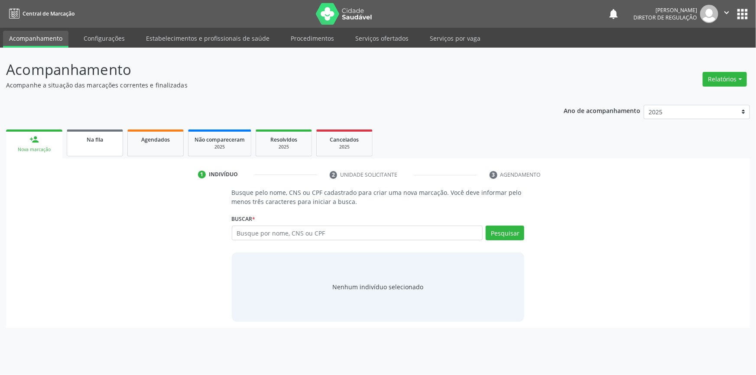
click at [112, 143] on div "Na fila" at bounding box center [94, 139] width 43 height 9
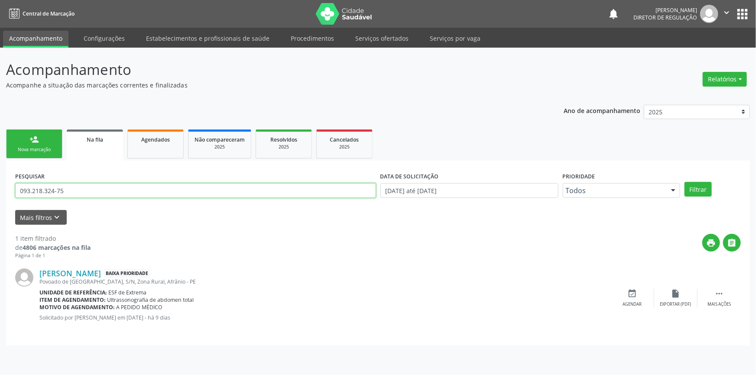
drag, startPoint x: 0, startPoint y: 184, endPoint x: 126, endPoint y: 160, distance: 127.9
click at [0, 168] on div "Acompanhamento Acompanhe a situação das marcações correntes e finalizadas Relat…" at bounding box center [378, 212] width 756 height 328
type input "898006258925326"
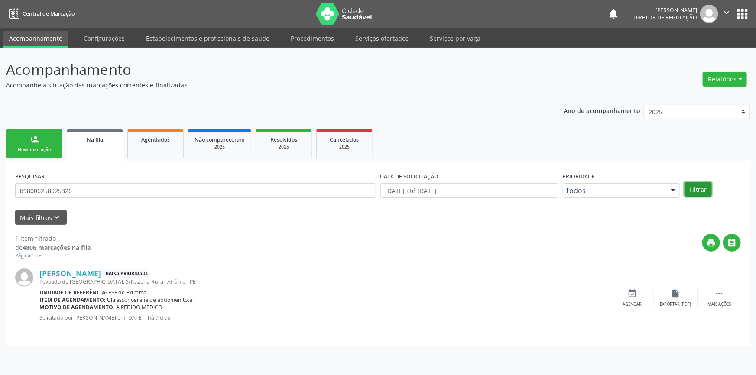
click at [706, 190] on button "Filtrar" at bounding box center [698, 189] width 27 height 15
click at [648, 288] on div "Maria Isadora de Souza Teles Baixa Prioridade Barreiro, S/N, Arizona, Afrânio -…" at bounding box center [378, 298] width 726 height 77
click at [630, 295] on icon "event_available" at bounding box center [633, 294] width 10 height 10
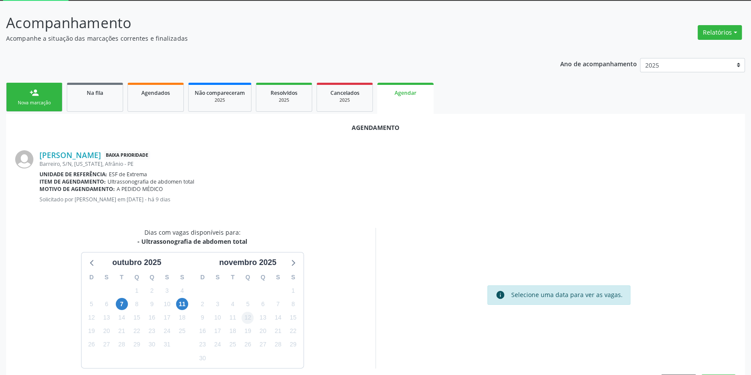
scroll to position [75, 0]
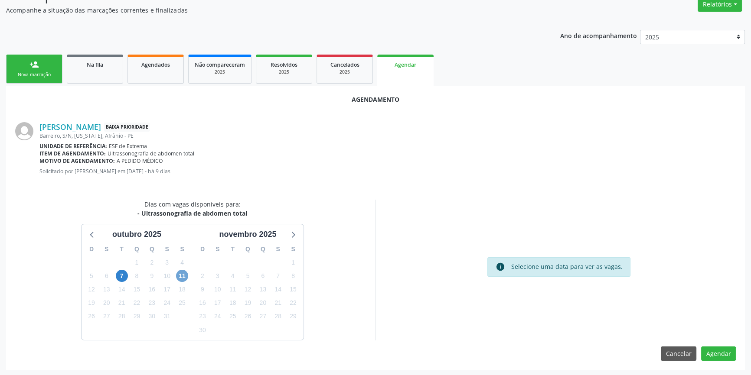
click at [178, 277] on span "11" at bounding box center [182, 276] width 12 height 12
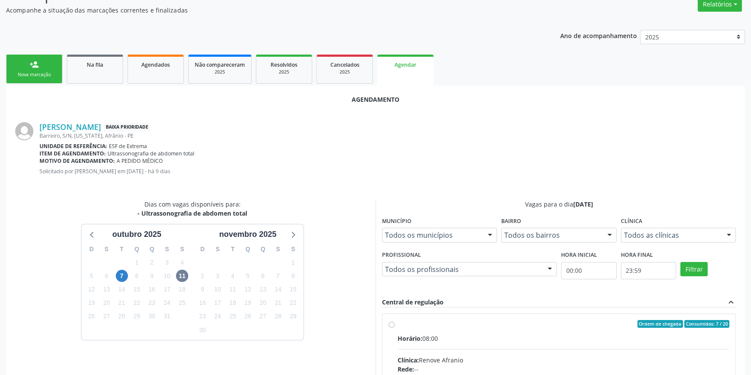
click at [402, 325] on div "Ordem de chegada Consumidos: 7 / 20" at bounding box center [563, 324] width 332 height 8
click at [394, 325] on input "Ordem de chegada Consumidos: 7 / 20 Horário: 08:00 Clínica: Renove Afranio Rede…" at bounding box center [391, 324] width 6 height 8
radio input "true"
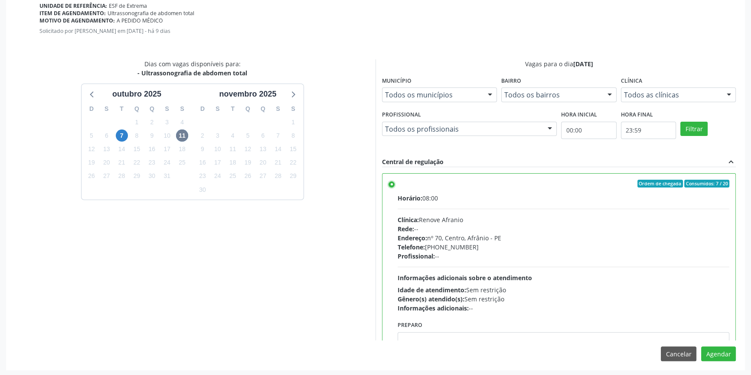
scroll to position [216, 0]
click at [716, 353] on button "Agendar" at bounding box center [718, 353] width 35 height 15
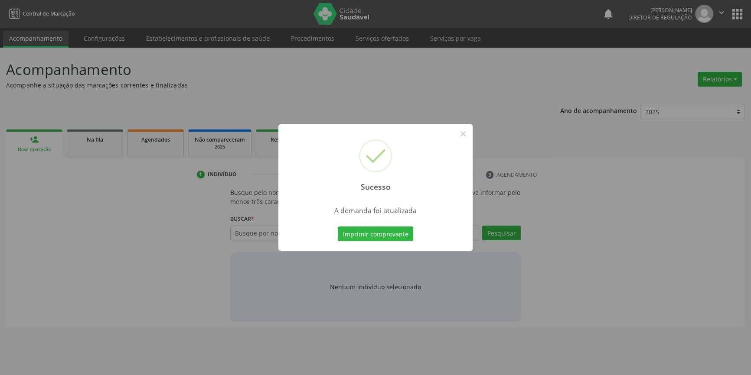
scroll to position [0, 0]
click at [371, 227] on button "Imprimir comprovante" at bounding box center [378, 234] width 75 height 15
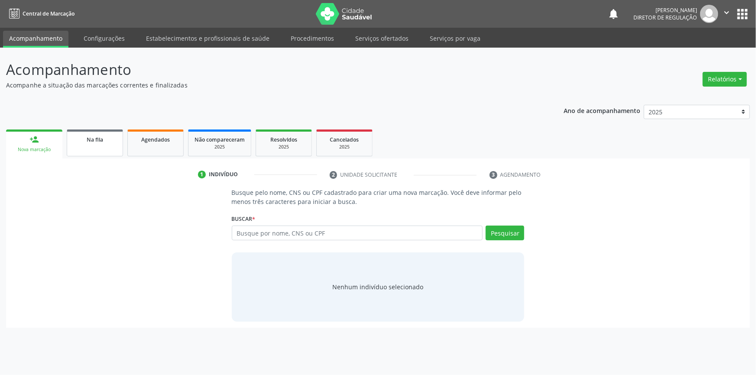
click at [86, 147] on link "Na fila" at bounding box center [95, 143] width 56 height 27
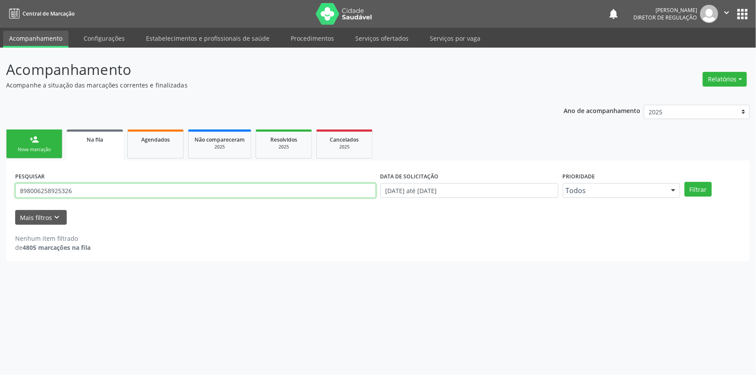
click at [0, 188] on div "Acompanhamento Acompanhe a situação das marcações correntes e finalizadas Relat…" at bounding box center [378, 212] width 756 height 328
type input "31099459400"
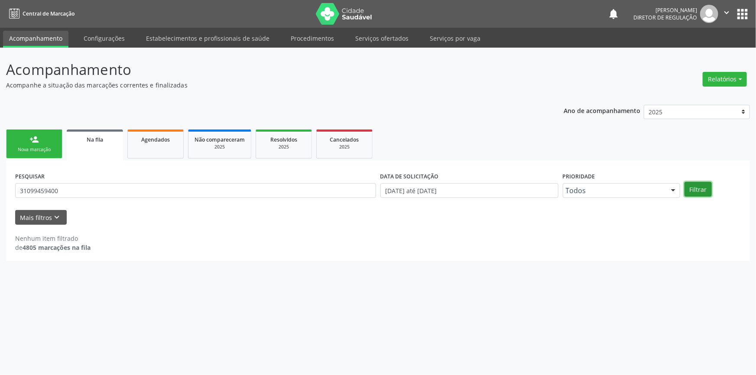
click at [699, 186] on button "Filtrar" at bounding box center [698, 189] width 27 height 15
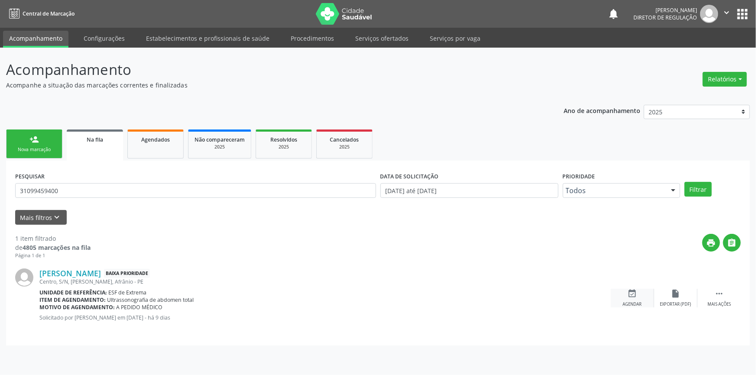
click at [636, 299] on div "event_available Agendar" at bounding box center [632, 298] width 43 height 19
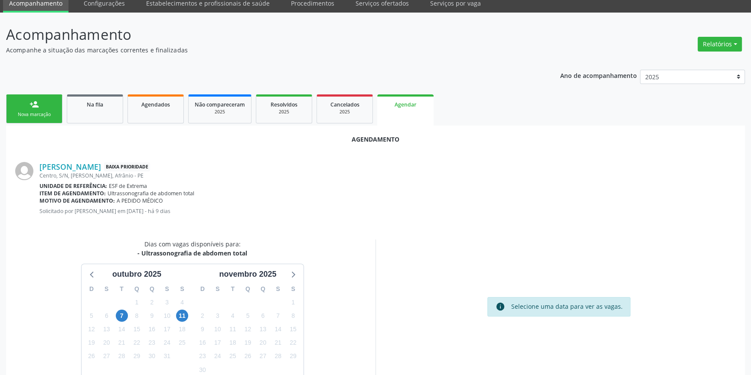
scroll to position [75, 0]
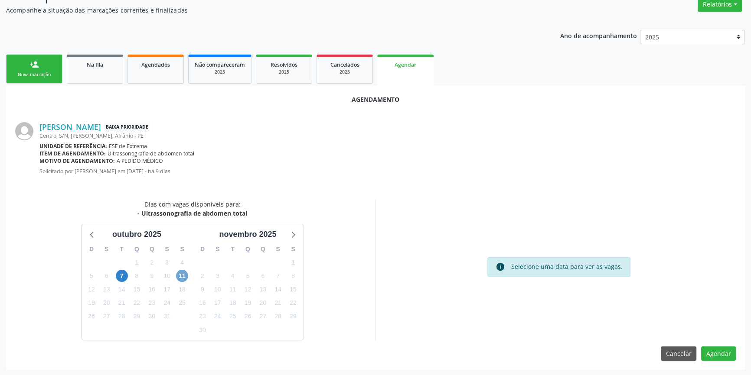
click at [182, 278] on span "11" at bounding box center [182, 276] width 12 height 12
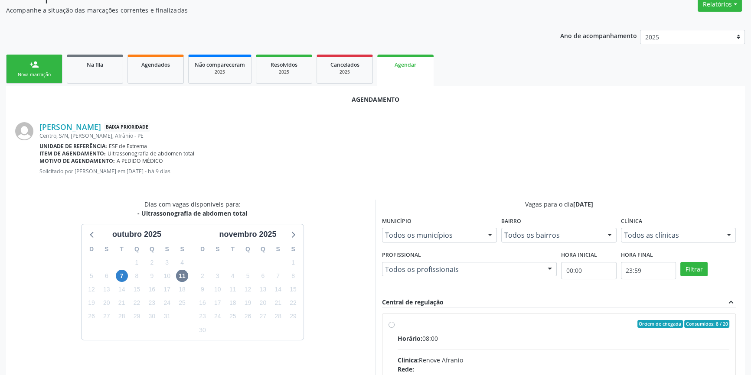
click at [456, 322] on div "Ordem de chegada Consumidos: 8 / 20" at bounding box center [563, 324] width 332 height 8
click at [394, 322] on input "Ordem de chegada Consumidos: 8 / 20 Horário: 08:00 Clínica: Renove Afranio Rede…" at bounding box center [391, 324] width 6 height 8
radio input "true"
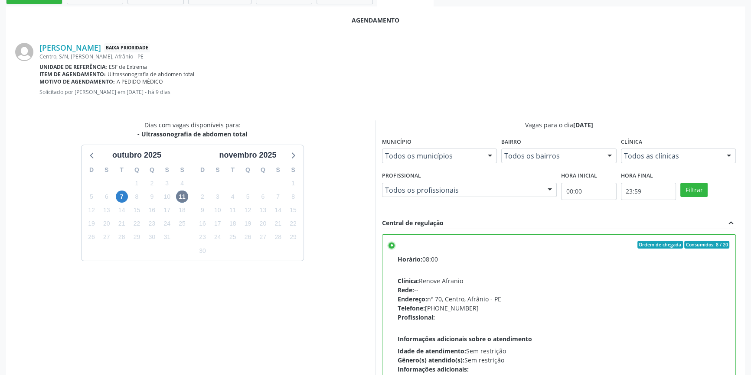
scroll to position [216, 0]
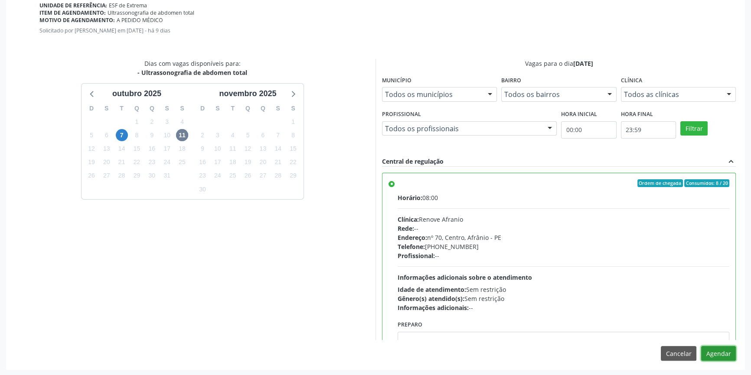
click at [711, 355] on button "Agendar" at bounding box center [718, 353] width 35 height 15
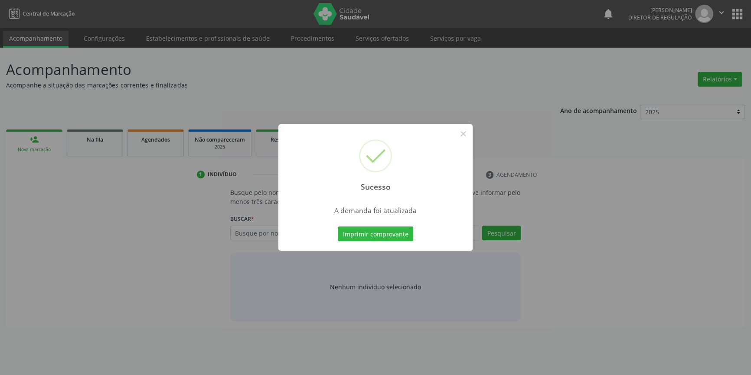
scroll to position [0, 0]
click at [407, 238] on button "Imprimir comprovante" at bounding box center [378, 234] width 75 height 15
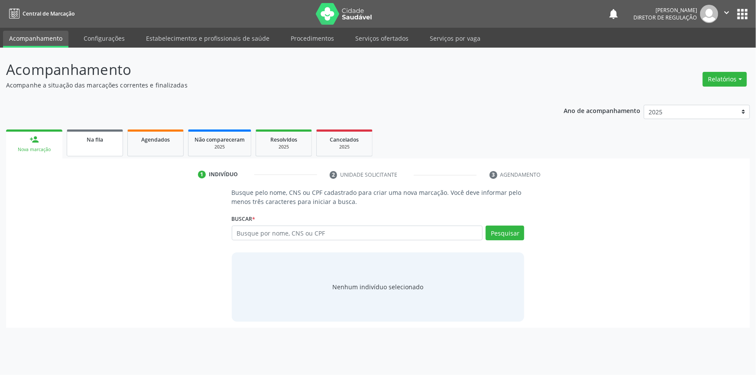
click at [92, 147] on link "Na fila" at bounding box center [95, 143] width 56 height 27
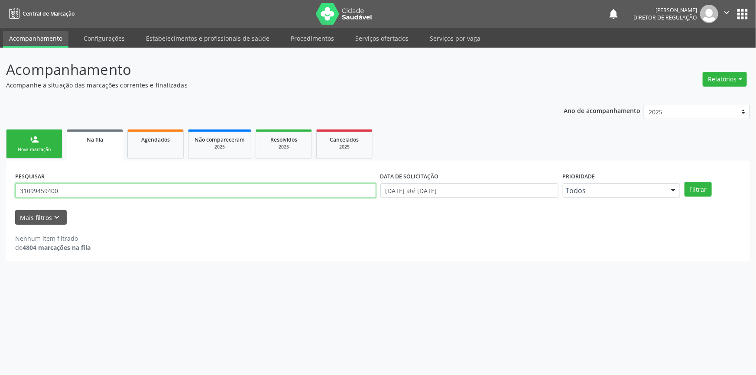
drag, startPoint x: 89, startPoint y: 183, endPoint x: 0, endPoint y: 182, distance: 89.3
click at [0, 182] on div "Acompanhamento Acompanhe a situação das marcações correntes e finalizadas Relat…" at bounding box center [378, 212] width 756 height 328
type input "704605691685424"
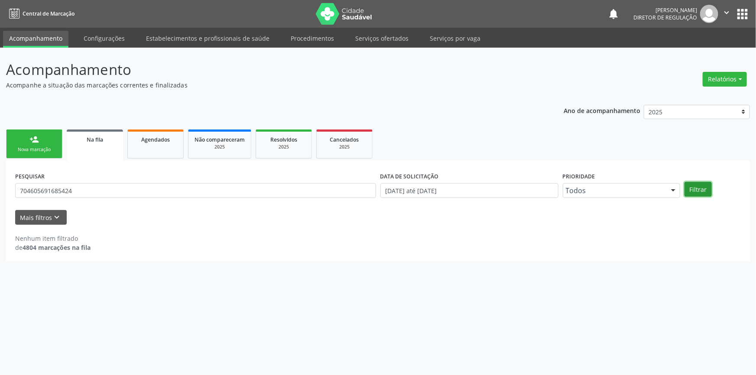
click at [690, 186] on button "Filtrar" at bounding box center [698, 189] width 27 height 15
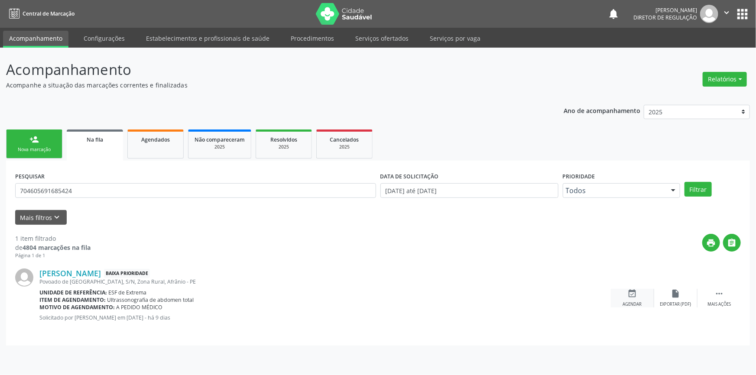
click at [642, 303] on div "event_available Agendar" at bounding box center [632, 298] width 43 height 19
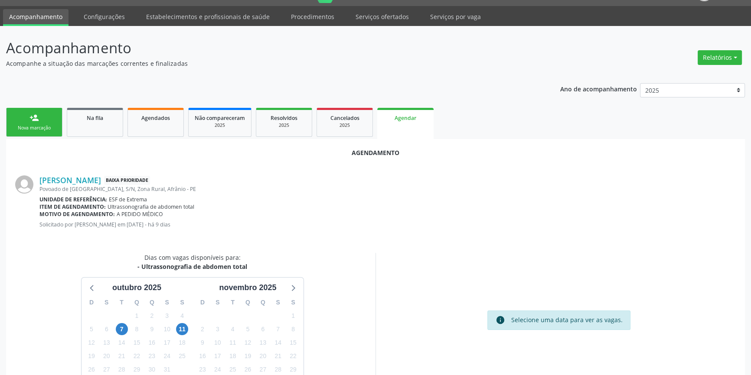
scroll to position [39, 0]
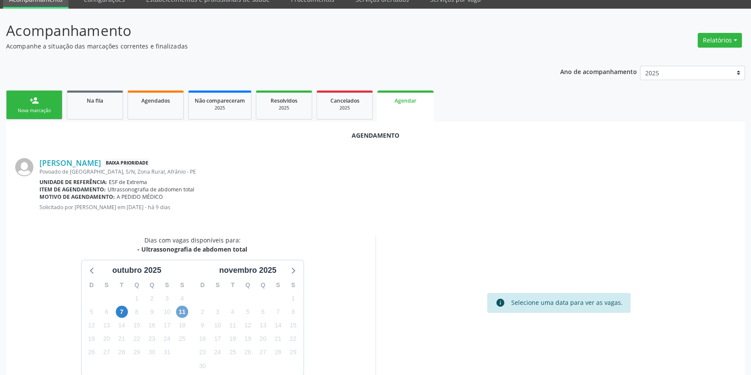
click at [182, 308] on span "11" at bounding box center [182, 312] width 12 height 12
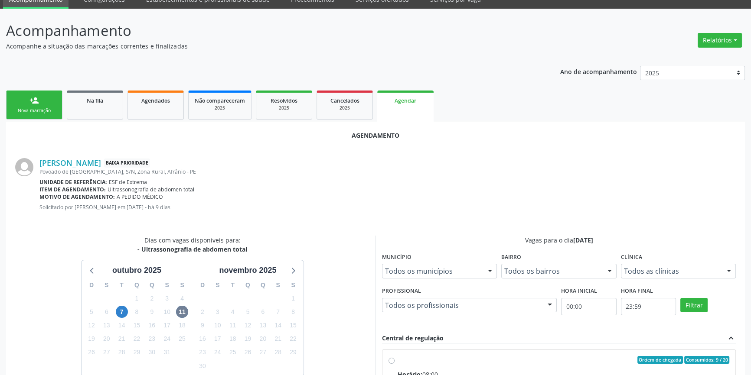
click at [388, 359] on input "Ordem de chegada Consumidos: 9 / 20 Horário: 08:00 Clínica: Renove Afranio Rede…" at bounding box center [391, 360] width 6 height 8
radio input "true"
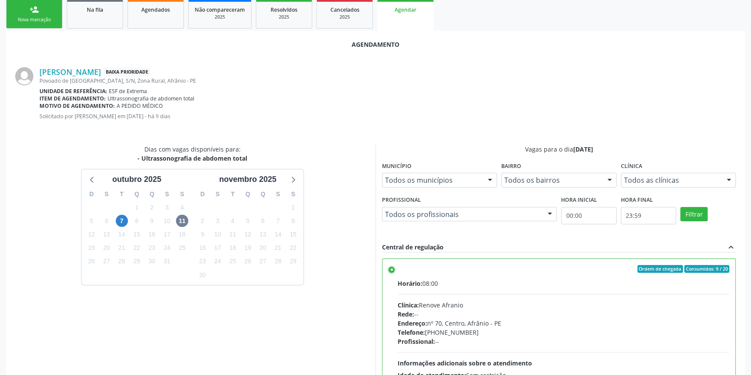
scroll to position [216, 0]
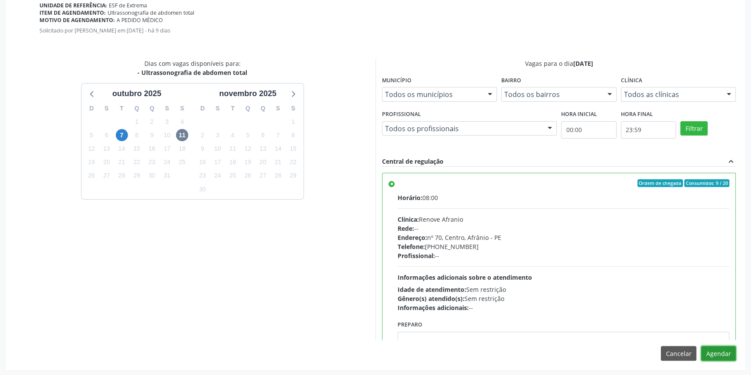
click at [730, 355] on button "Agendar" at bounding box center [718, 353] width 35 height 15
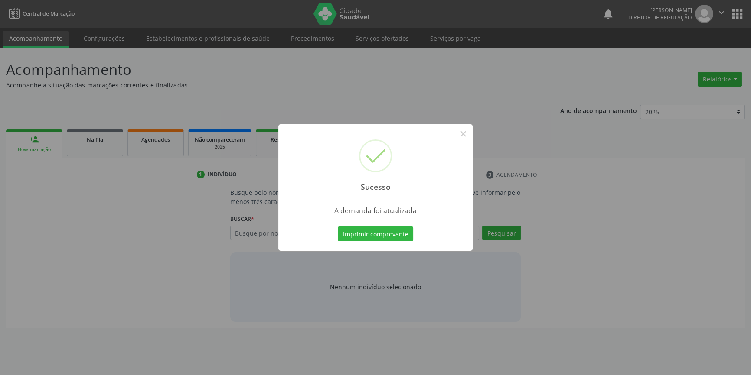
scroll to position [0, 0]
click at [405, 232] on button "Imprimir comprovante" at bounding box center [378, 234] width 75 height 15
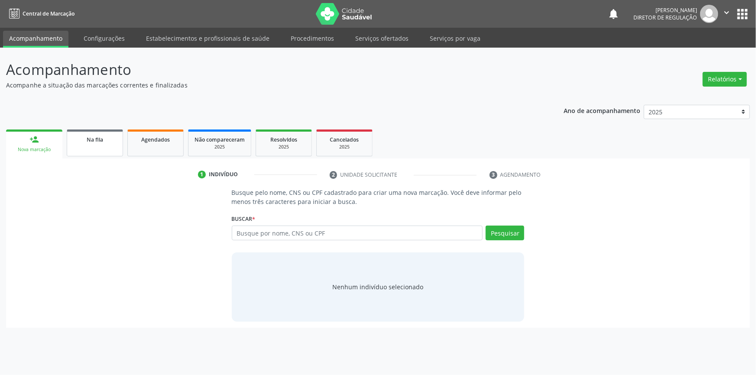
drag, startPoint x: 97, startPoint y: 141, endPoint x: 93, endPoint y: 157, distance: 16.5
click at [96, 141] on span "Na fila" at bounding box center [95, 139] width 16 height 7
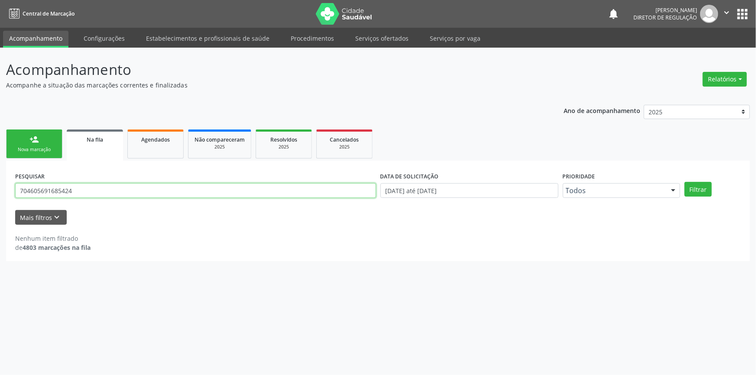
drag, startPoint x: 120, startPoint y: 193, endPoint x: 158, endPoint y: 173, distance: 42.3
click at [0, 183] on div "Acompanhamento Acompanhe a situação das marcações correntes e finalizadas Relat…" at bounding box center [378, 212] width 756 height 328
type input "10411053477"
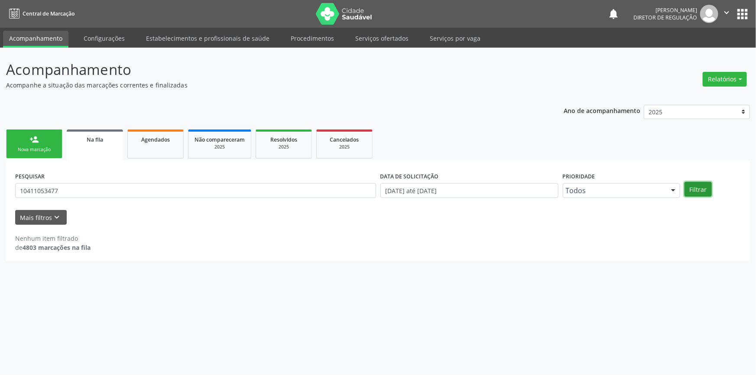
click at [695, 189] on button "Filtrar" at bounding box center [698, 189] width 27 height 15
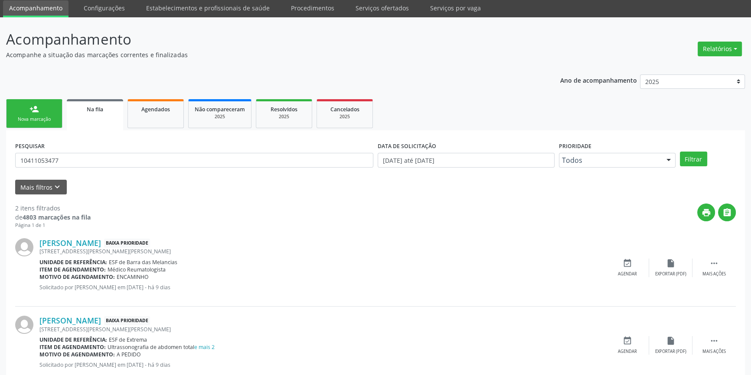
scroll to position [53, 0]
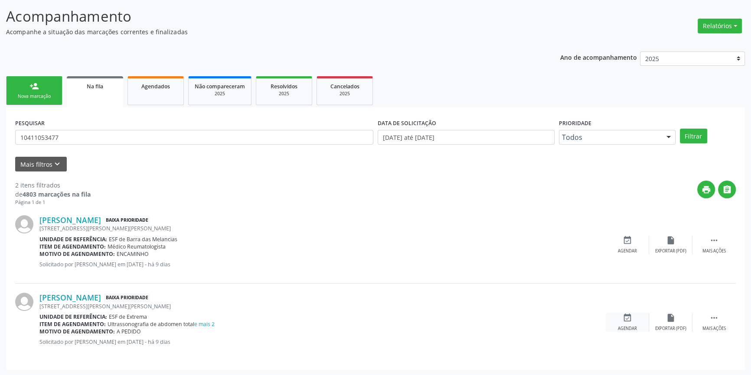
click at [623, 323] on div "event_available Agendar" at bounding box center [627, 322] width 43 height 19
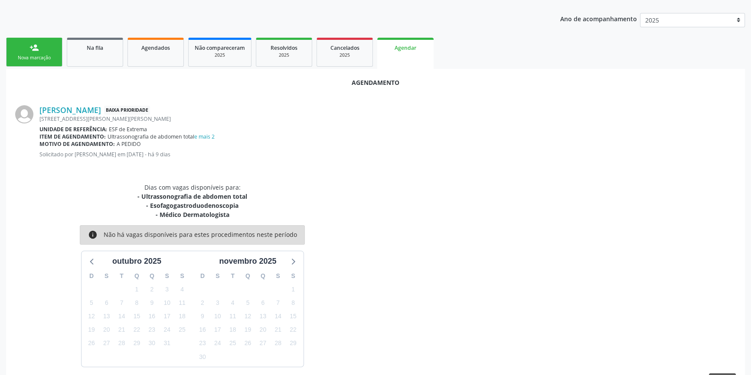
scroll to position [119, 0]
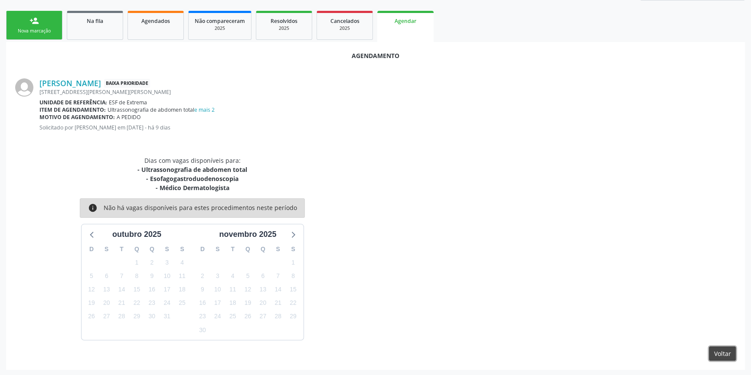
click at [725, 355] on button "Voltar" at bounding box center [722, 354] width 27 height 15
click at [727, 351] on div "Acompanhamento Acompanhe a situação das marcações correntes e finalizadas Relat…" at bounding box center [375, 152] width 751 height 447
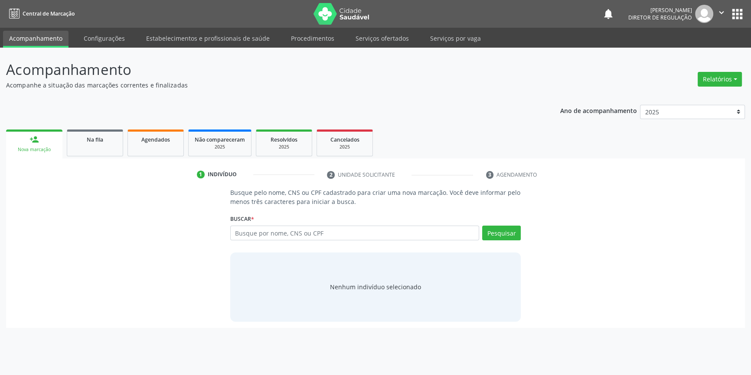
click at [711, 350] on div "Acompanhamento Acompanhe a situação das marcações correntes e finalizadas Relat…" at bounding box center [375, 212] width 751 height 328
click at [81, 143] on div "Na fila" at bounding box center [94, 139] width 43 height 9
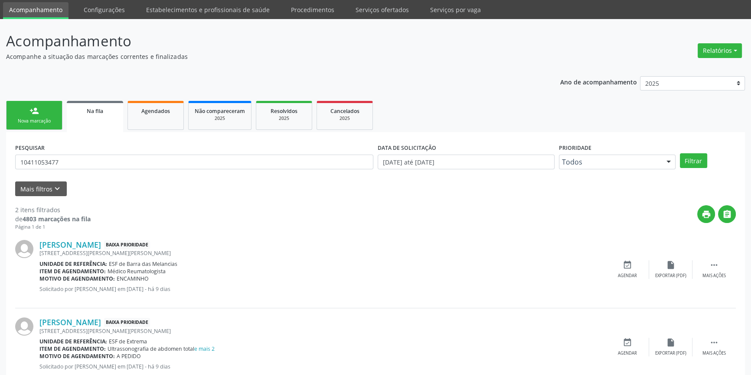
scroll to position [53, 0]
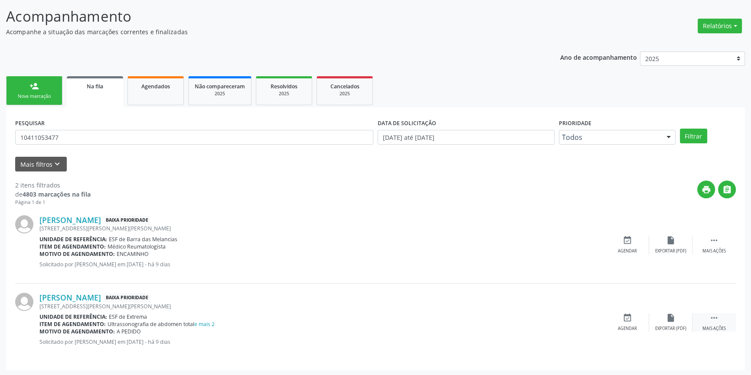
click at [733, 316] on div " Mais ações" at bounding box center [713, 322] width 43 height 19
click at [660, 319] on div "edit Editar" at bounding box center [670, 322] width 43 height 19
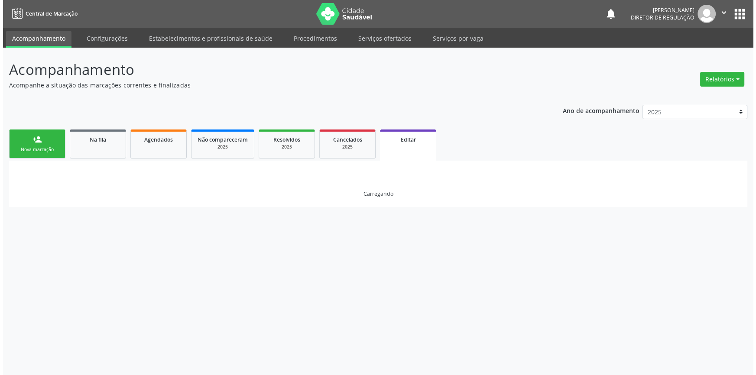
scroll to position [0, 0]
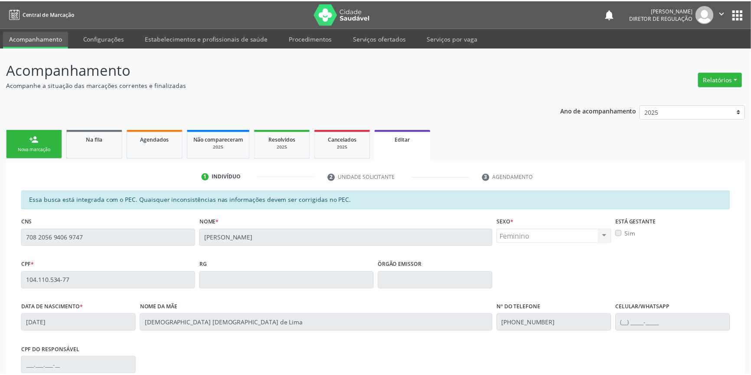
scroll to position [130, 0]
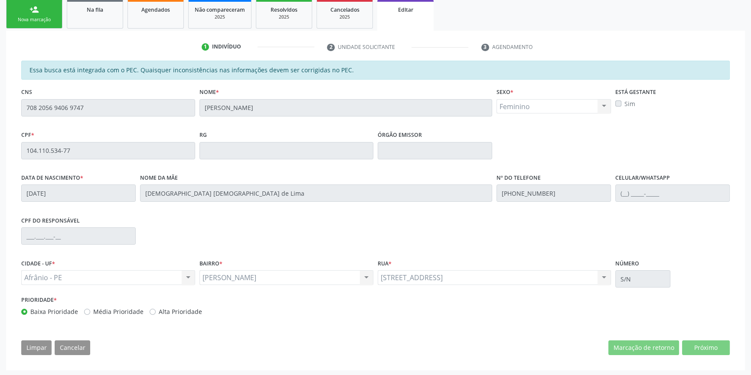
click at [93, 308] on label "Média Prioridade" at bounding box center [118, 311] width 50 height 9
click at [84, 308] on input "Média Prioridade" at bounding box center [87, 311] width 6 height 8
radio input "true"
click at [25, 307] on div "Baixa Prioridade" at bounding box center [49, 311] width 57 height 9
click at [28, 308] on div "Baixa Prioridade" at bounding box center [49, 311] width 57 height 9
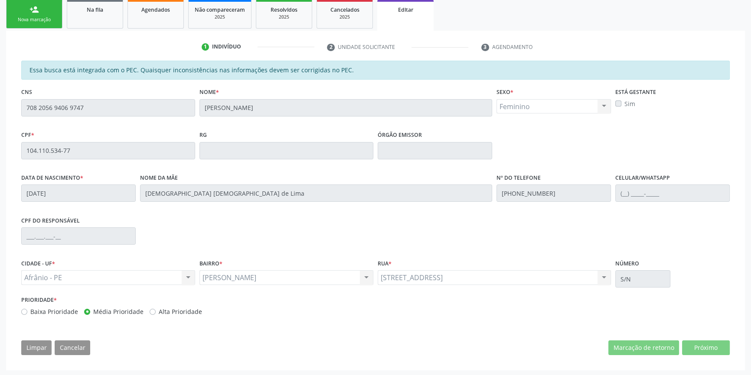
click at [30, 309] on label "Baixa Prioridade" at bounding box center [54, 311] width 48 height 9
click at [24, 309] on input "Baixa Prioridade" at bounding box center [24, 311] width 6 height 8
radio input "true"
click at [0, 88] on div "Acompanhamento Acompanhe a situação das marcações correntes e finalizadas Relat…" at bounding box center [375, 147] width 751 height 459
click at [38, 13] on div "person_add" at bounding box center [34, 10] width 10 height 10
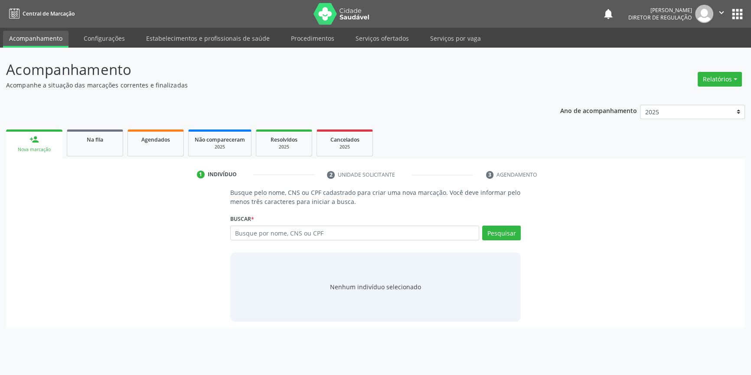
scroll to position [0, 0]
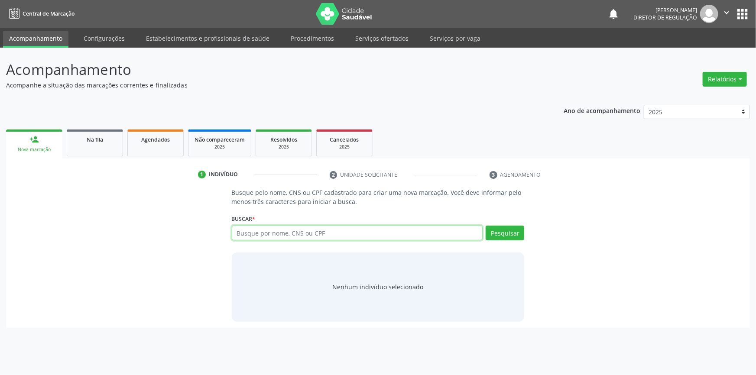
click at [265, 237] on input "text" at bounding box center [357, 233] width 251 height 15
paste input "708 2056 9406 9747"
type input "708 2056 9406 9747"
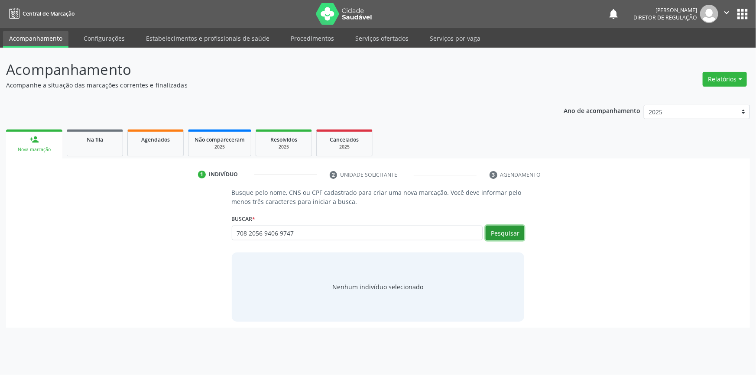
click at [498, 226] on button "Pesquisar" at bounding box center [505, 233] width 39 height 15
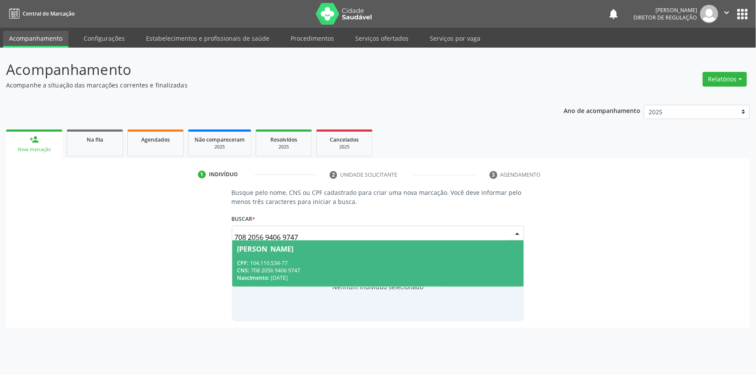
click at [280, 276] on div "Nascimento: 04/11/1985" at bounding box center [379, 277] width 282 height 7
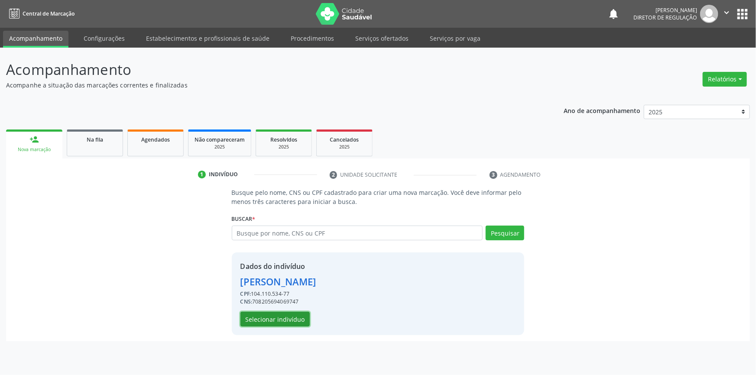
click at [281, 320] on button "Selecionar indivíduo" at bounding box center [275, 319] width 69 height 15
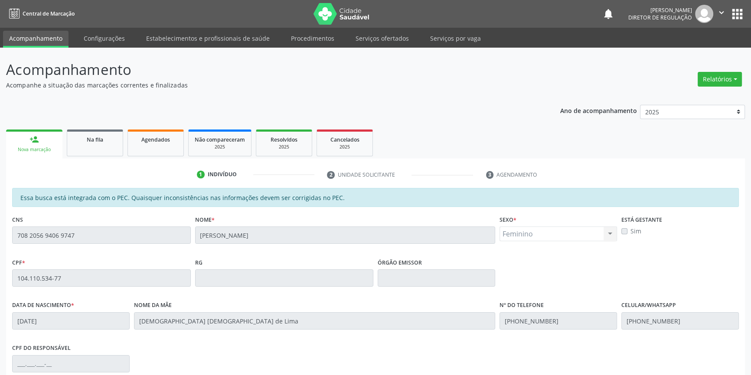
scroll to position [119, 0]
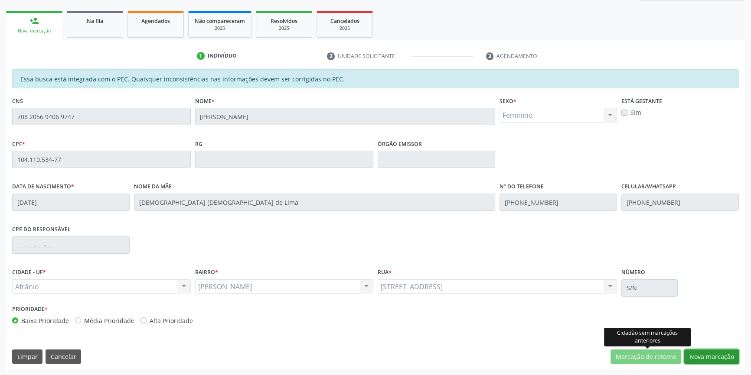
click at [709, 360] on button "Nova marcação" at bounding box center [711, 357] width 55 height 15
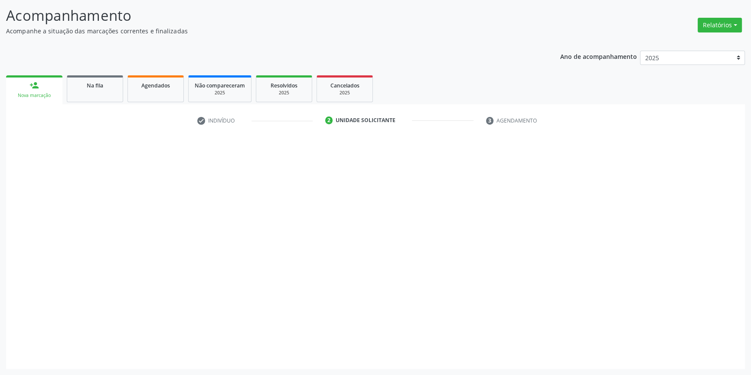
scroll to position [53, 0]
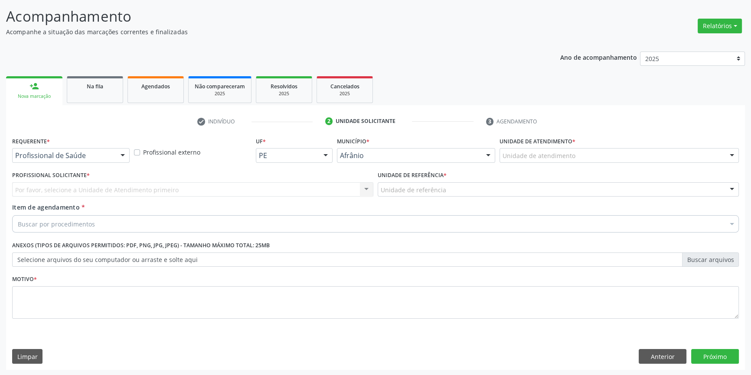
click at [559, 164] on div "Unidade de atendimento * Unidade de atendimento Academia da Saude de Afranio Ac…" at bounding box center [619, 152] width 244 height 34
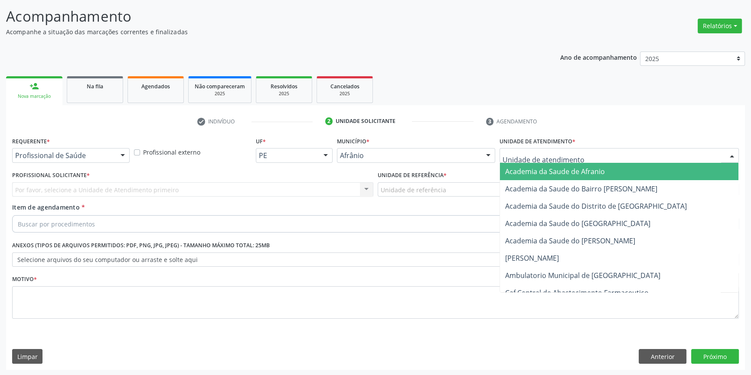
click at [559, 160] on div at bounding box center [618, 155] width 239 height 15
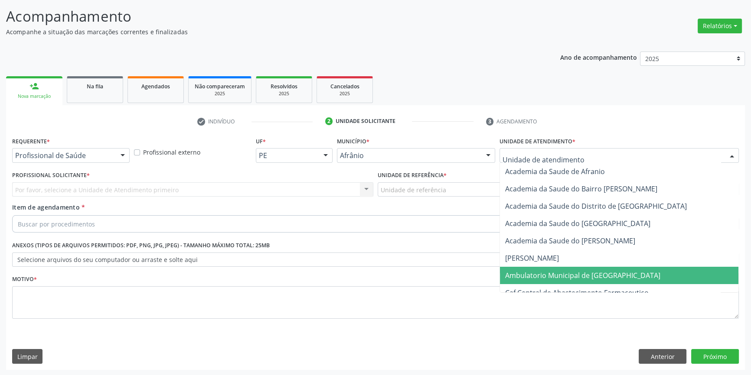
click at [537, 271] on span "Ambulatorio Municipal de [GEOGRAPHIC_DATA]" at bounding box center [582, 276] width 155 height 10
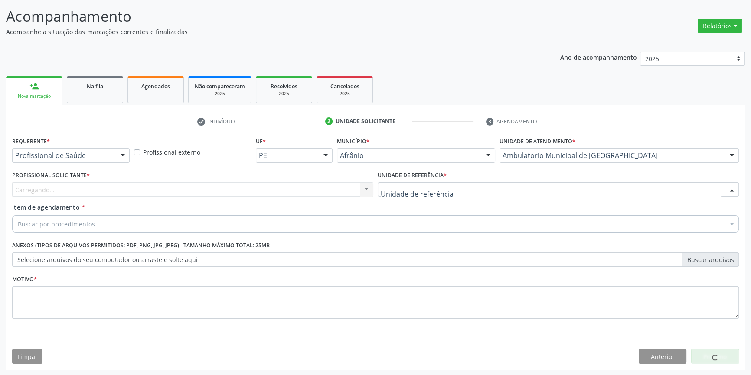
click at [457, 192] on div at bounding box center [558, 189] width 361 height 15
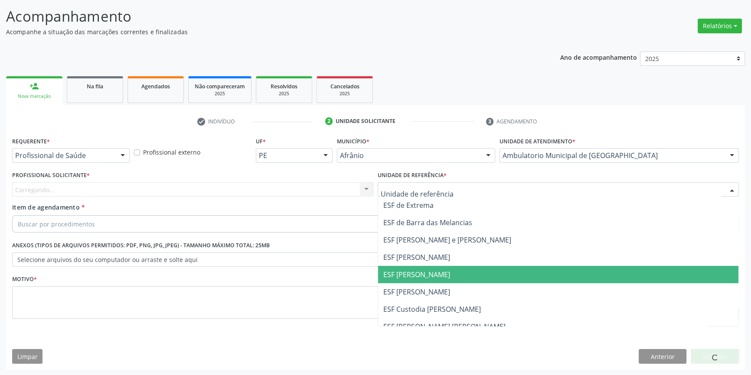
drag, startPoint x: 420, startPoint y: 274, endPoint x: 377, endPoint y: 244, distance: 51.7
click at [419, 275] on span "ESF [PERSON_NAME]" at bounding box center [416, 275] width 67 height 10
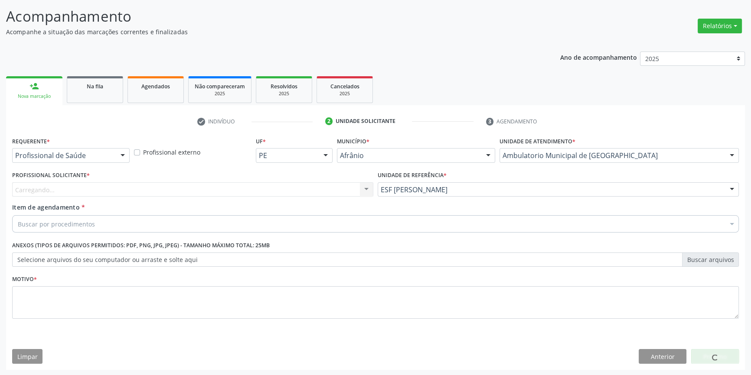
click at [283, 189] on div "Carregando... Nenhum resultado encontrado para: " " Não há nenhuma opção para s…" at bounding box center [192, 189] width 361 height 15
click at [283, 189] on div "Profissional solicitante" at bounding box center [192, 189] width 361 height 15
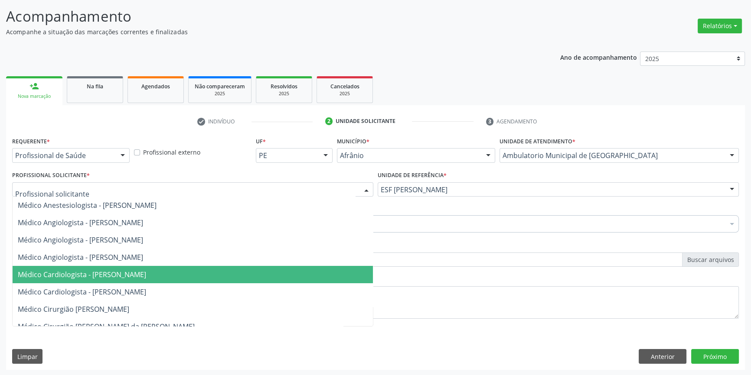
click at [143, 270] on span "Médico Cardiologista - Alysson Rodrigo Ferreira Cavalcanti" at bounding box center [82, 275] width 128 height 10
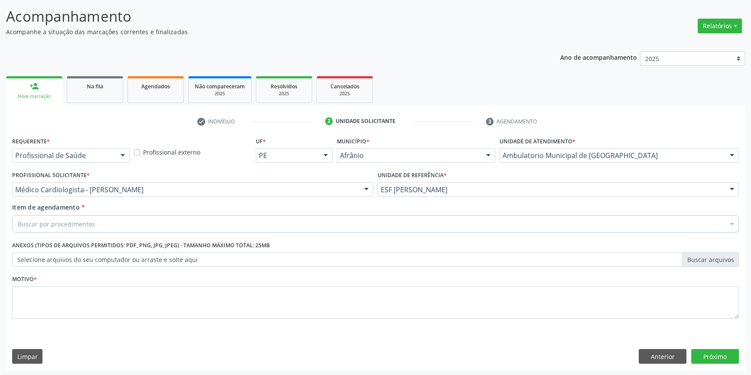
click at [101, 231] on div "Buscar por procedimentos" at bounding box center [375, 223] width 726 height 17
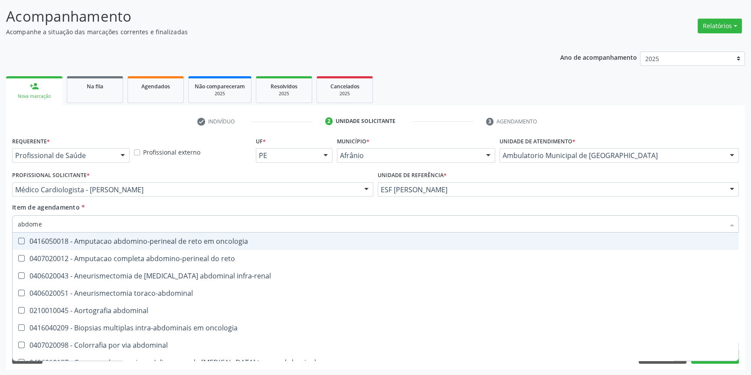
type input "abdomen"
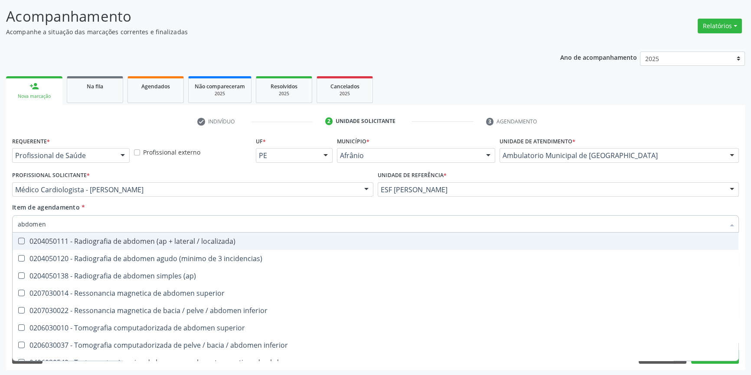
scroll to position [45, 0]
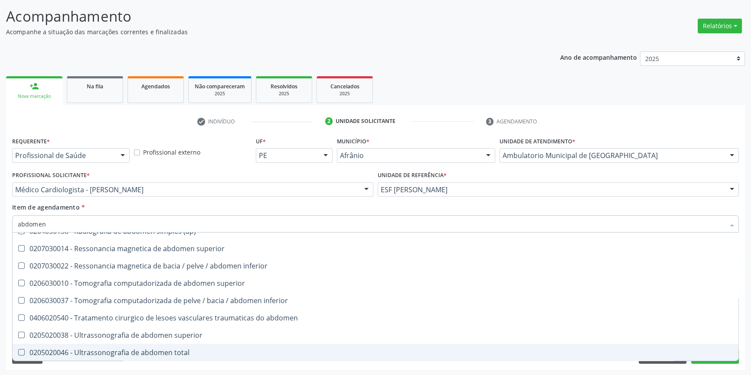
click at [172, 349] on div "0205020046 - Ultrassonografia de abdomen total" at bounding box center [375, 352] width 715 height 7
checkbox total "true"
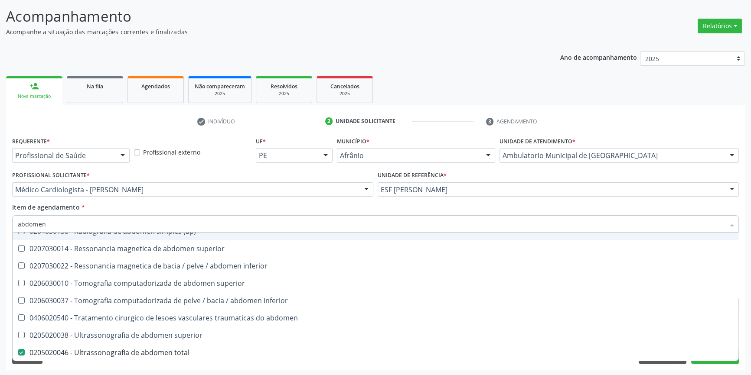
click at [182, 203] on div "Item de agendamento * abdomen Desfazer seleção 0204050111 - Radiografia de abdo…" at bounding box center [375, 216] width 726 height 27
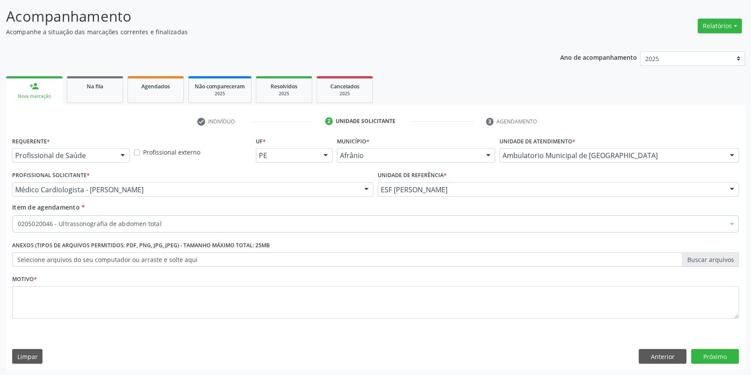
checkbox total "true"
checkbox valvar "false"
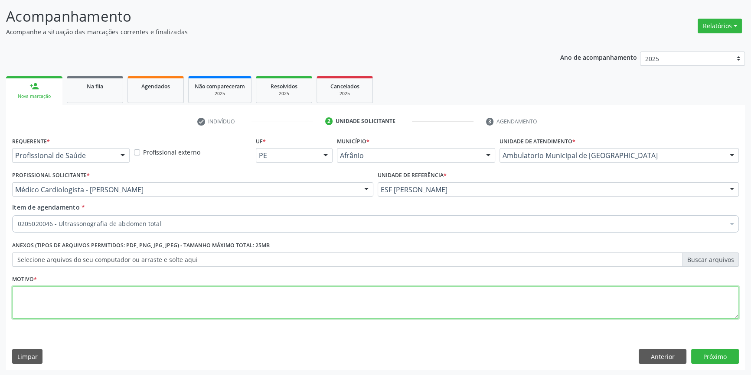
click at [114, 316] on textarea at bounding box center [375, 303] width 726 height 33
type textarea "'"
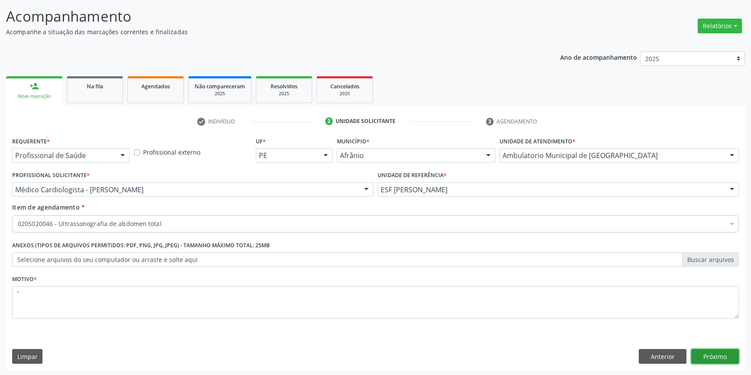
click at [699, 353] on button "Próximo" at bounding box center [715, 356] width 48 height 15
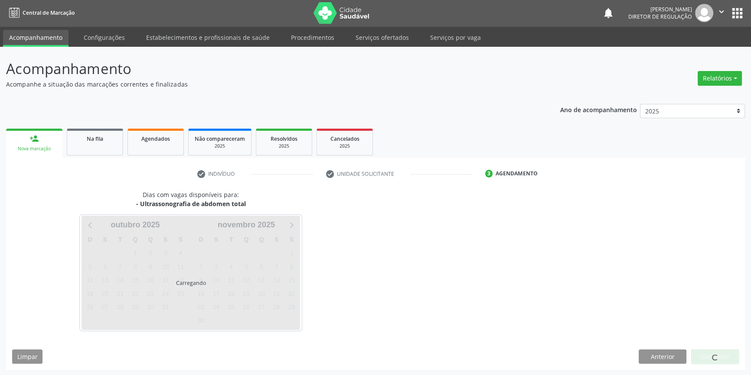
scroll to position [1, 0]
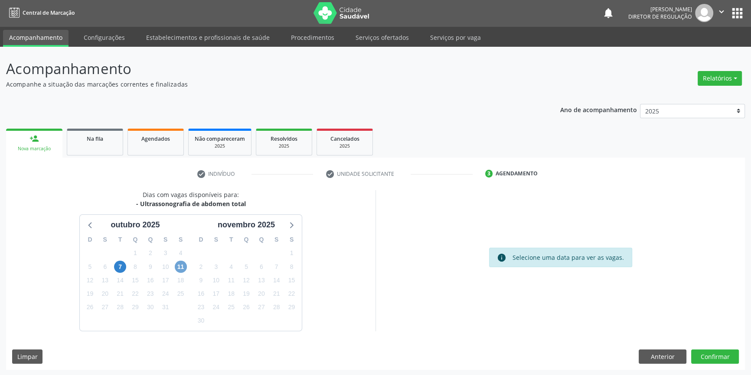
click at [180, 267] on span "11" at bounding box center [181, 267] width 12 height 12
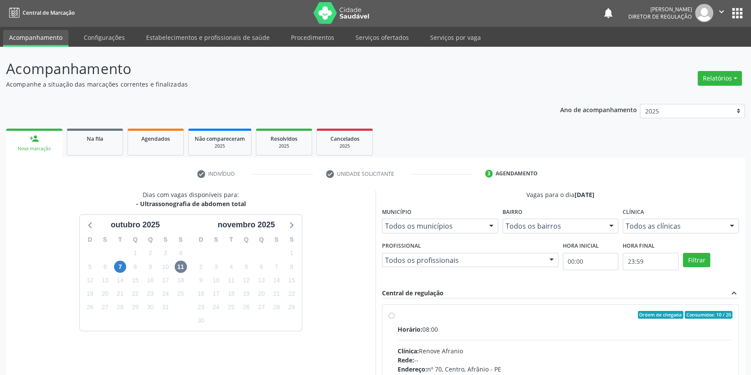
click at [437, 323] on label "Ordem de chegada Consumidos: 10 / 20 Horário: 08:00 Clínica: Renove Afranio Red…" at bounding box center [564, 377] width 335 height 133
click at [394, 319] on input "Ordem de chegada Consumidos: 10 / 20 Horário: 08:00 Clínica: Renove Afranio Red…" at bounding box center [391, 315] width 6 height 8
radio input "true"
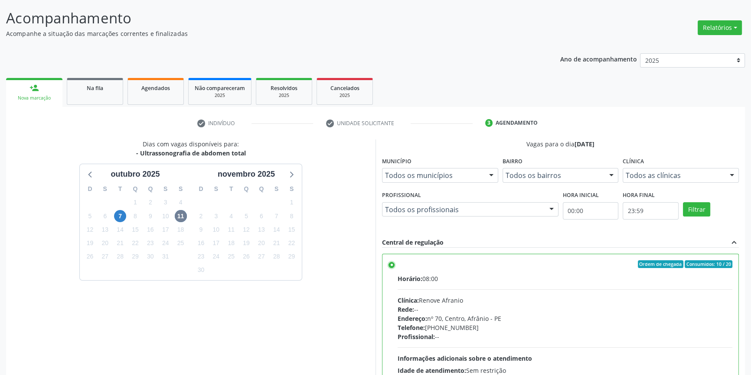
scroll to position [142, 0]
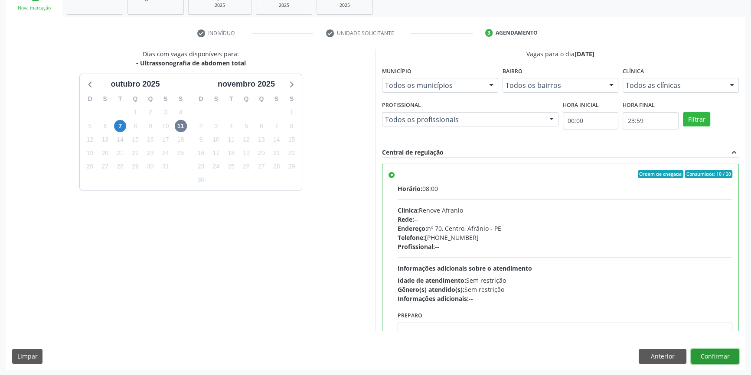
click at [711, 355] on button "Confirmar" at bounding box center [715, 356] width 48 height 15
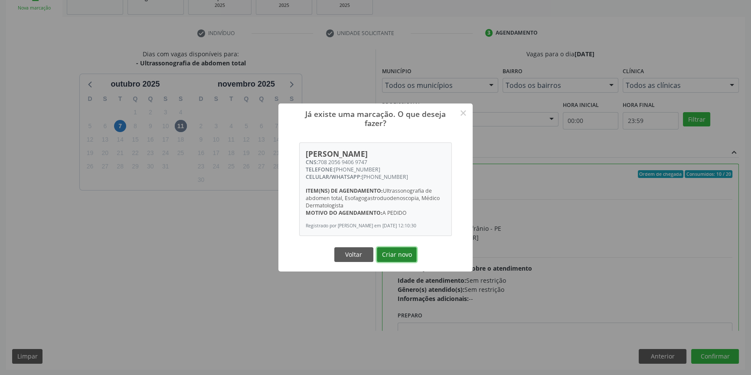
click at [390, 260] on button "Criar novo" at bounding box center [397, 254] width 40 height 15
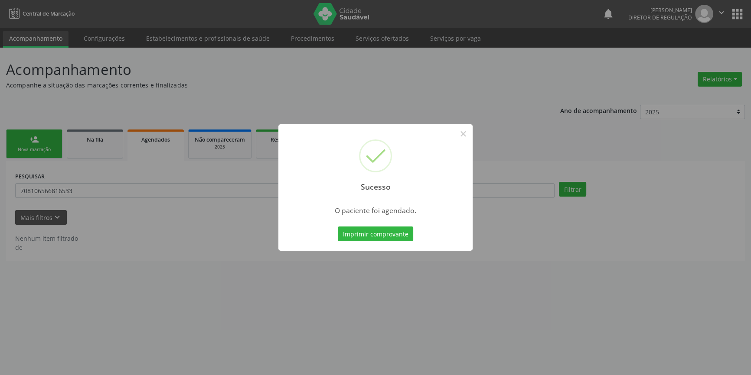
scroll to position [0, 0]
click at [402, 234] on button "Imprimir comprovante" at bounding box center [378, 234] width 75 height 15
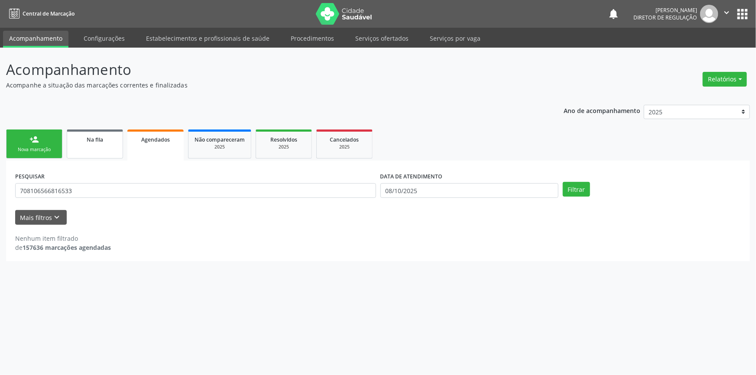
click at [101, 142] on span "Na fila" at bounding box center [95, 139] width 16 height 7
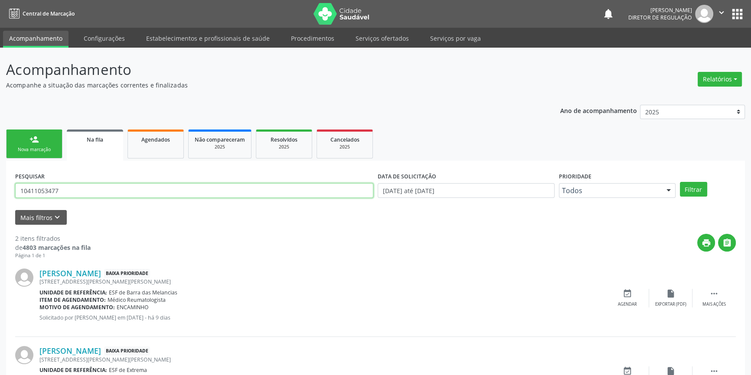
drag, startPoint x: 104, startPoint y: 189, endPoint x: 56, endPoint y: 187, distance: 48.2
click at [59, 187] on input "10411053477" at bounding box center [194, 190] width 358 height 15
click at [56, 187] on input "10411053477" at bounding box center [194, 190] width 358 height 15
click at [55, 187] on input "10411053477" at bounding box center [194, 190] width 358 height 15
click at [73, 187] on input "10411053477" at bounding box center [194, 190] width 358 height 15
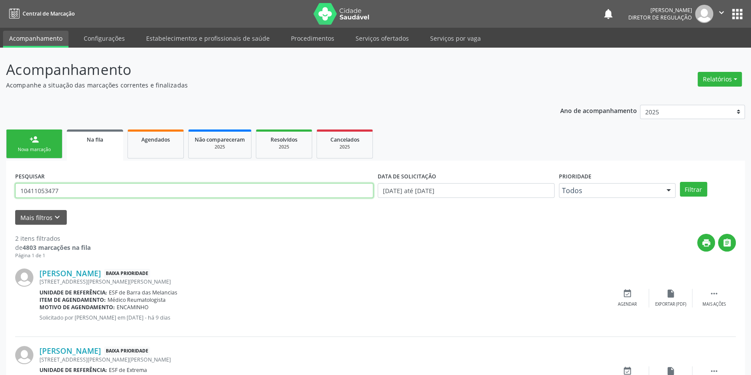
drag, startPoint x: 22, startPoint y: 192, endPoint x: 566, endPoint y: 179, distance: 544.1
click at [0, 194] on div "Acompanhamento Acompanhe a situação das marcações correntes e finalizadas Relat…" at bounding box center [375, 239] width 751 height 382
type input "898000633852467"
click at [688, 191] on button "Filtrar" at bounding box center [693, 189] width 27 height 15
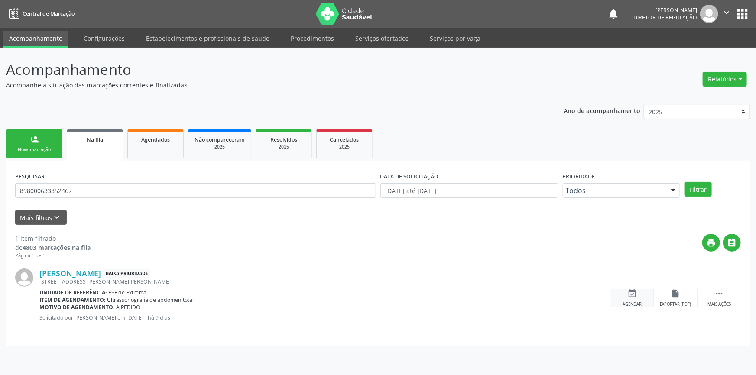
click at [632, 302] on div "Agendar" at bounding box center [632, 305] width 19 height 6
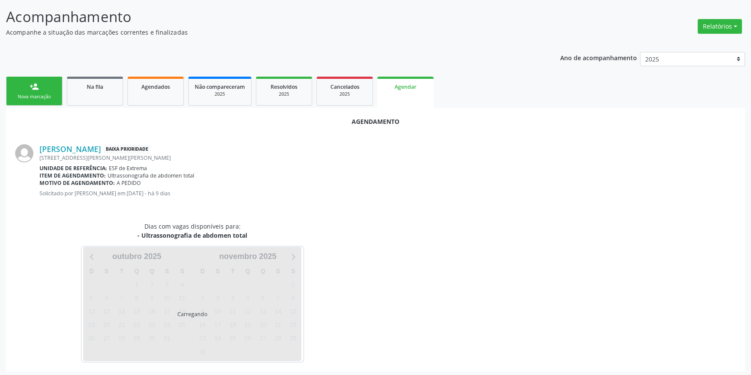
scroll to position [55, 0]
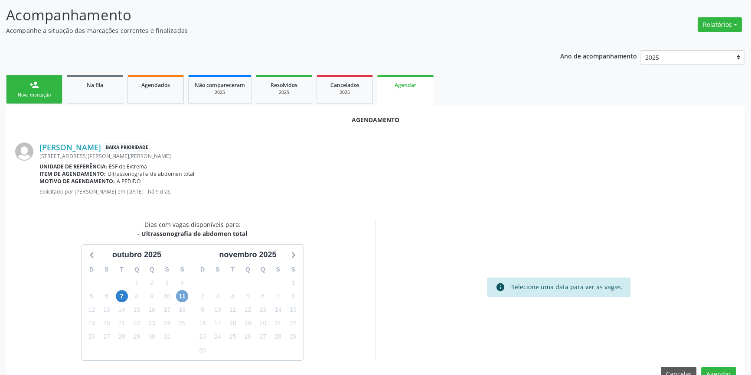
click at [181, 294] on span "11" at bounding box center [182, 296] width 12 height 12
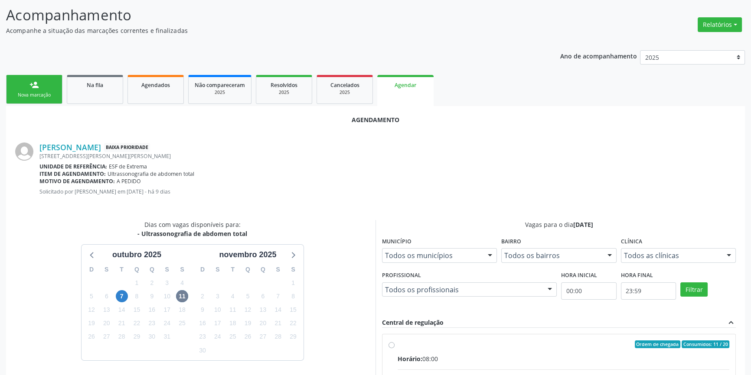
radio input "true"
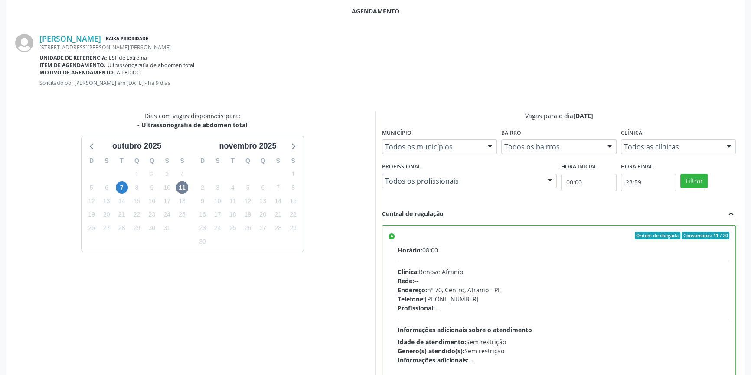
scroll to position [216, 0]
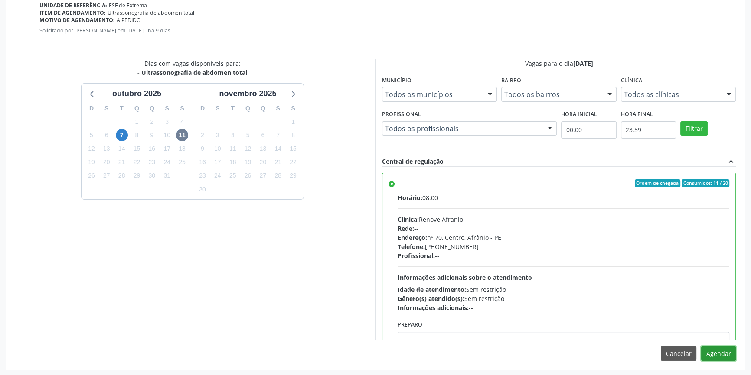
click at [711, 351] on button "Agendar" at bounding box center [718, 353] width 35 height 15
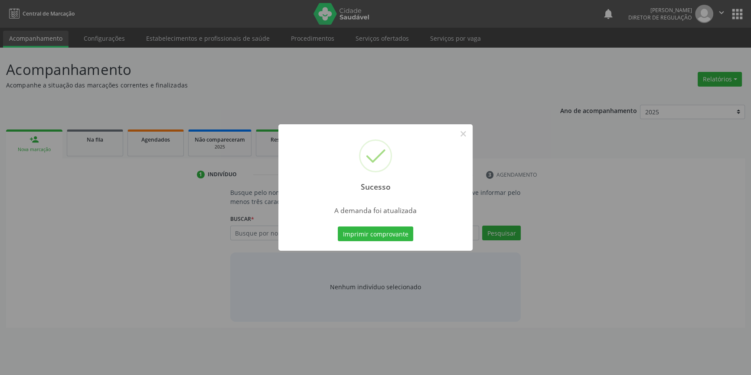
scroll to position [0, 0]
click at [409, 236] on button "Imprimir comprovante" at bounding box center [378, 234] width 75 height 15
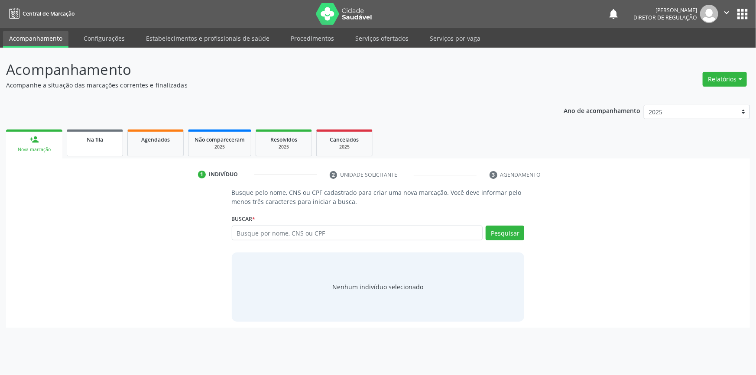
click at [108, 140] on div "Na fila" at bounding box center [94, 139] width 43 height 9
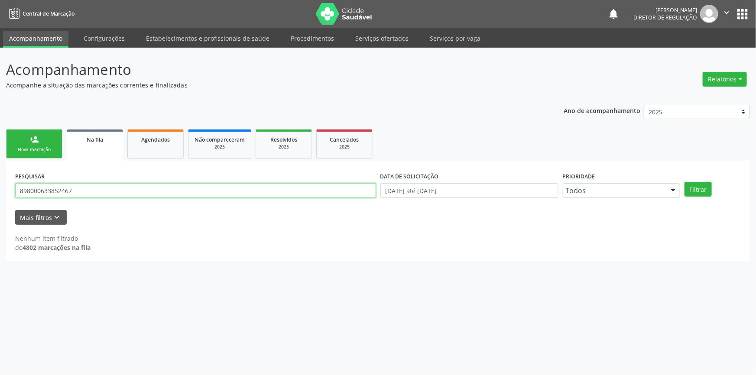
drag, startPoint x: 103, startPoint y: 196, endPoint x: 0, endPoint y: 190, distance: 102.9
click at [0, 191] on div "Acompanhamento Acompanhe a situação das marcações correntes e finalizadas Relat…" at bounding box center [378, 212] width 756 height 328
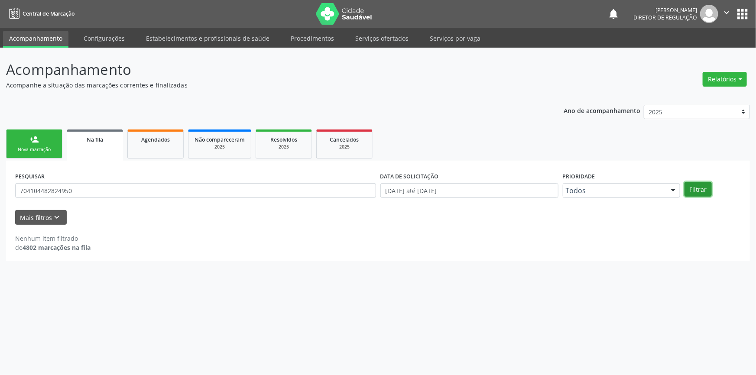
click at [706, 191] on button "Filtrar" at bounding box center [698, 189] width 27 height 15
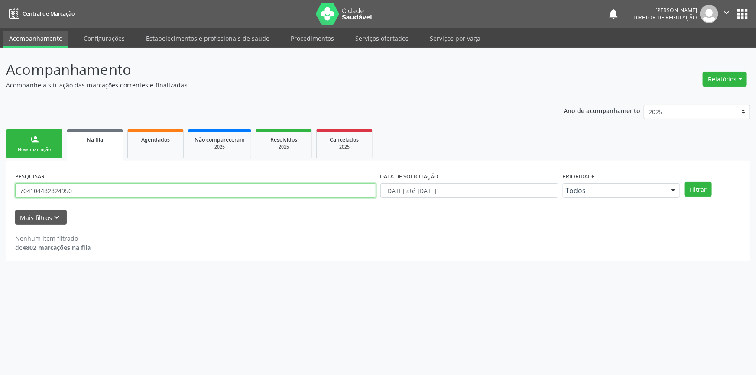
drag, startPoint x: 85, startPoint y: 185, endPoint x: 0, endPoint y: 173, distance: 85.5
click at [0, 173] on div "Acompanhamento Acompanhe a situação das marcações correntes e finalizadas Relat…" at bounding box center [378, 212] width 756 height 328
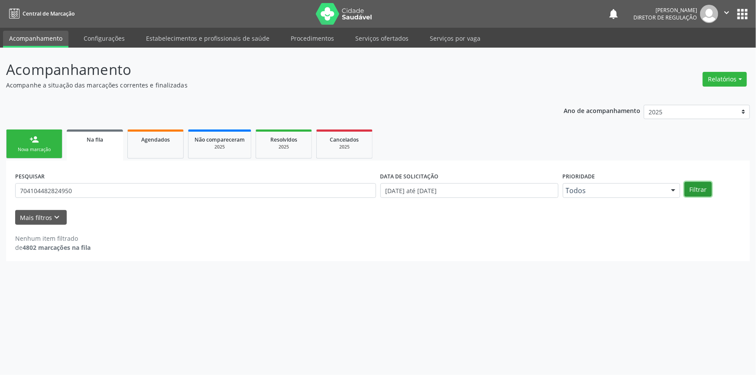
click at [700, 186] on button "Filtrar" at bounding box center [698, 189] width 27 height 15
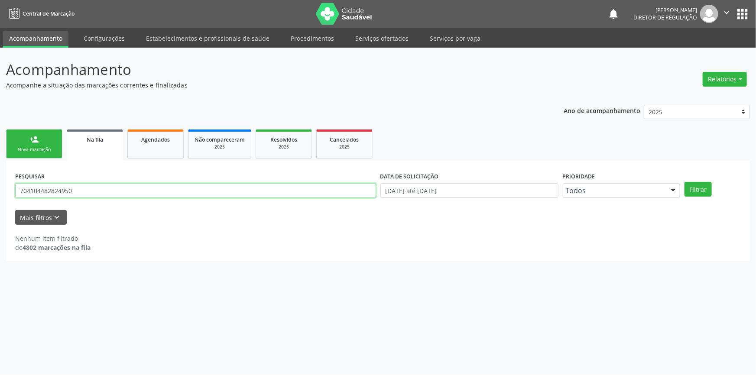
drag, startPoint x: 113, startPoint y: 189, endPoint x: 0, endPoint y: 172, distance: 114.0
click at [0, 173] on div "Acompanhamento Acompanhe a situação das marcações correntes e finalizadas Relat…" at bounding box center [378, 212] width 756 height 328
type input "701403620227038"
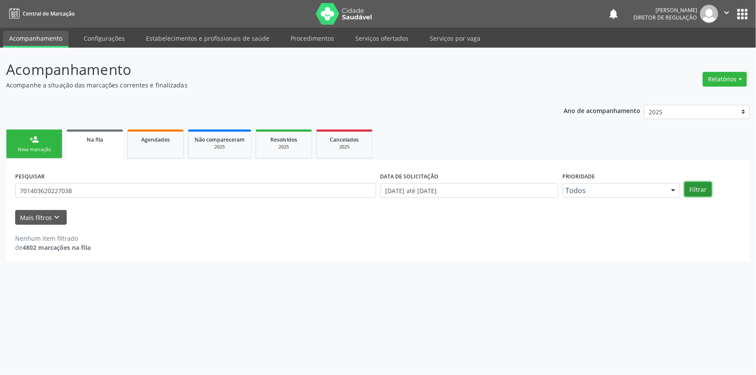
click at [694, 190] on button "Filtrar" at bounding box center [698, 189] width 27 height 15
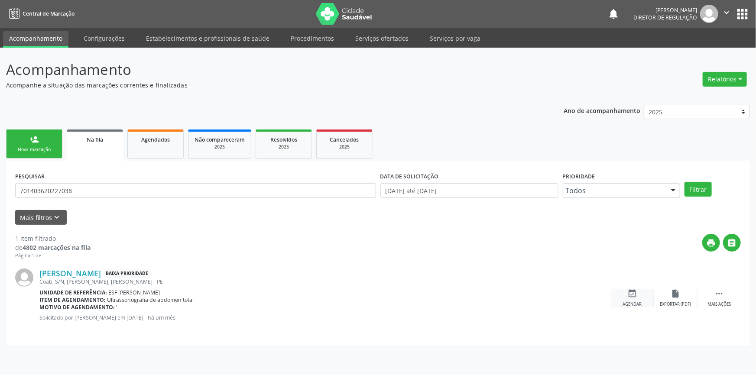
drag, startPoint x: 627, startPoint y: 286, endPoint x: 635, endPoint y: 288, distance: 7.7
click at [628, 287] on div "Erik Rodrigues da Silva Baixa Prioridade Coab, S/N, Claudio Galindo, Afrânio - …" at bounding box center [378, 298] width 726 height 77
click at [635, 289] on icon "event_available" at bounding box center [633, 294] width 10 height 10
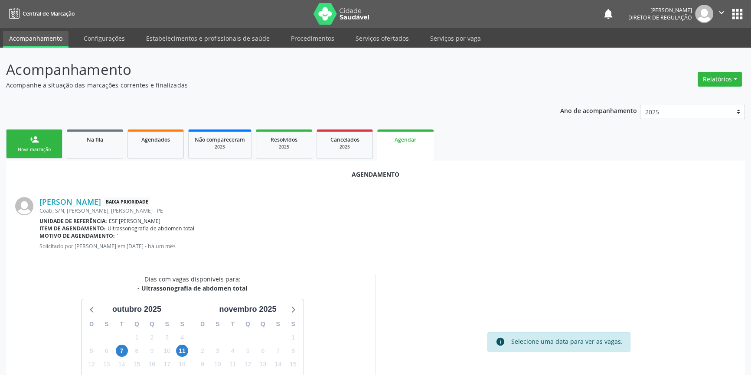
scroll to position [55, 0]
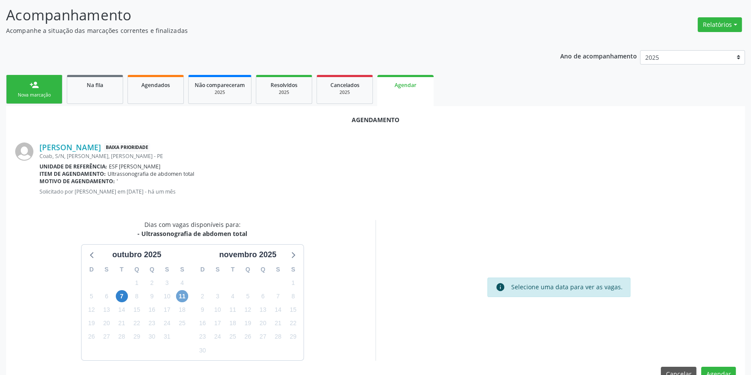
click at [178, 297] on span "11" at bounding box center [182, 296] width 12 height 12
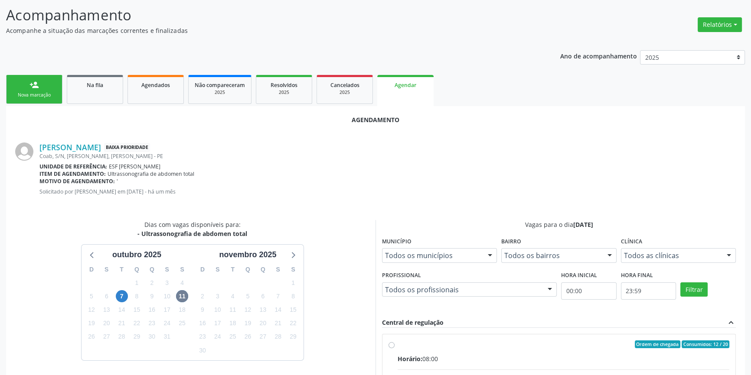
click at [394, 348] on input "Ordem de chegada Consumidos: 12 / 20 Horário: 08:00 Clínica: Renove Afranio Red…" at bounding box center [391, 345] width 6 height 8
radio input "true"
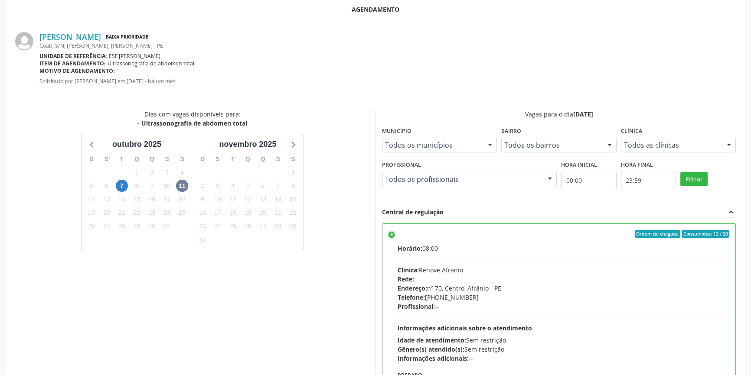
scroll to position [216, 0]
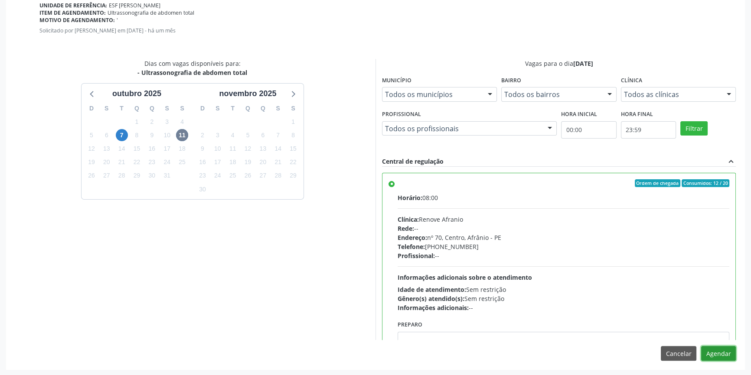
click at [718, 347] on button "Agendar" at bounding box center [718, 353] width 35 height 15
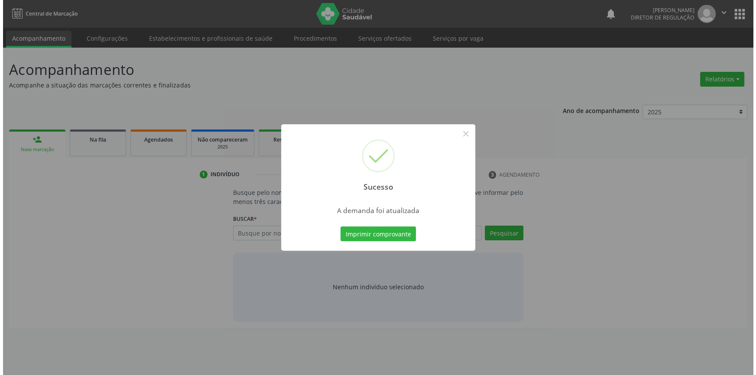
scroll to position [0, 0]
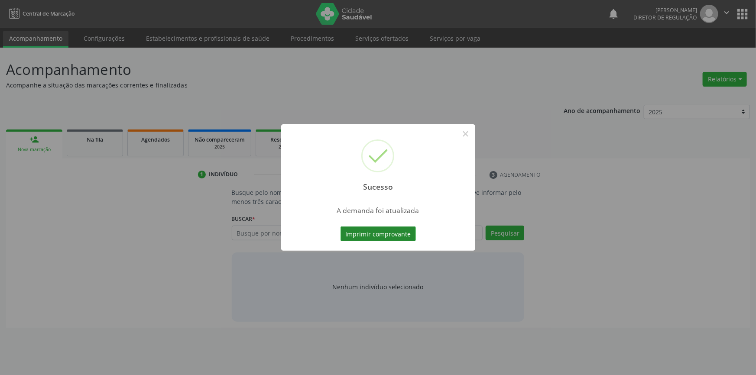
click at [378, 233] on button "Imprimir comprovante" at bounding box center [378, 234] width 75 height 15
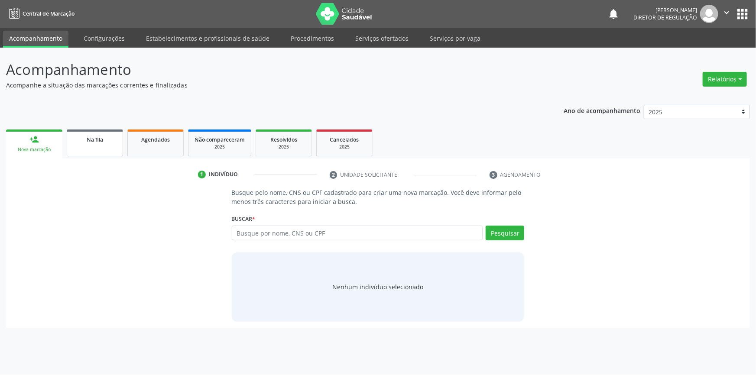
click at [87, 139] on span "Na fila" at bounding box center [95, 139] width 16 height 7
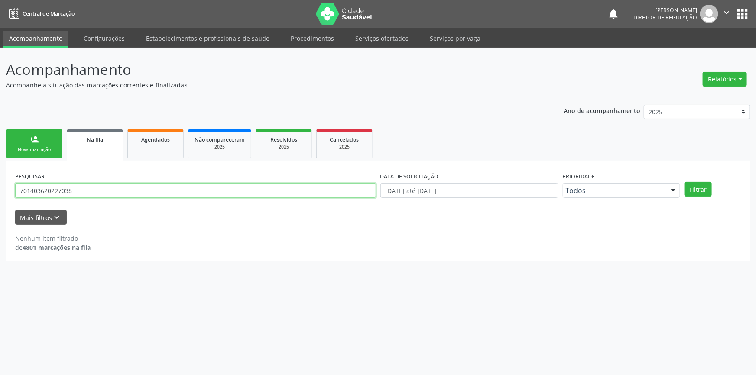
drag, startPoint x: 85, startPoint y: 189, endPoint x: 0, endPoint y: 176, distance: 85.9
click at [0, 174] on div "Acompanhamento Acompanhe a situação das marcações correntes e finalizadas Relat…" at bounding box center [378, 212] width 756 height 328
type input "7000058"
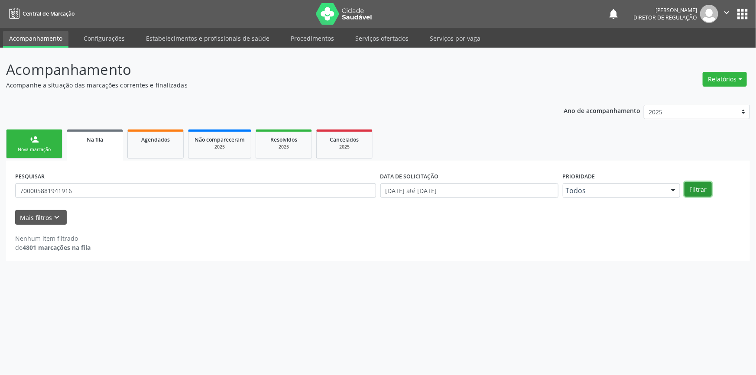
click at [696, 187] on button "Filtrar" at bounding box center [698, 189] width 27 height 15
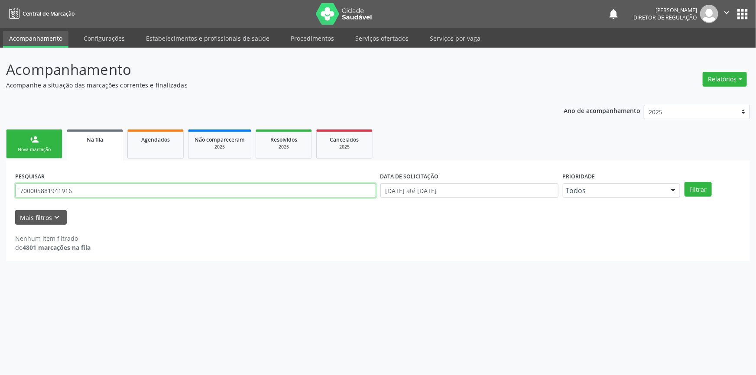
drag, startPoint x: 111, startPoint y: 189, endPoint x: 0, endPoint y: 194, distance: 111.5
click at [0, 194] on div "Acompanhamento Acompanhe a situação das marcações correntes e finalizadas Relat…" at bounding box center [378, 212] width 756 height 328
type input "709005881941916"
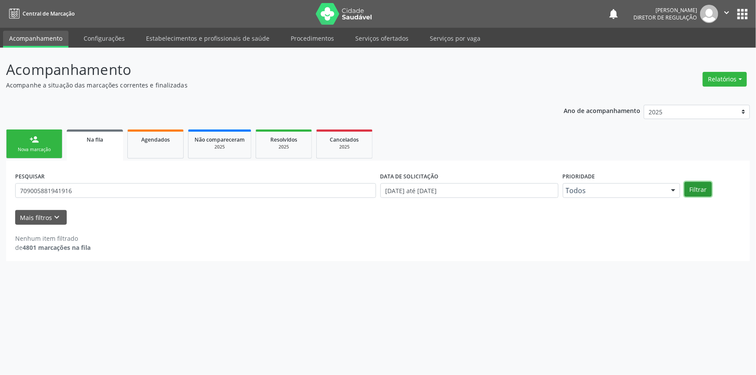
click at [697, 193] on button "Filtrar" at bounding box center [698, 189] width 27 height 15
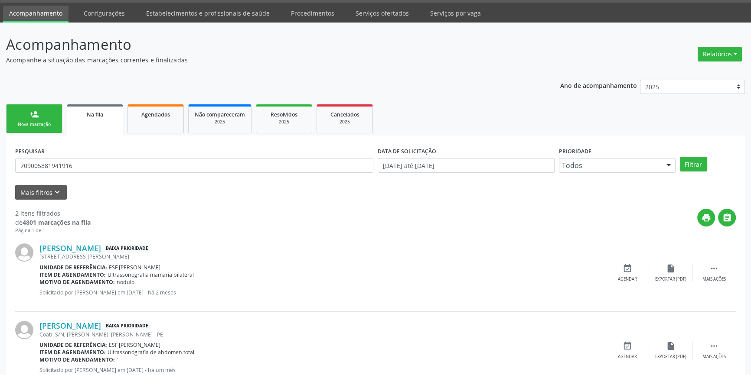
scroll to position [53, 0]
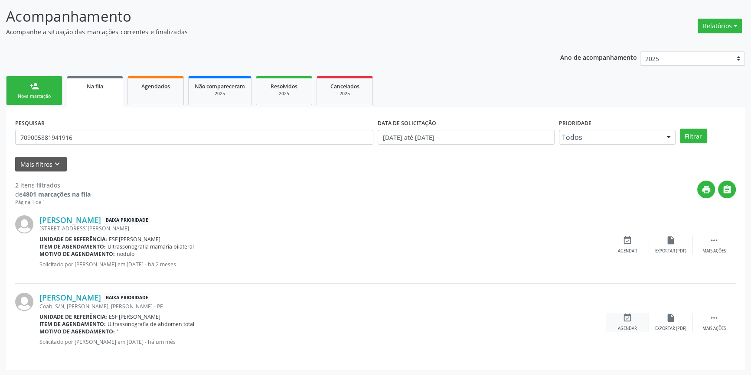
click at [634, 320] on div "event_available Agendar" at bounding box center [627, 322] width 43 height 19
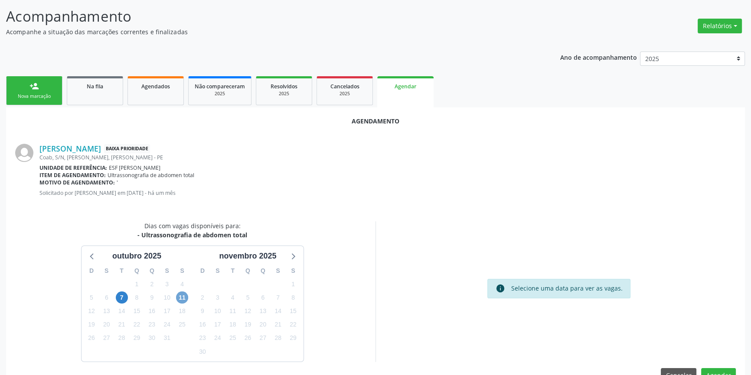
click at [178, 298] on span "11" at bounding box center [182, 298] width 12 height 12
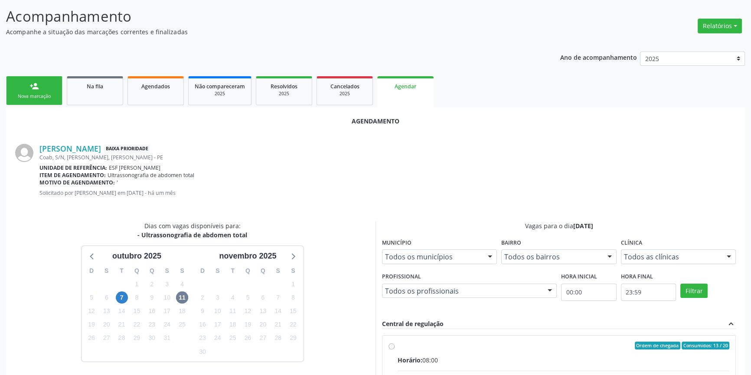
click at [394, 350] on input "Ordem de chegada Consumidos: 13 / 20 Horário: 08:00 Clínica: Renove Afranio Red…" at bounding box center [391, 346] width 6 height 8
radio input "true"
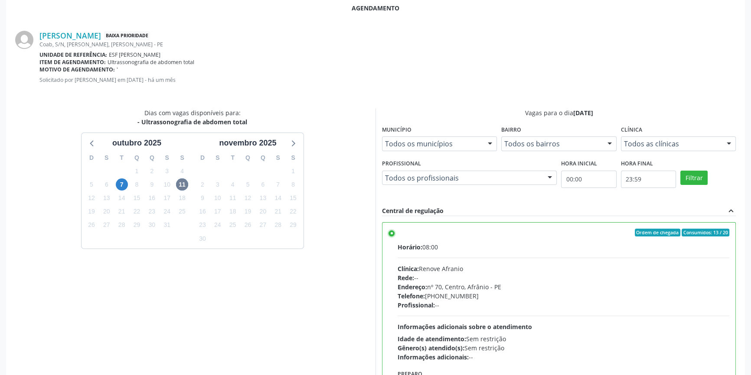
scroll to position [216, 0]
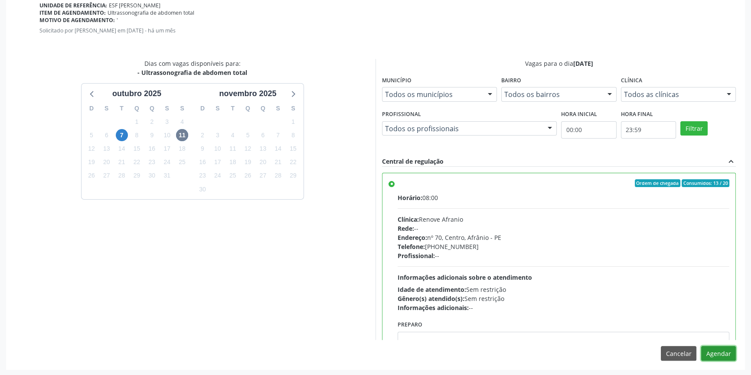
click at [714, 348] on button "Agendar" at bounding box center [718, 353] width 35 height 15
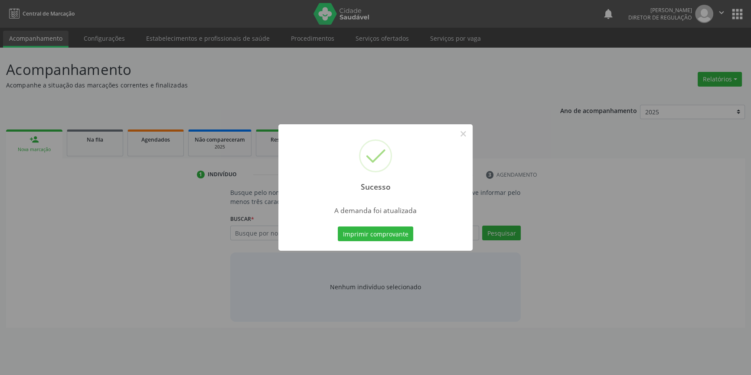
scroll to position [0, 0]
click at [404, 241] on button "Imprimir comprovante" at bounding box center [378, 234] width 75 height 15
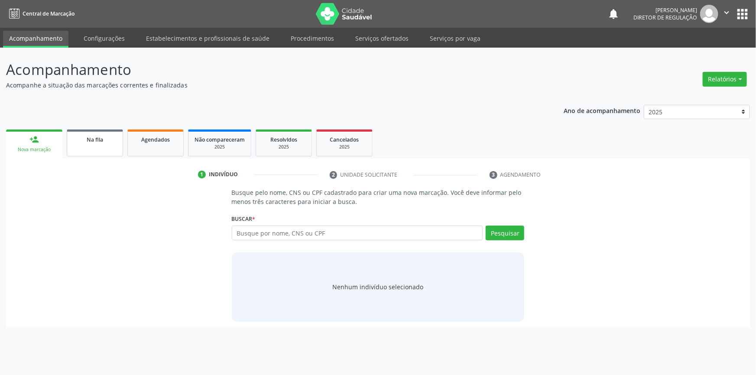
click at [104, 149] on link "Na fila" at bounding box center [95, 143] width 56 height 27
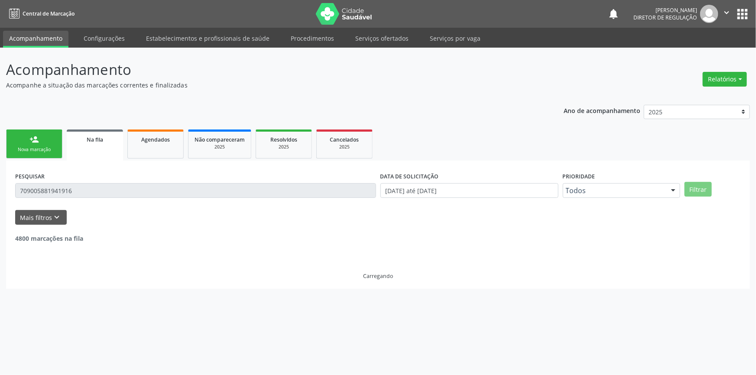
click at [0, 182] on div "Acompanhamento Acompanhe a situação das marcações correntes e finalizadas Relat…" at bounding box center [378, 212] width 756 height 328
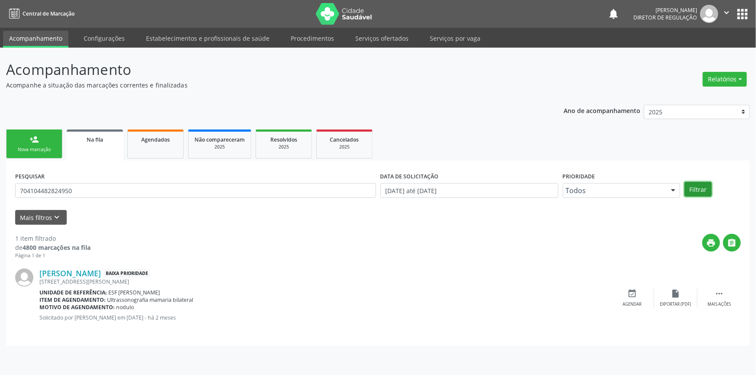
click at [707, 186] on button "Filtrar" at bounding box center [698, 189] width 27 height 15
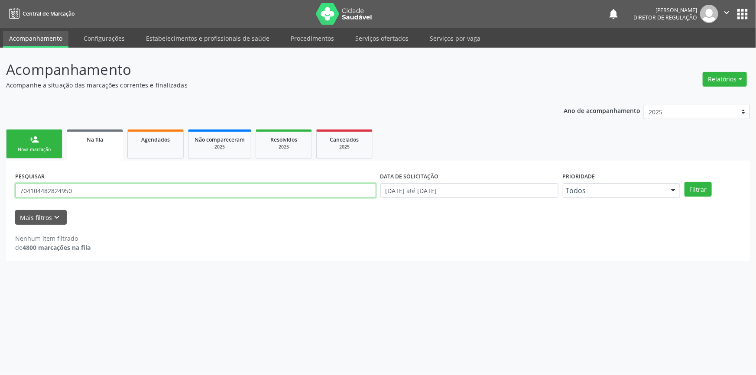
drag, startPoint x: 79, startPoint y: 195, endPoint x: 625, endPoint y: 23, distance: 572.6
click at [0, 192] on div "Acompanhamento Acompanhe a situação das marcações correntes e finalizadas Relat…" at bounding box center [378, 212] width 756 height 328
type input "24928038487"
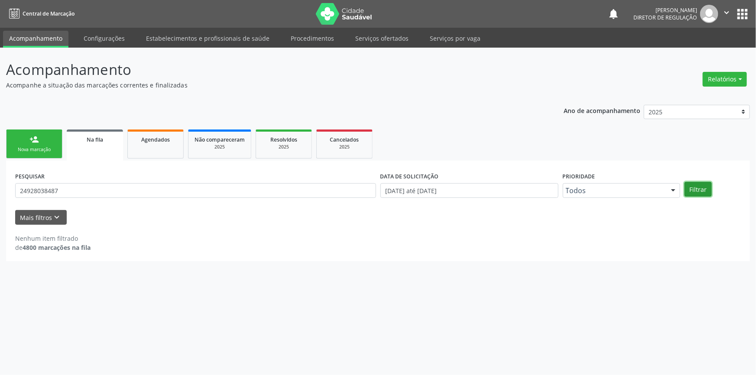
click at [698, 187] on button "Filtrar" at bounding box center [698, 189] width 27 height 15
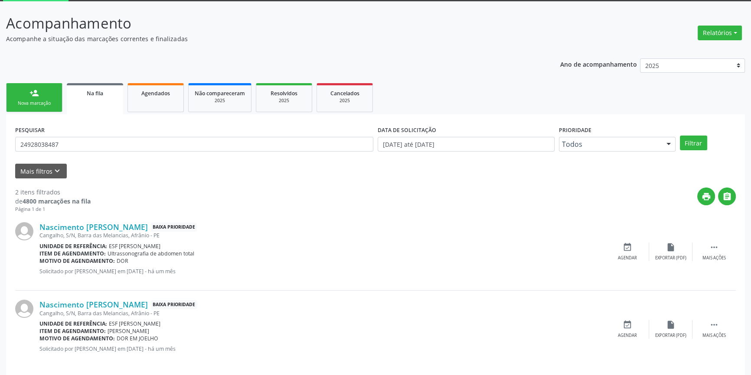
scroll to position [53, 0]
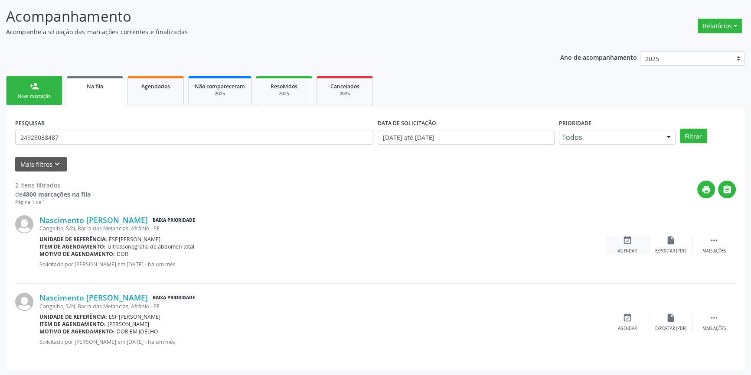
click at [620, 246] on div "event_available Agendar" at bounding box center [627, 245] width 43 height 19
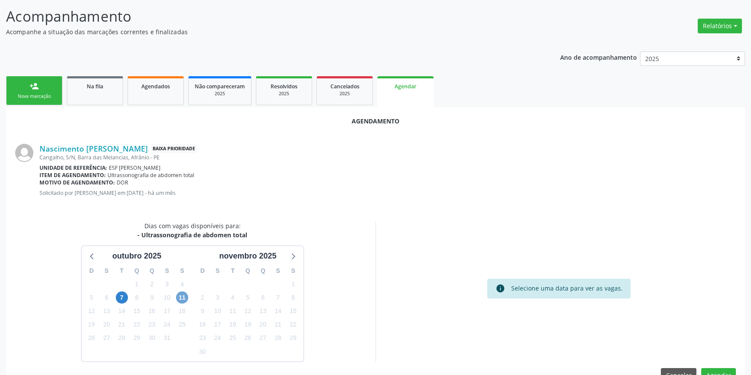
click at [180, 296] on span "11" at bounding box center [182, 298] width 12 height 12
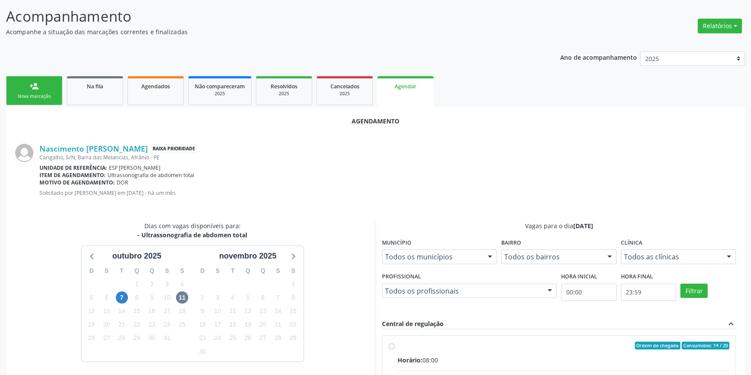
radio input "true"
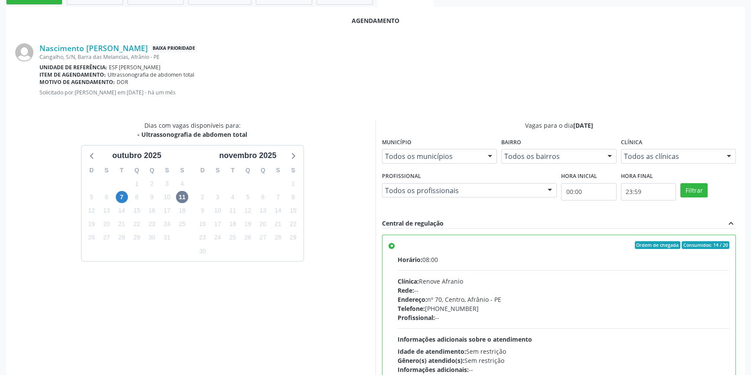
scroll to position [216, 0]
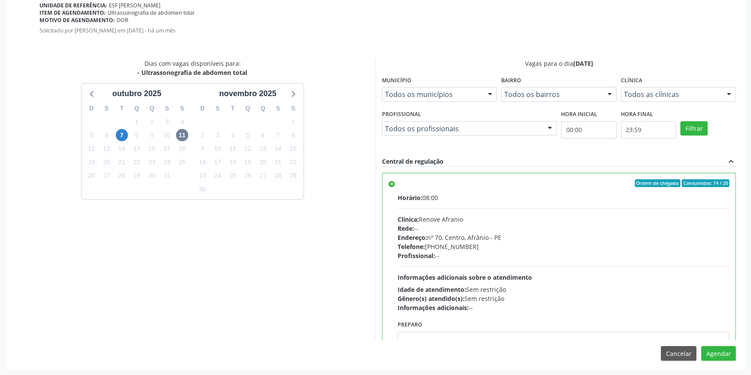
drag, startPoint x: 712, startPoint y: 340, endPoint x: 713, endPoint y: 349, distance: 8.8
click at [712, 342] on div "Agendamento Nascimento Jose Rodrigues Baixa Prioridade Cangalho, S/N, Barra das…" at bounding box center [375, 157] width 739 height 425
click at [713, 349] on button "Agendar" at bounding box center [718, 353] width 35 height 15
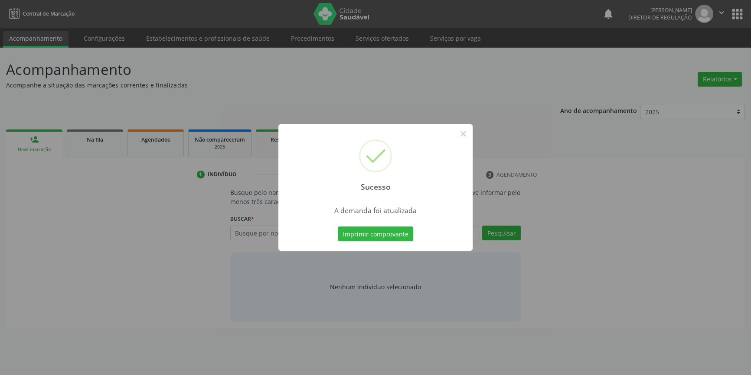
scroll to position [0, 0]
click at [377, 230] on button "Imprimir comprovante" at bounding box center [378, 234] width 75 height 15
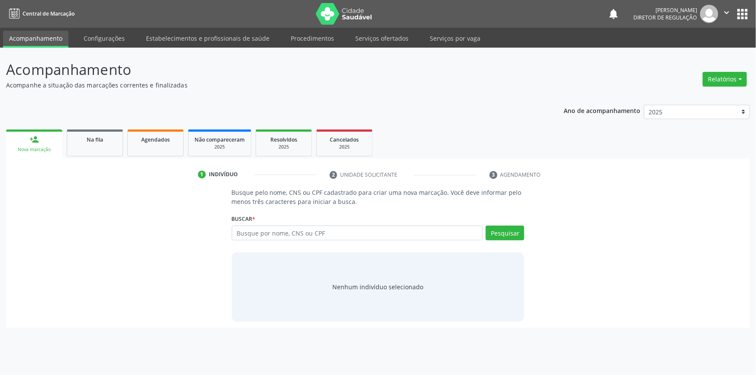
click at [104, 142] on div "Na fila" at bounding box center [94, 139] width 43 height 9
click at [103, 141] on span "Na fila" at bounding box center [95, 139] width 16 height 7
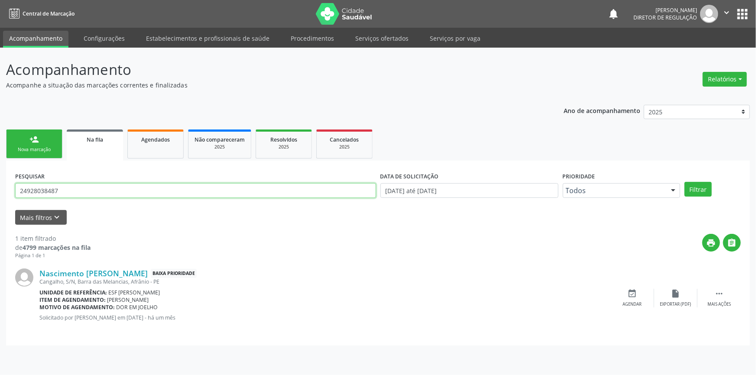
click at [0, 178] on div "Acompanhamento Acompanhe a situação das marcações correntes e finalizadas Relat…" at bounding box center [378, 212] width 756 height 328
type input "07034185484"
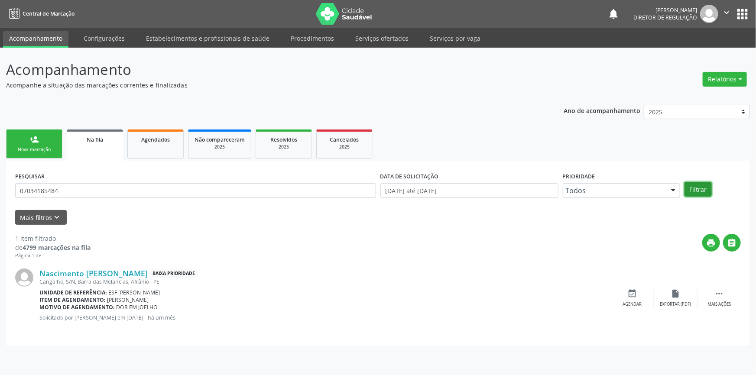
click at [706, 186] on button "Filtrar" at bounding box center [698, 189] width 27 height 15
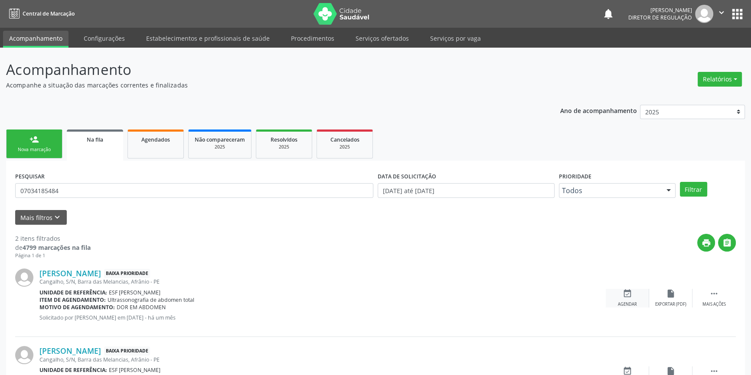
click at [626, 292] on icon "event_available" at bounding box center [627, 294] width 10 height 10
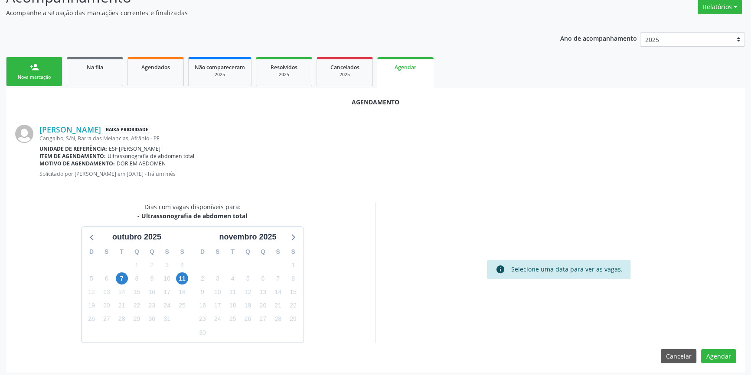
scroll to position [75, 0]
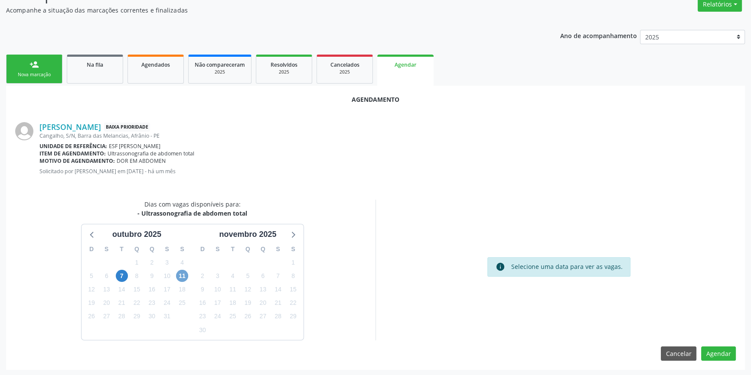
click at [182, 274] on span "11" at bounding box center [182, 276] width 12 height 12
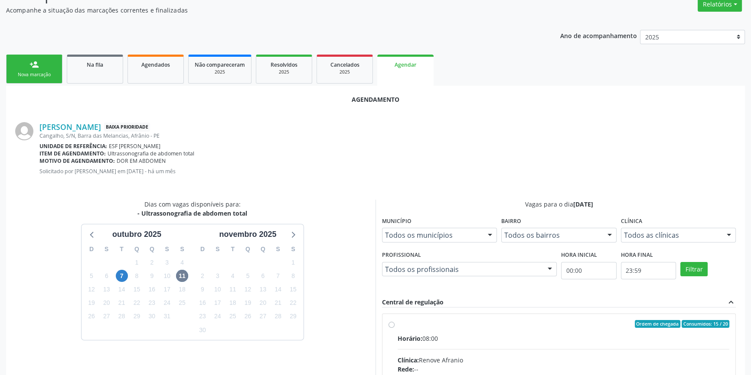
click at [411, 341] on span "Horário:" at bounding box center [409, 339] width 25 height 8
click at [394, 328] on input "Ordem de chegada Consumidos: 15 / 20 Horário: 08:00 Clínica: Renove Afranio Red…" at bounding box center [391, 324] width 6 height 8
radio input "true"
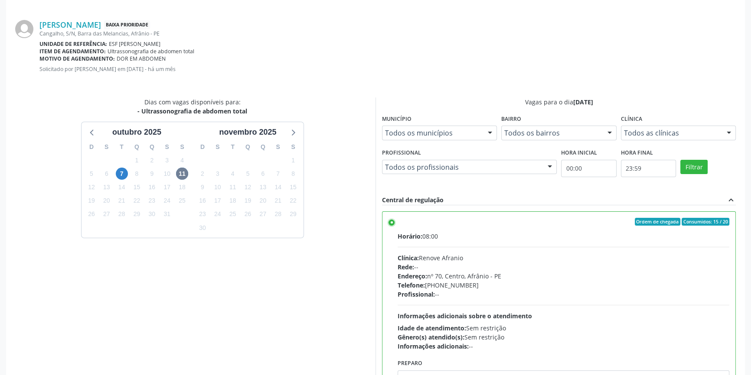
scroll to position [216, 0]
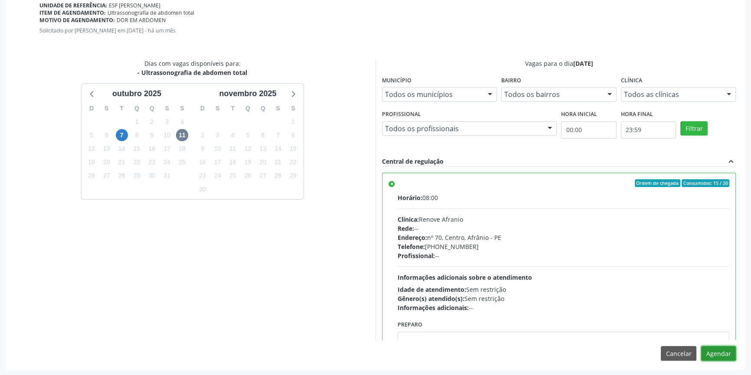
click at [714, 352] on button "Agendar" at bounding box center [718, 353] width 35 height 15
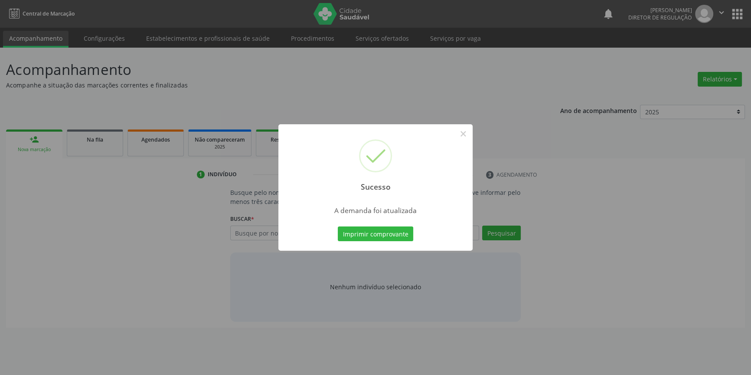
scroll to position [0, 0]
click at [372, 222] on div "Sucesso × A demanda foi atualizada Imprimir comprovante Cancel" at bounding box center [378, 187] width 194 height 127
click at [369, 237] on button "Imprimir comprovante" at bounding box center [378, 234] width 75 height 15
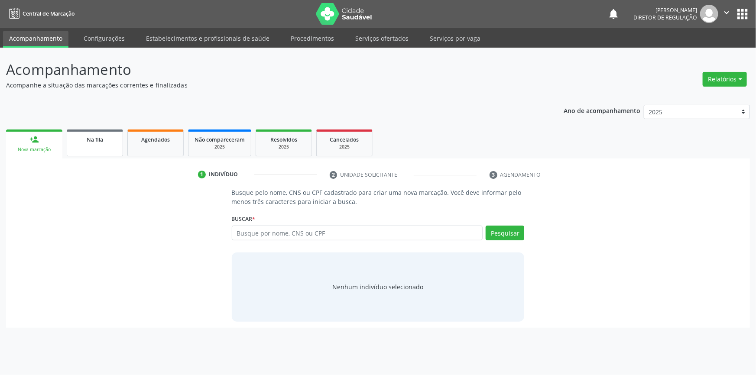
click at [98, 134] on link "Na fila" at bounding box center [95, 143] width 56 height 27
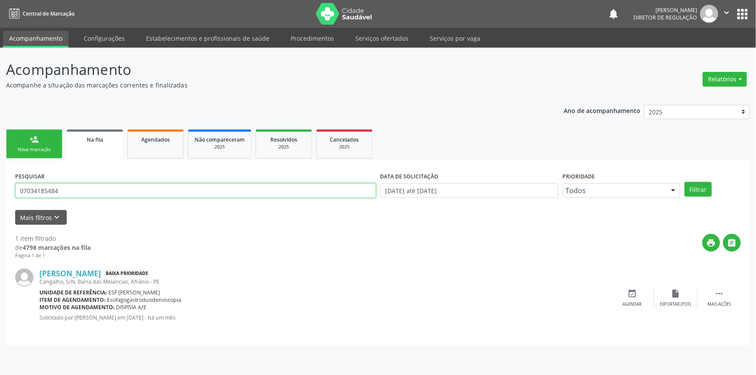
click at [0, 190] on div "Acompanhamento Acompanhe a situação das marcações correntes e finalizadas Relat…" at bounding box center [378, 212] width 756 height 328
type input "03724571429"
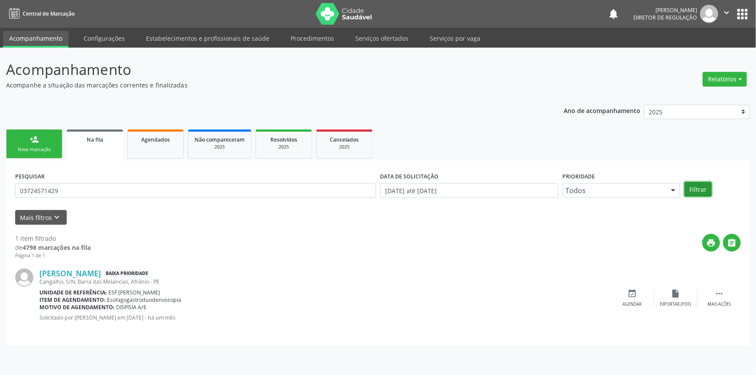
click at [704, 191] on button "Filtrar" at bounding box center [698, 189] width 27 height 15
click at [628, 295] on icon "event_available" at bounding box center [633, 294] width 10 height 10
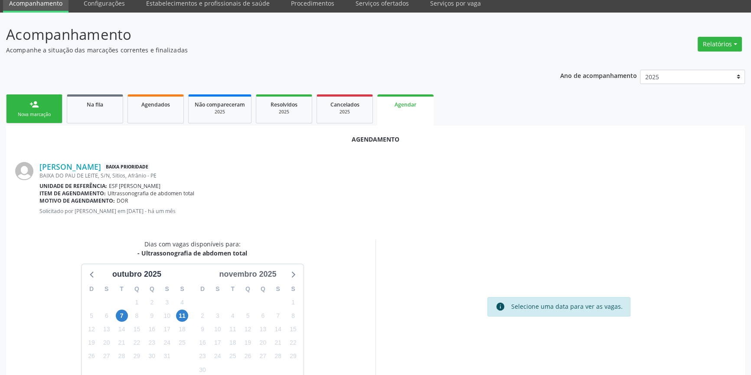
scroll to position [75, 0]
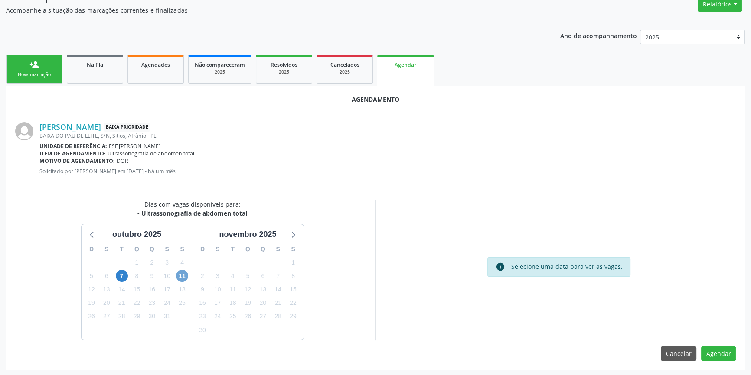
click at [178, 277] on span "11" at bounding box center [182, 276] width 12 height 12
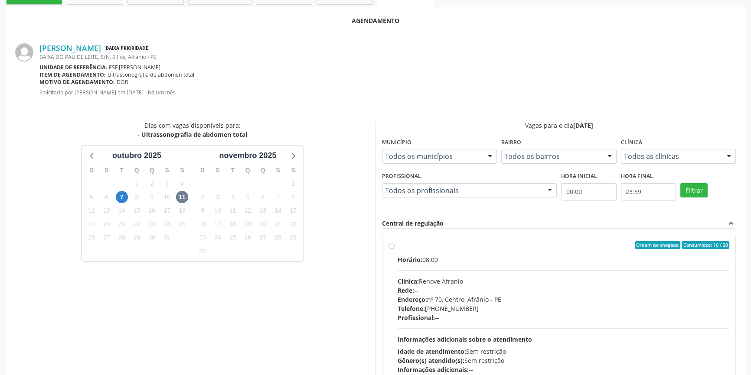
click at [425, 289] on div "Rede: --" at bounding box center [563, 290] width 332 height 9
click at [394, 249] on input "Ordem de chegada Consumidos: 16 / 20 Horário: 08:00 Clínica: Renove Afranio Red…" at bounding box center [391, 245] width 6 height 8
radio input "true"
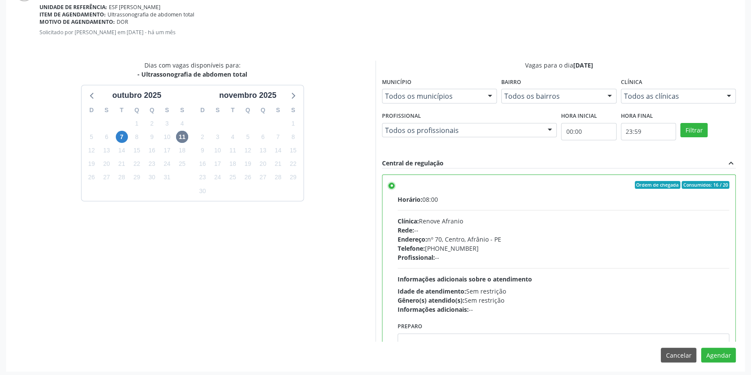
scroll to position [216, 0]
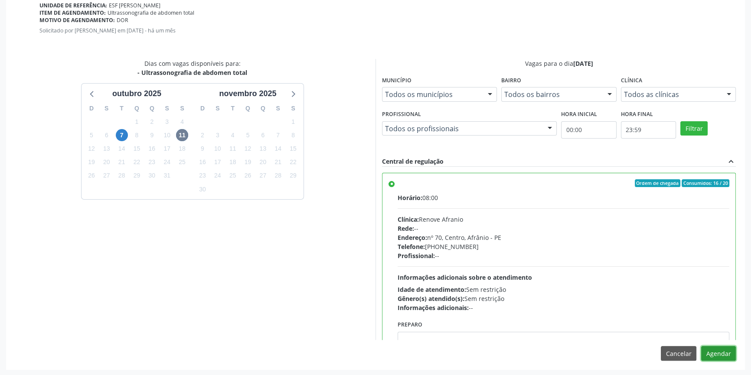
click at [709, 351] on button "Agendar" at bounding box center [718, 353] width 35 height 15
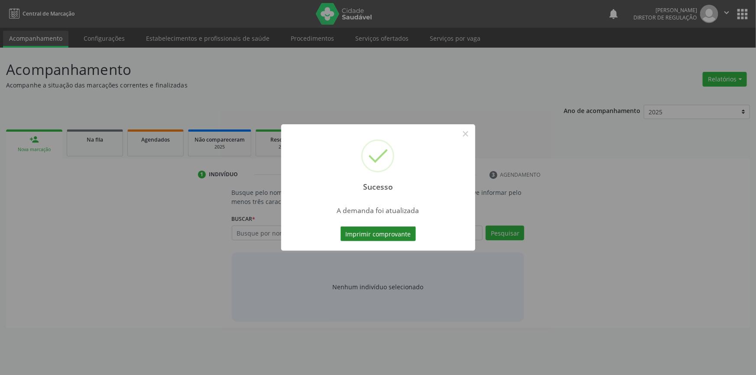
click at [383, 230] on button "Imprimir comprovante" at bounding box center [378, 234] width 75 height 15
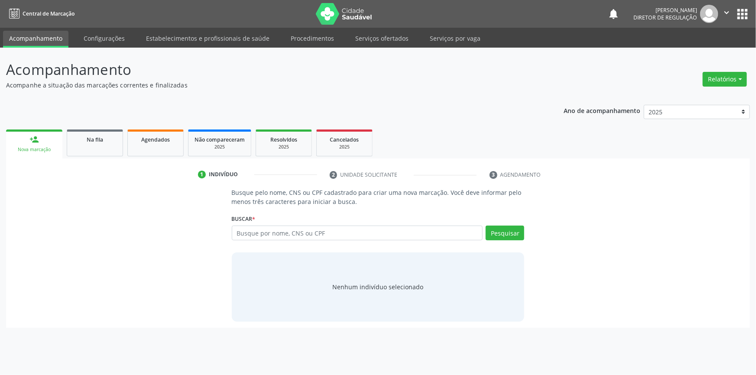
click at [94, 147] on link "Na fila" at bounding box center [95, 143] width 56 height 27
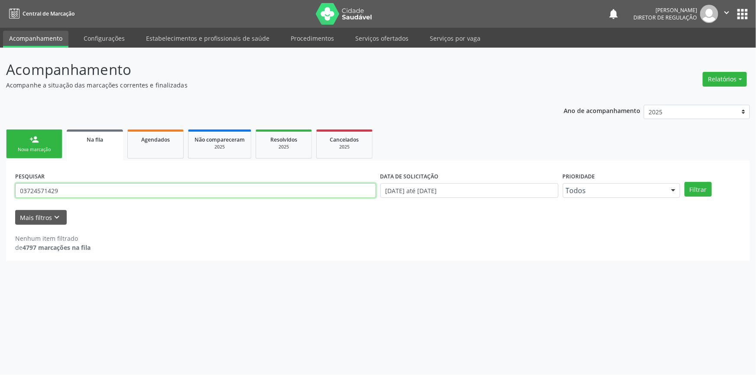
drag, startPoint x: 112, startPoint y: 188, endPoint x: 0, endPoint y: 188, distance: 112.3
click at [0, 189] on div "Acompanhamento Acompanhe a situação das marcações correntes e finalizadas Relat…" at bounding box center [378, 212] width 756 height 328
type input "708506047645580"
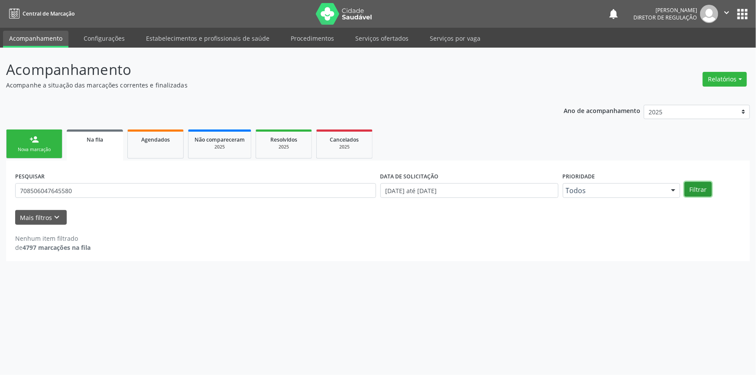
click at [694, 184] on button "Filtrar" at bounding box center [698, 189] width 27 height 15
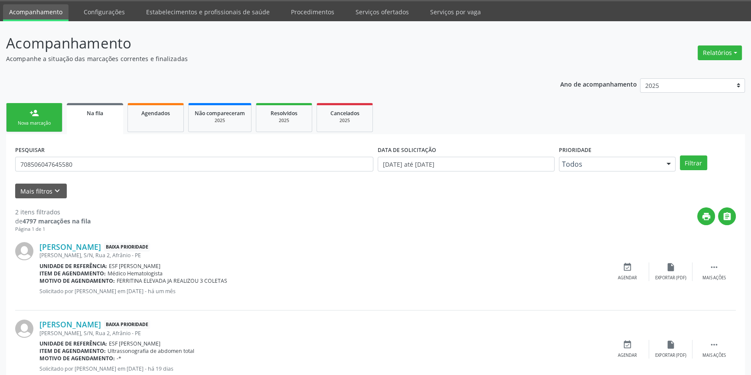
scroll to position [53, 0]
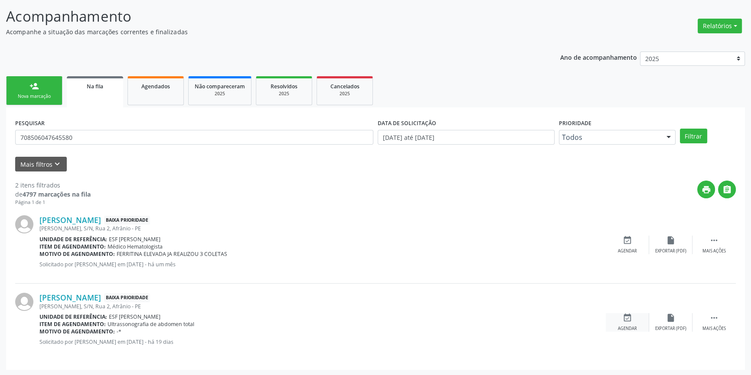
click at [627, 319] on icon "event_available" at bounding box center [627, 318] width 10 height 10
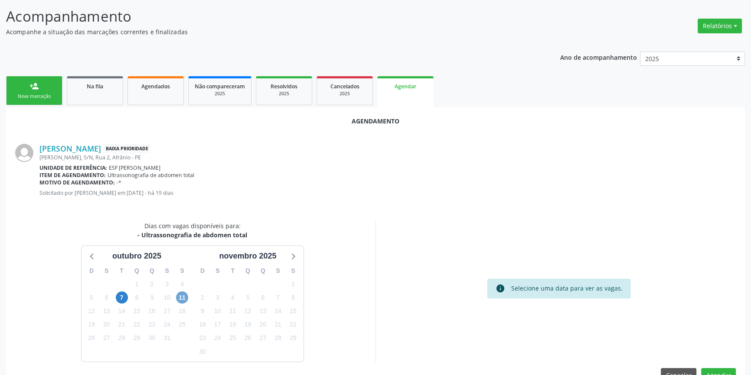
click at [181, 293] on span "11" at bounding box center [182, 298] width 12 height 12
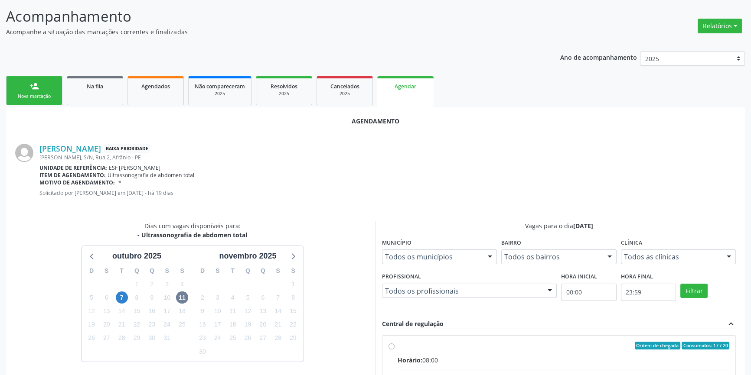
click at [433, 356] on div "Horário: 08:00" at bounding box center [563, 360] width 332 height 9
click at [394, 350] on input "Ordem de chegada Consumidos: 17 / 20 Horário: 08:00 Clínica: Renove Afranio Red…" at bounding box center [391, 346] width 6 height 8
radio input "true"
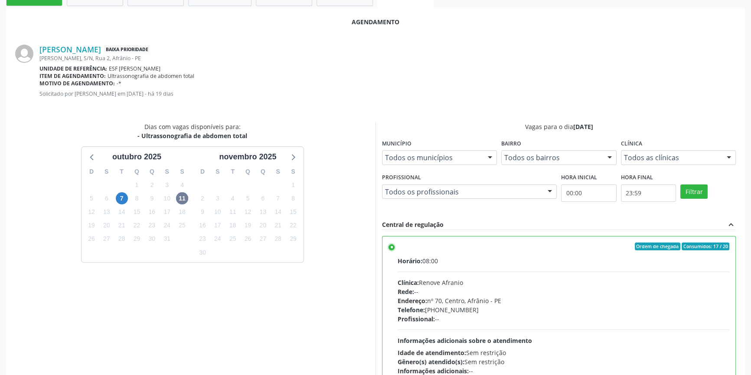
scroll to position [211, 0]
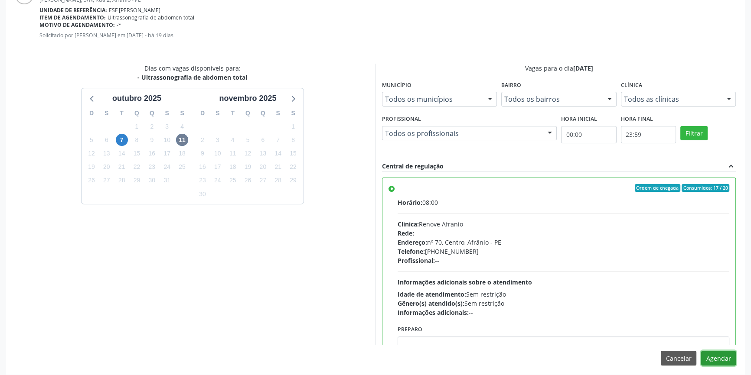
click at [711, 356] on button "Agendar" at bounding box center [718, 358] width 35 height 15
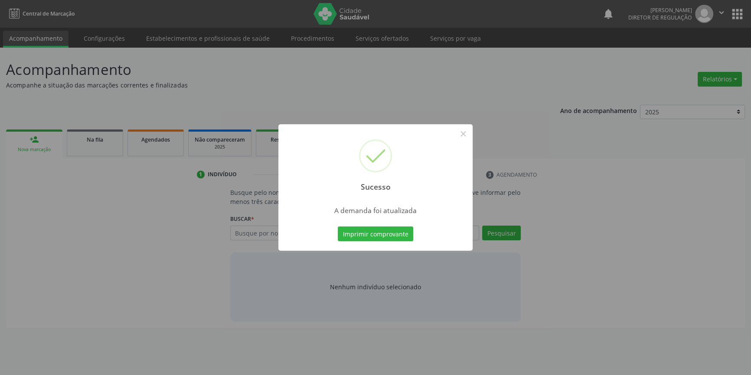
click at [388, 235] on div "Sucesso × A demanda foi atualizada Imprimir comprovante Cancel" at bounding box center [375, 187] width 751 height 375
click at [388, 235] on button "Imprimir comprovante" at bounding box center [375, 234] width 75 height 15
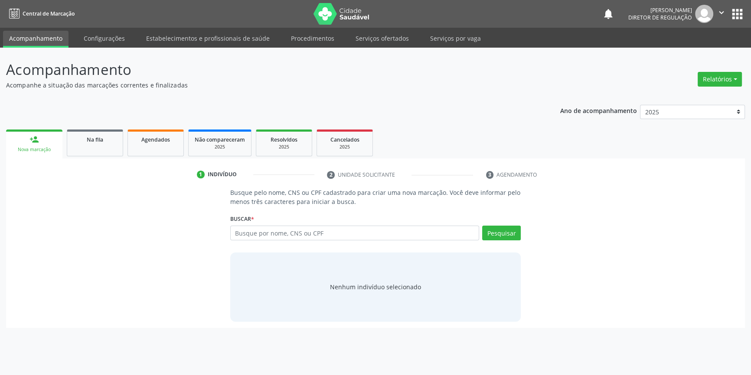
scroll to position [0, 0]
click at [147, 140] on span "Agendados" at bounding box center [155, 139] width 29 height 7
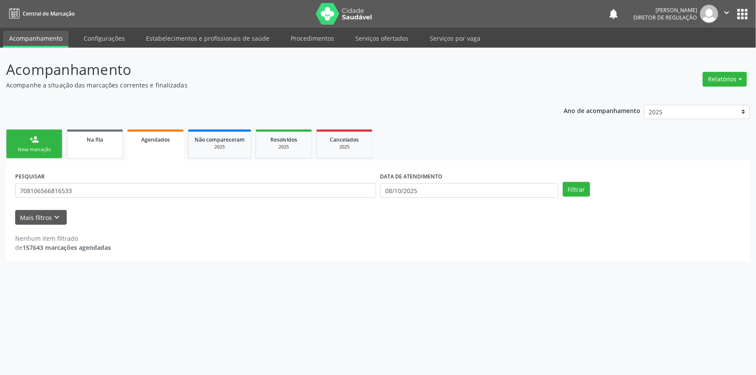
click at [110, 137] on div "Na fila" at bounding box center [94, 139] width 43 height 9
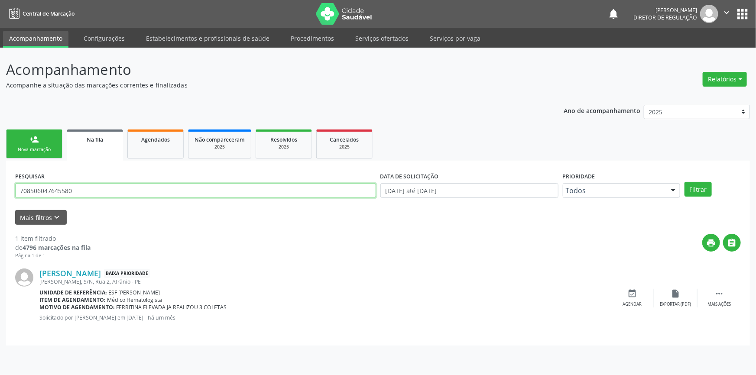
click at [0, 179] on div "Acompanhamento Acompanhe a situação das marcações correntes e finalizadas Relat…" at bounding box center [378, 212] width 756 height 328
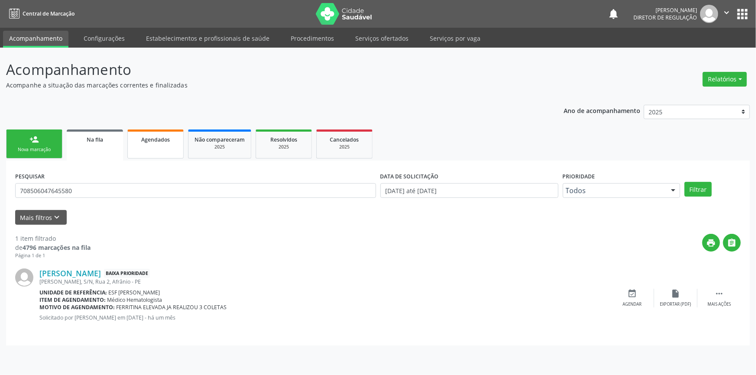
click at [157, 150] on link "Agendados" at bounding box center [155, 144] width 56 height 29
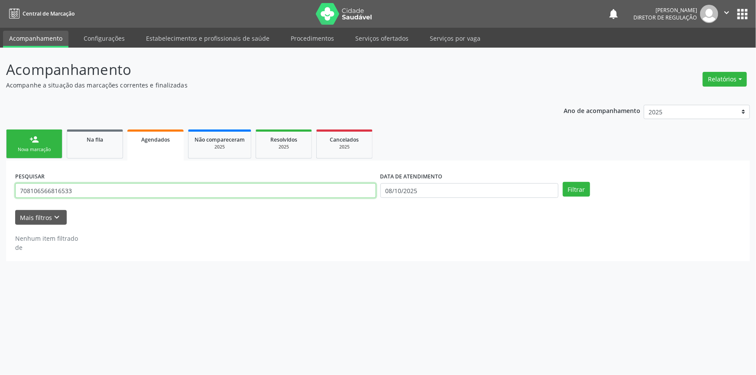
click at [90, 190] on input "708106566816533" at bounding box center [195, 190] width 361 height 15
paste input "506047645580"
type input "708506047645580"
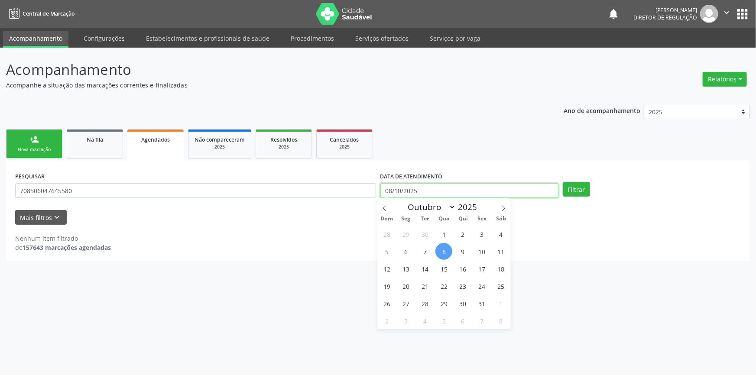
click at [487, 194] on body "Central de Marcação notifications Maria Aparecida Rodrigues da Silva Diretor de…" at bounding box center [378, 187] width 756 height 375
click at [456, 251] on span "9" at bounding box center [463, 251] width 17 height 17
type input "09/10/2025"
click at [507, 251] on span "11" at bounding box center [501, 251] width 17 height 17
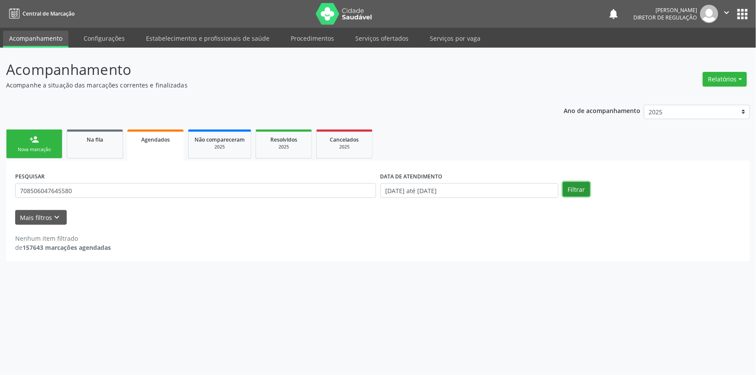
click at [572, 184] on button "Filtrar" at bounding box center [576, 189] width 27 height 15
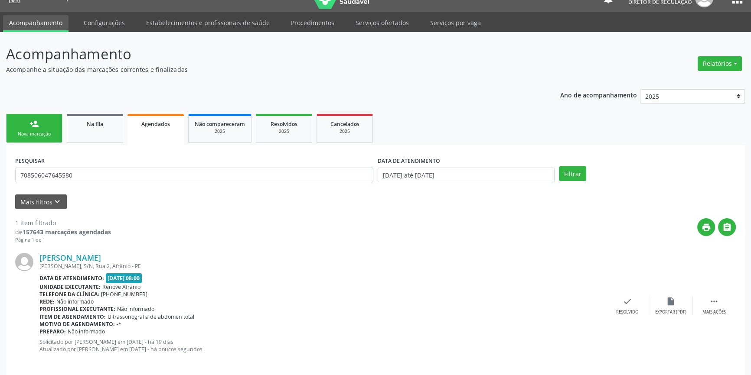
scroll to position [23, 0]
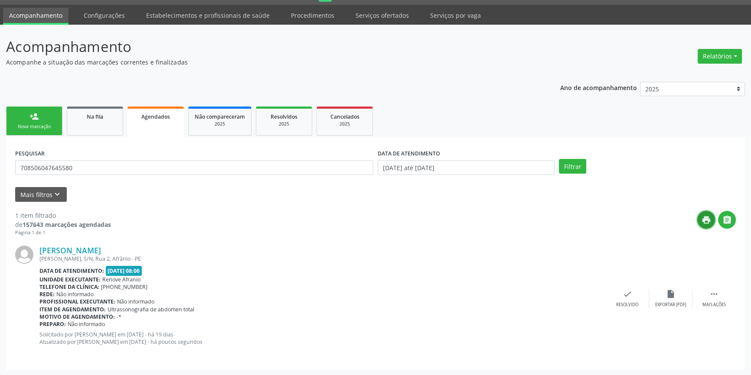
click at [708, 218] on icon "print" at bounding box center [706, 220] width 10 height 10
click at [710, 296] on icon "" at bounding box center [714, 295] width 10 height 10
click at [537, 295] on icon "print" at bounding box center [541, 295] width 10 height 10
click at [104, 111] on link "Na fila" at bounding box center [95, 121] width 56 height 29
click at [107, 109] on div "Ano de acompanhamento 2025 2024 2023 2022 2021 2020 2019 2018 person_add Nova m…" at bounding box center [375, 223] width 739 height 295
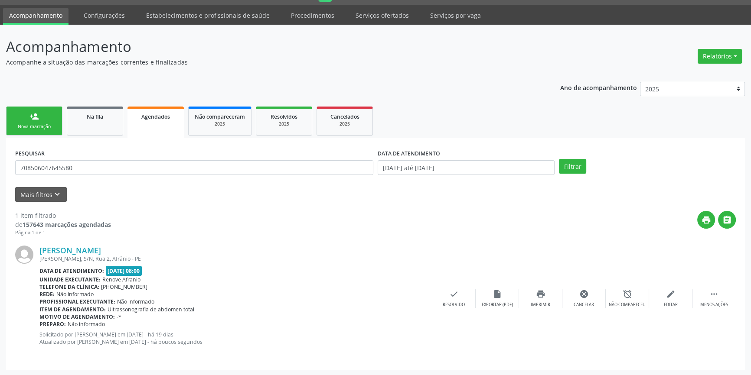
click at [107, 109] on div "Ano de acompanhamento 2025 2024 2023 2022 2021 2020 2019 2018 person_add Nova m…" at bounding box center [375, 223] width 739 height 295
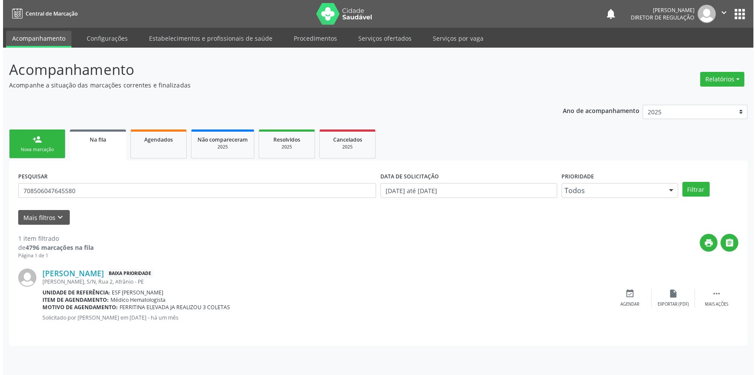
scroll to position [0, 0]
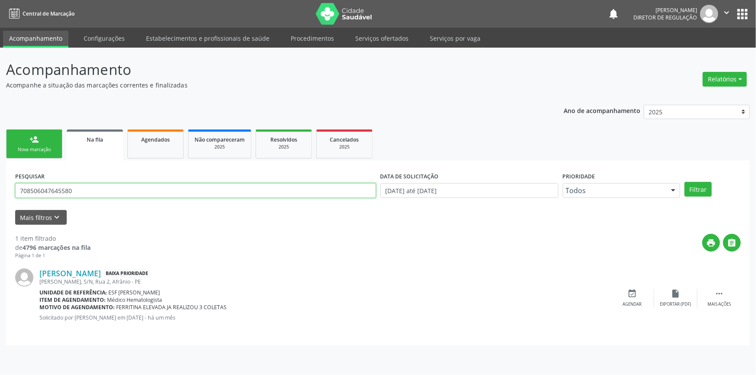
drag, startPoint x: 84, startPoint y: 194, endPoint x: 0, endPoint y: 165, distance: 88.7
click at [0, 165] on div "Acompanhamento Acompanhe a situação das marcações correntes e finalizadas Relat…" at bounding box center [378, 212] width 756 height 328
type input "705403417853593"
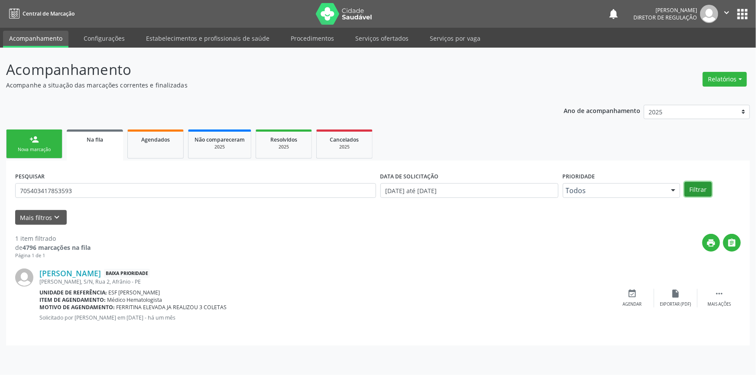
click at [702, 183] on button "Filtrar" at bounding box center [698, 189] width 27 height 15
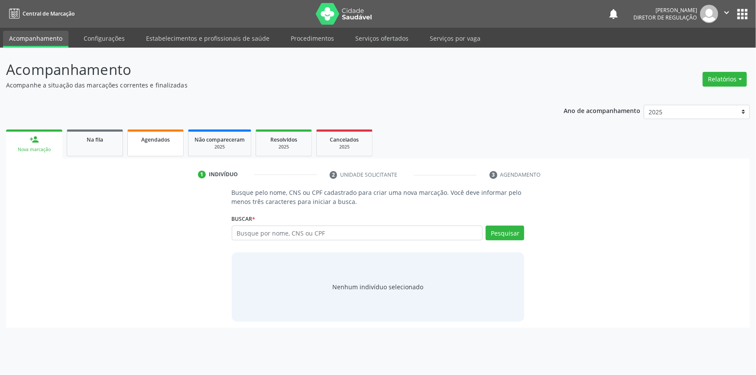
click at [143, 154] on link "Agendados" at bounding box center [155, 143] width 56 height 27
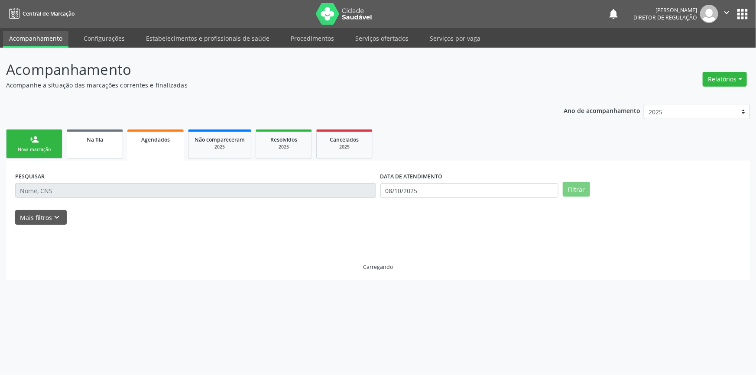
click at [88, 147] on link "Na fila" at bounding box center [95, 144] width 56 height 29
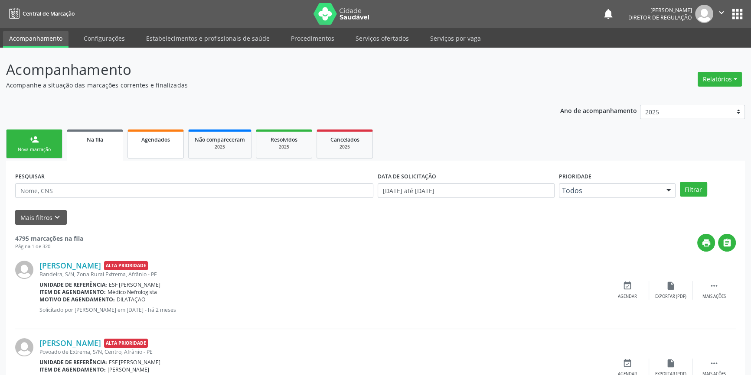
click at [153, 151] on link "Agendados" at bounding box center [155, 144] width 56 height 29
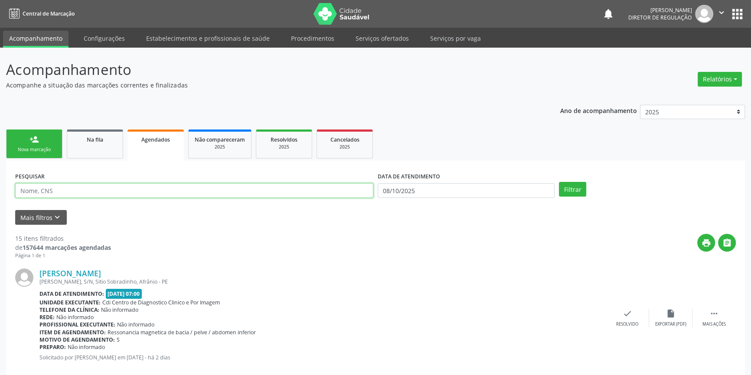
click at [108, 190] on input "text" at bounding box center [194, 190] width 358 height 15
type input "705403417853593"
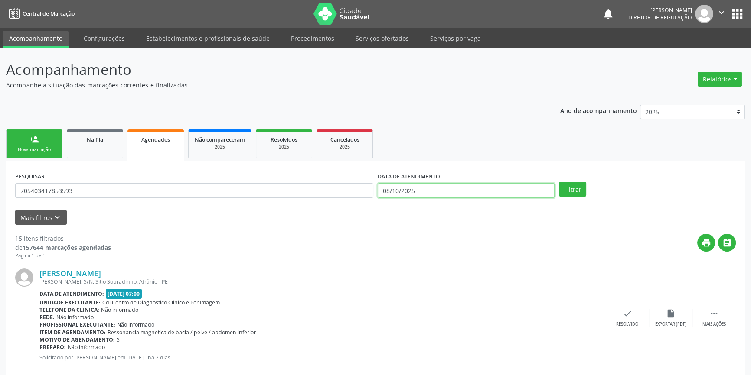
click at [481, 191] on input "08/10/2025" at bounding box center [466, 190] width 177 height 15
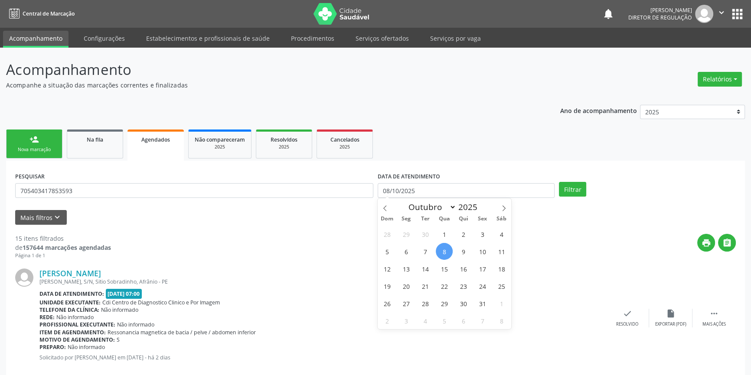
click at [449, 247] on span "8" at bounding box center [444, 251] width 17 height 17
type input "08/10/2025"
click at [500, 251] on span "11" at bounding box center [501, 251] width 17 height 17
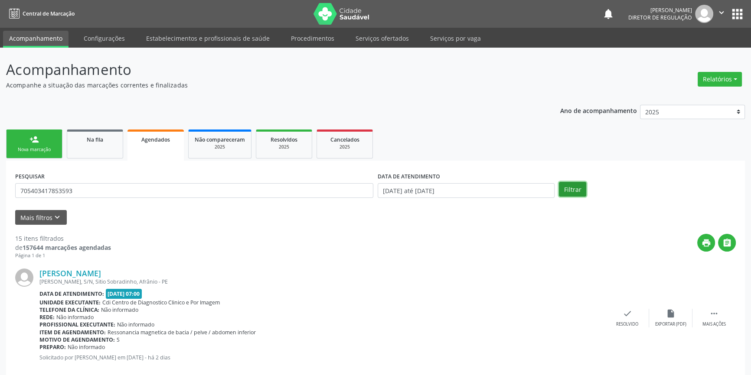
click at [575, 187] on button "Filtrar" at bounding box center [572, 189] width 27 height 15
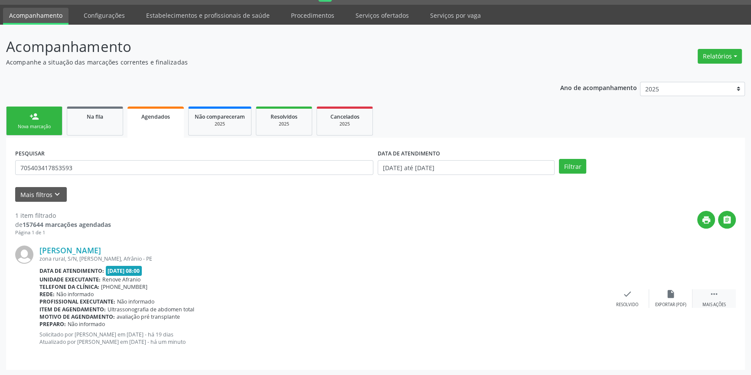
click at [713, 290] on icon "" at bounding box center [714, 295] width 10 height 10
click at [540, 295] on icon "print" at bounding box center [541, 295] width 10 height 10
click at [97, 128] on link "Na fila" at bounding box center [95, 121] width 56 height 29
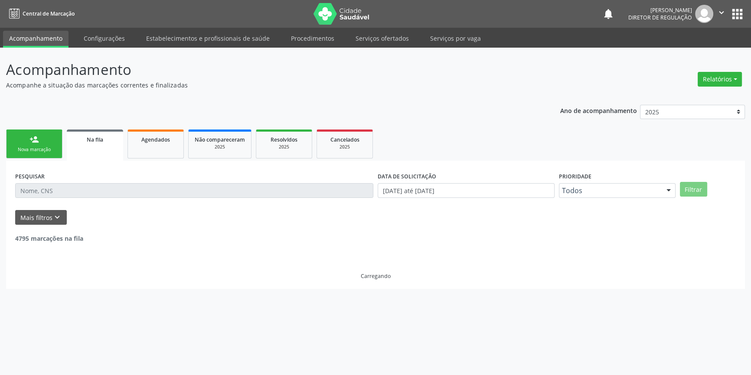
scroll to position [0, 0]
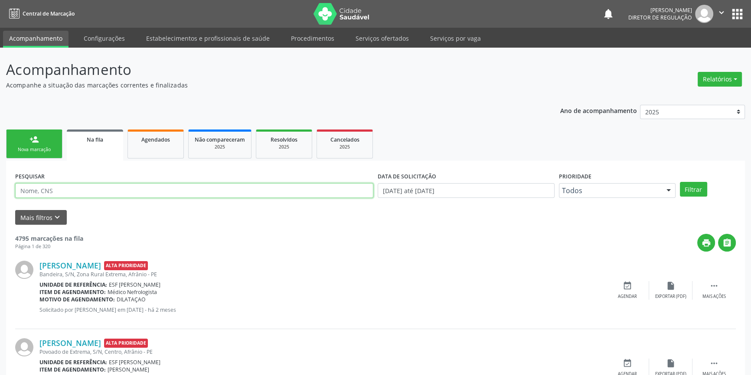
click at [90, 188] on input "text" at bounding box center [194, 190] width 358 height 15
type input "702408085149629"
click at [697, 192] on button "Filtrar" at bounding box center [693, 189] width 27 height 15
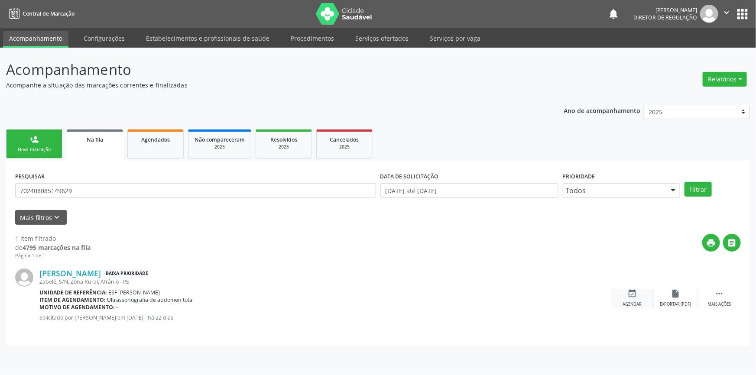
click at [644, 297] on div "event_available Agendar" at bounding box center [632, 298] width 43 height 19
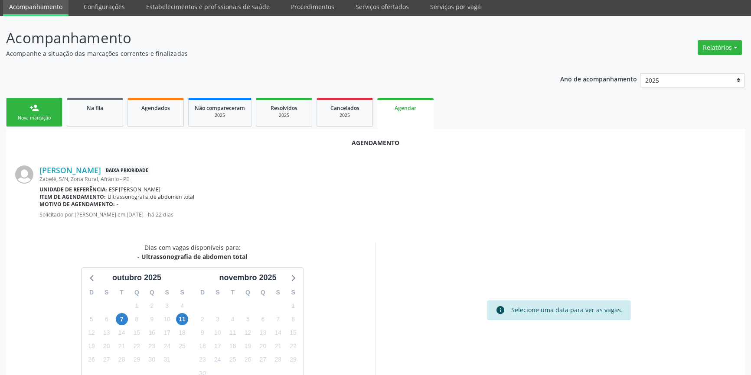
scroll to position [75, 0]
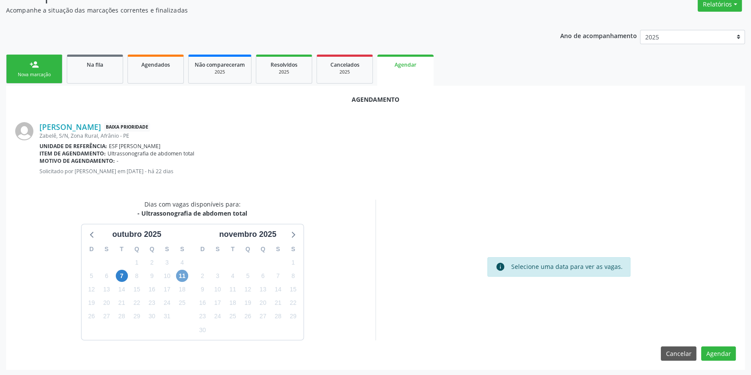
click at [184, 274] on span "11" at bounding box center [182, 276] width 12 height 12
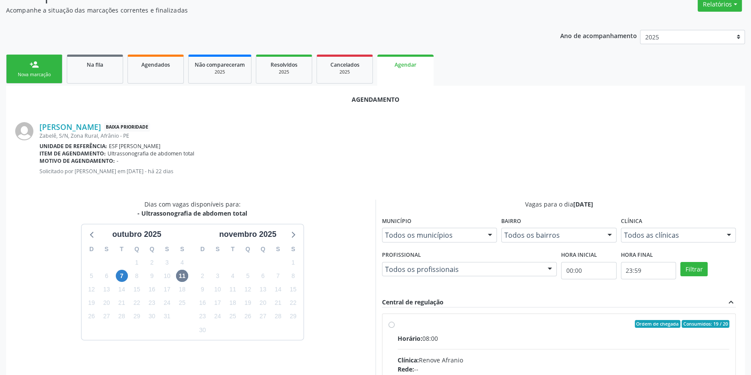
click at [414, 339] on span "Horário:" at bounding box center [409, 339] width 25 height 8
click at [394, 328] on input "Ordem de chegada Consumidos: 19 / 20 Horário: 08:00 Clínica: Renove Afranio Red…" at bounding box center [391, 324] width 6 height 8
radio input "true"
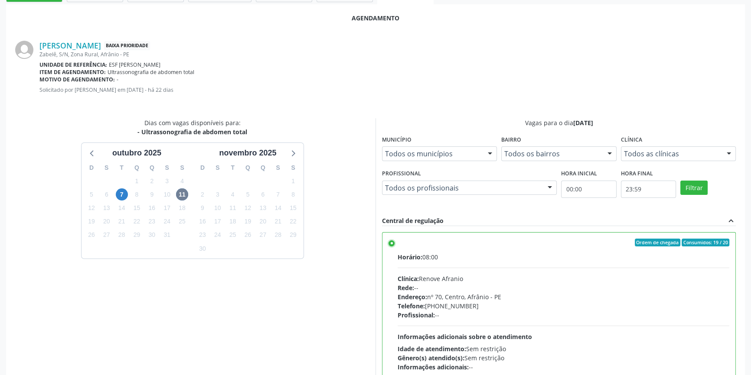
scroll to position [216, 0]
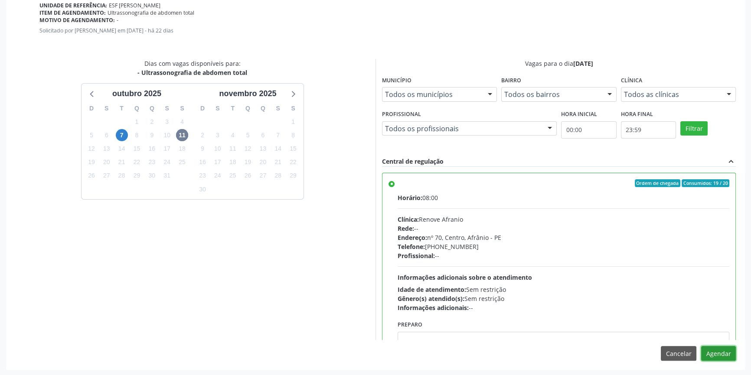
click at [724, 348] on button "Agendar" at bounding box center [718, 353] width 35 height 15
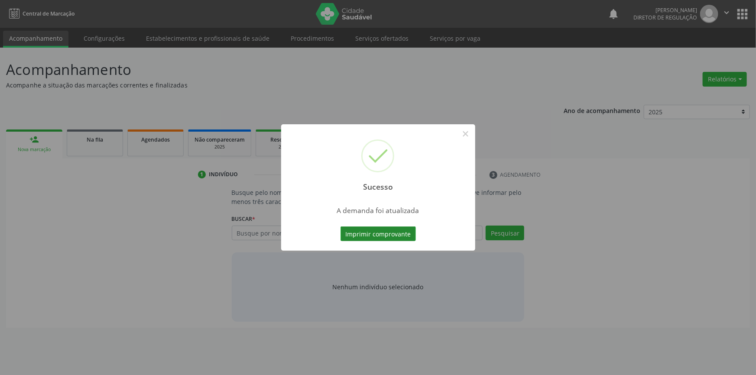
click at [364, 238] on button "Imprimir comprovante" at bounding box center [378, 234] width 75 height 15
